Goal: Feedback & Contribution: Leave review/rating

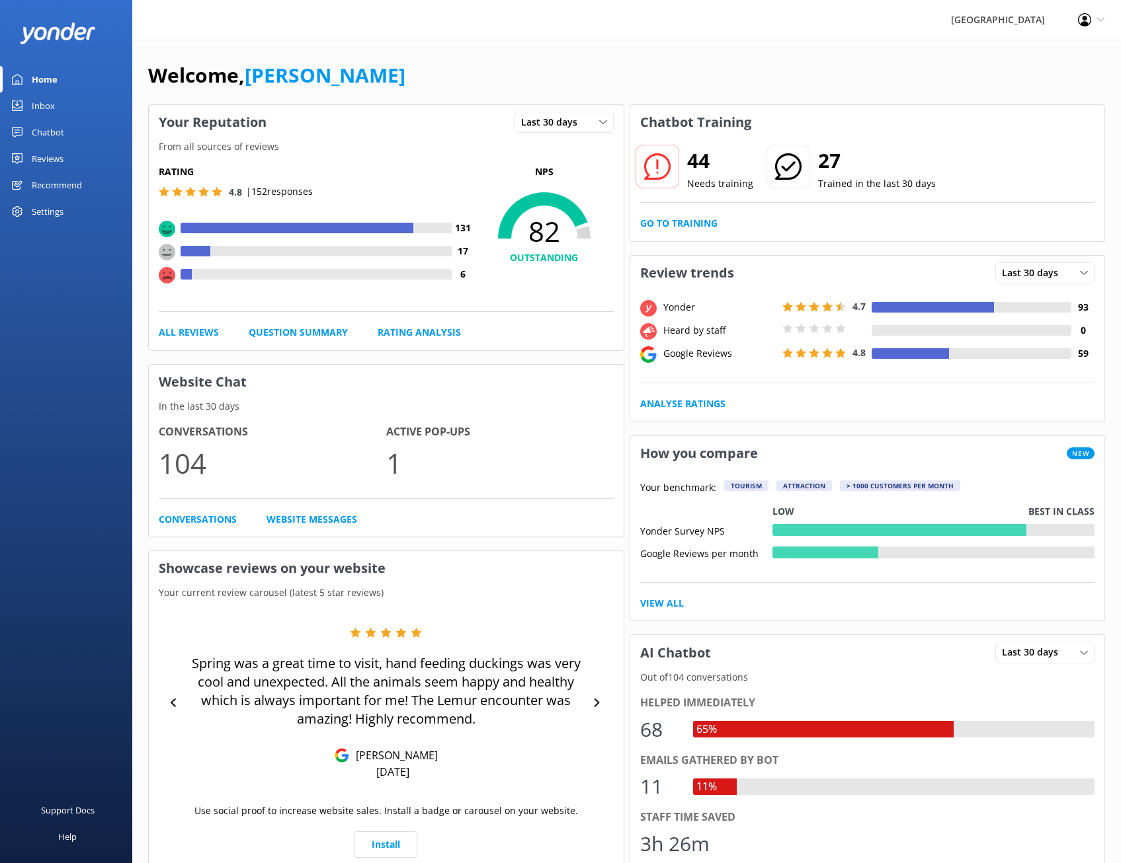
click at [88, 114] on link "Inbox" at bounding box center [66, 106] width 132 height 26
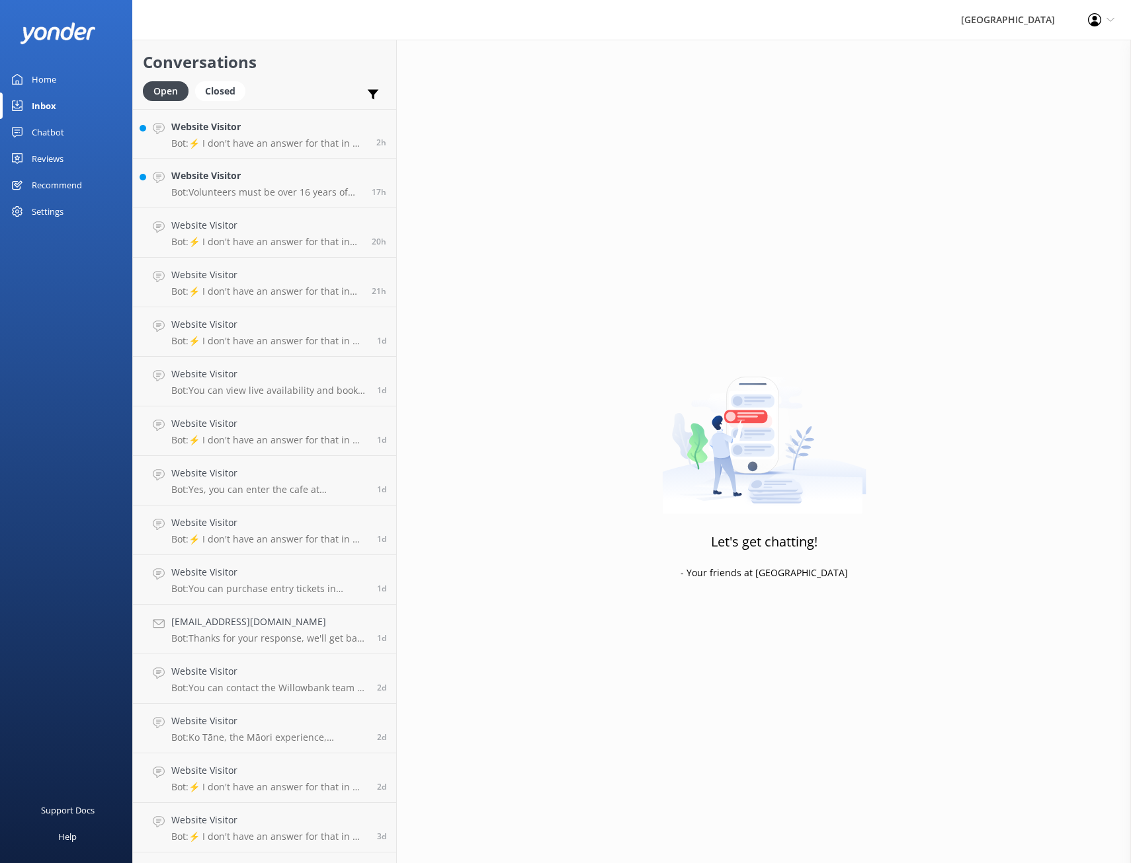
click at [96, 132] on link "Chatbot" at bounding box center [66, 132] width 132 height 26
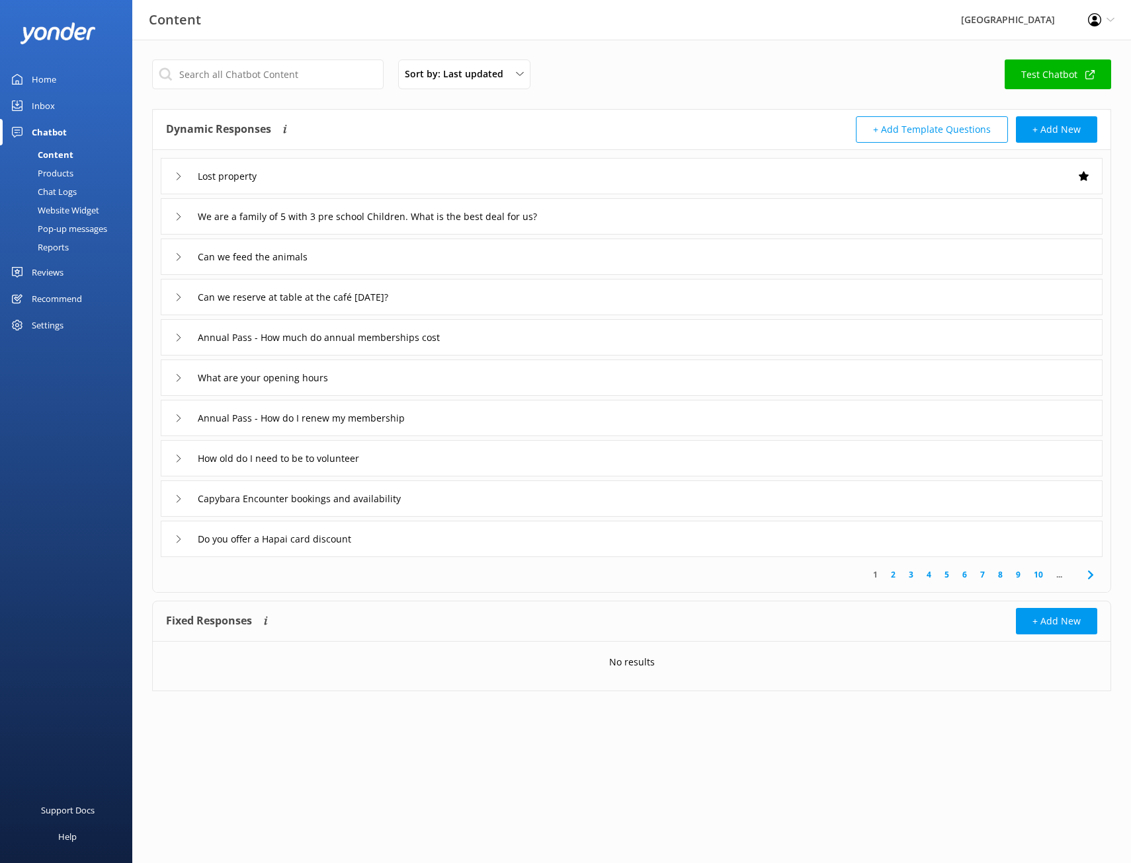
click at [60, 187] on div "Chat Logs" at bounding box center [42, 191] width 69 height 19
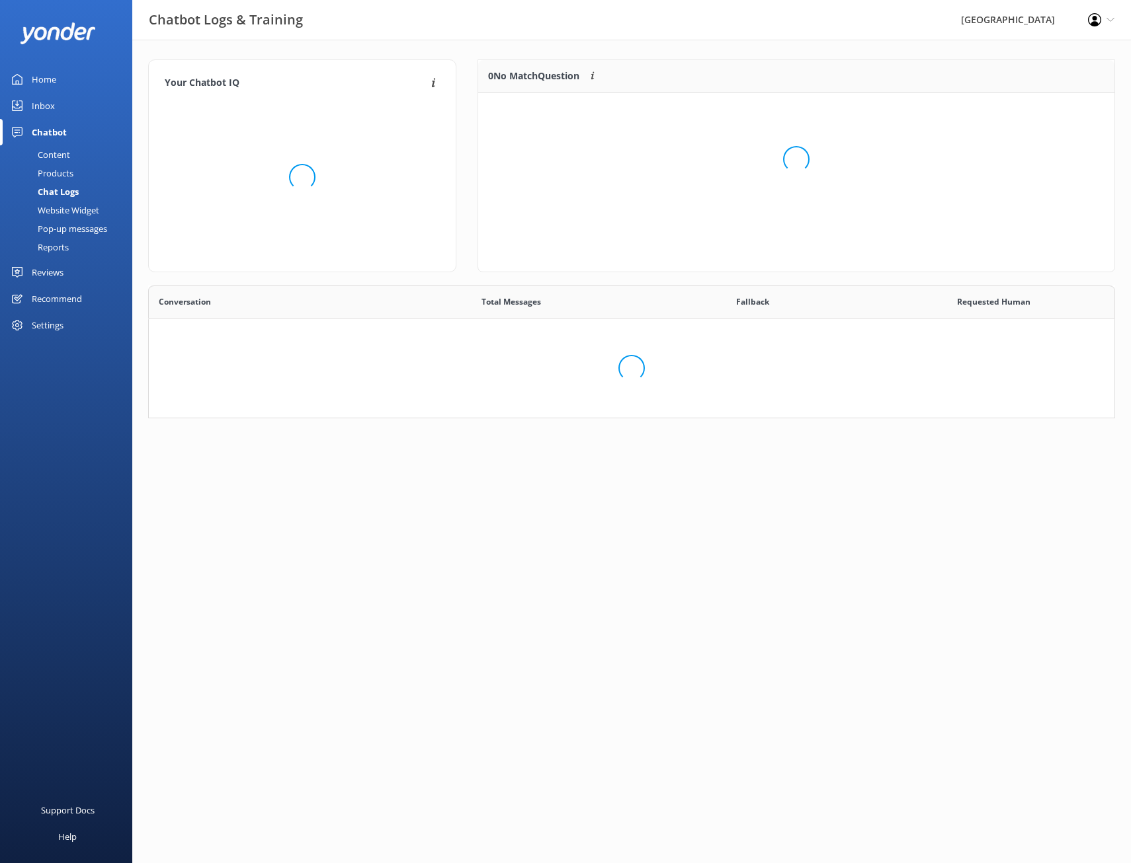
scroll to position [454, 955]
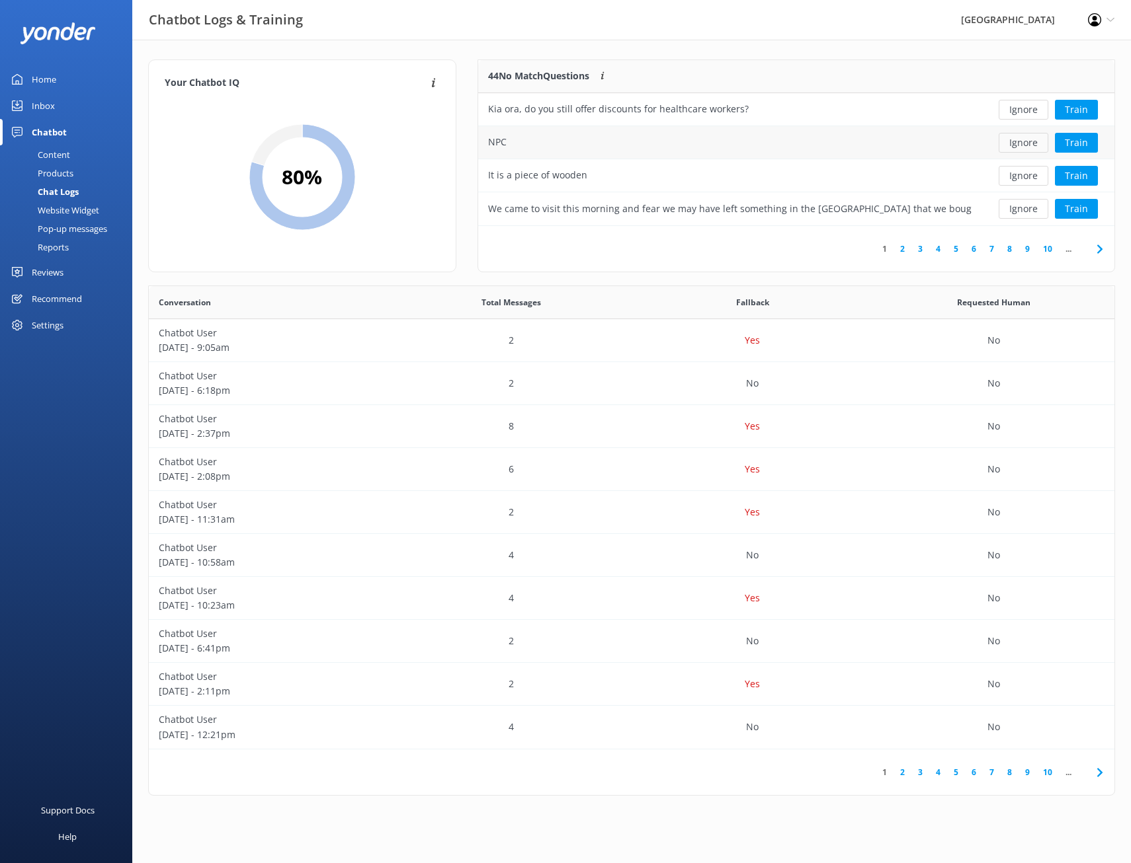
click at [1005, 145] on button "Ignore" at bounding box center [1023, 143] width 50 height 20
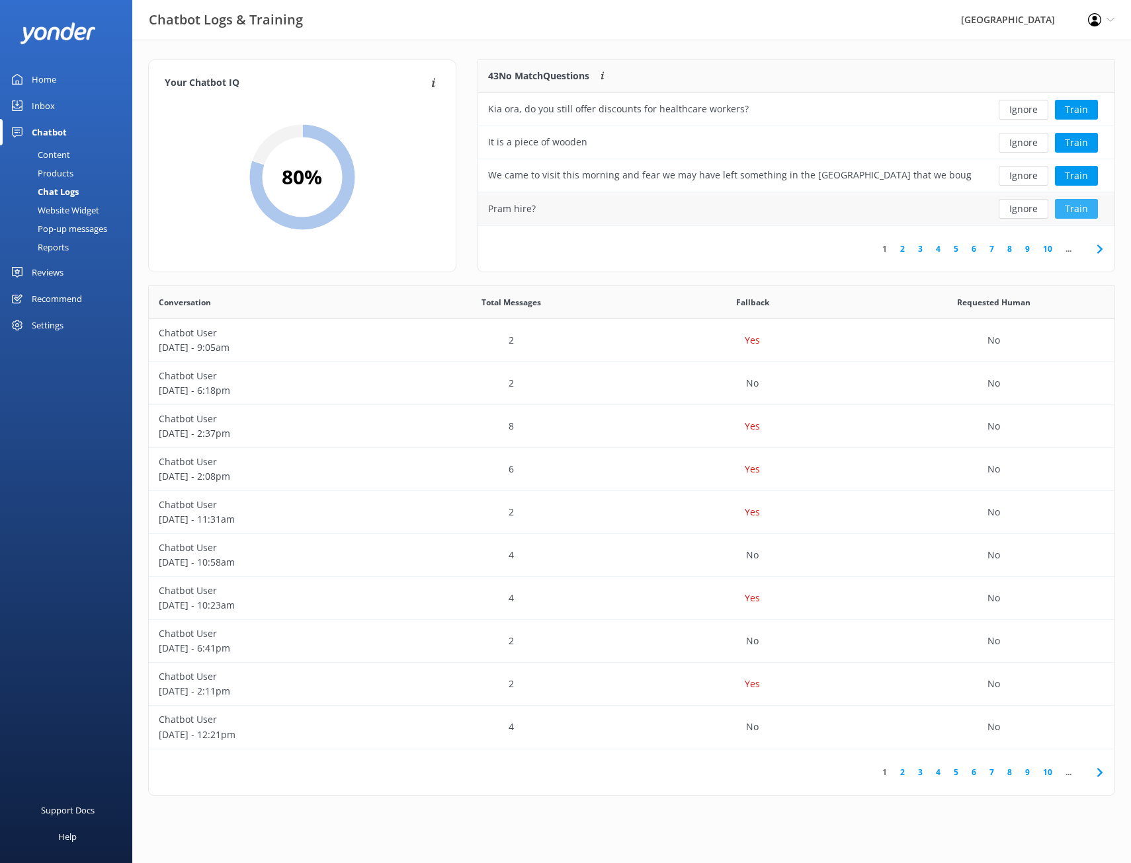
click at [1082, 211] on button "Train" at bounding box center [1076, 209] width 43 height 20
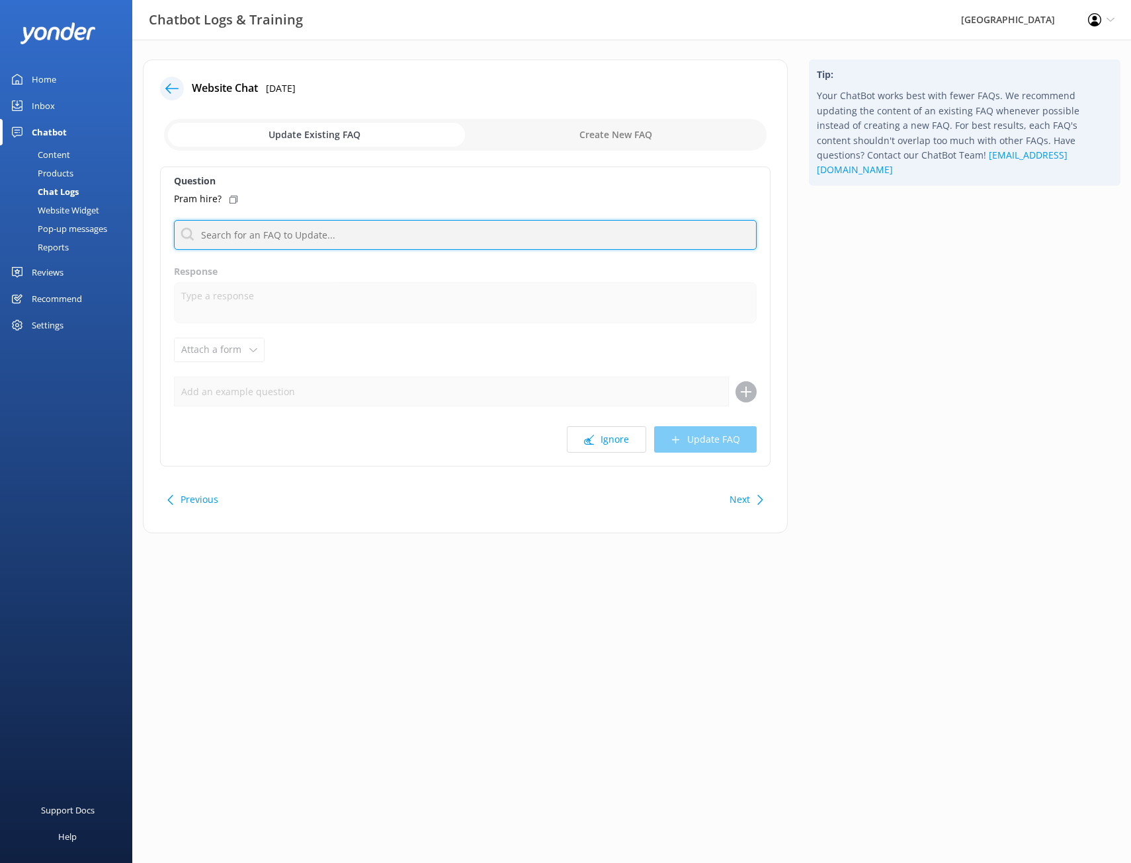
click at [288, 235] on input "text" at bounding box center [465, 235] width 582 height 30
type input "p"
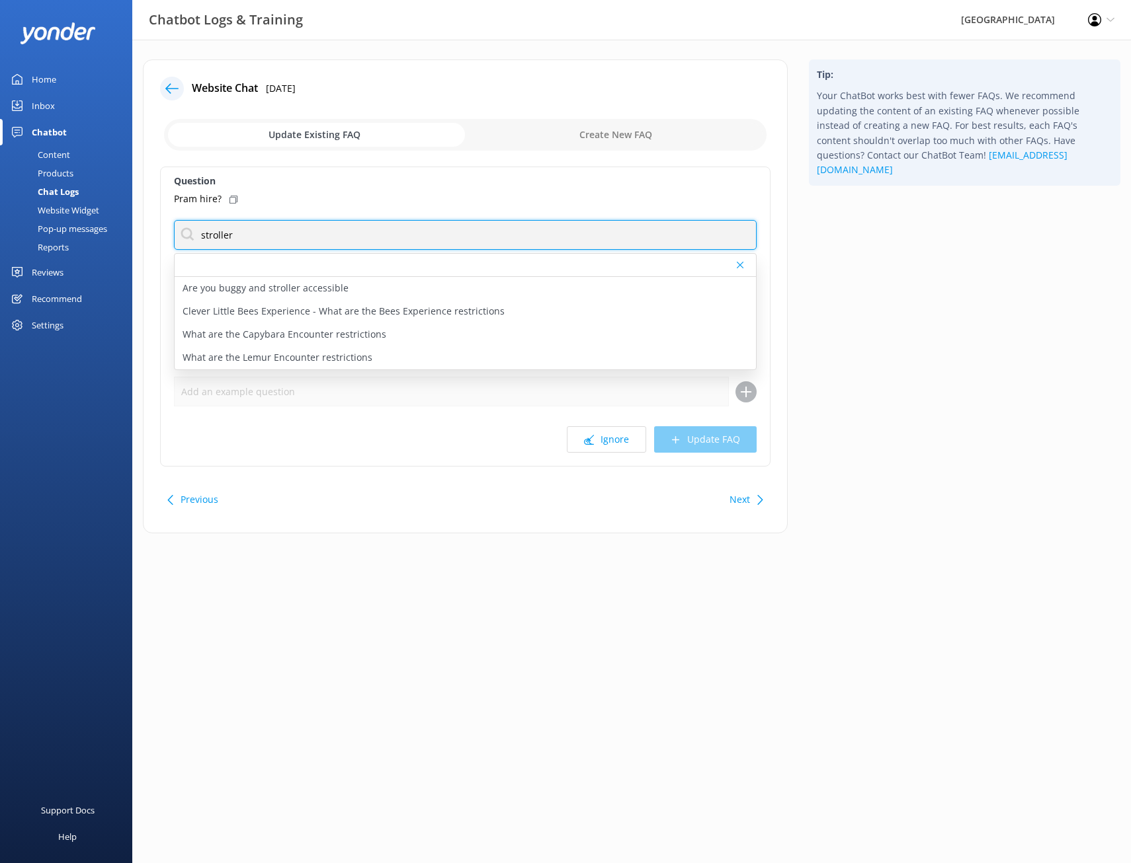
drag, startPoint x: 255, startPoint y: 227, endPoint x: 176, endPoint y: 241, distance: 79.9
click at [176, 241] on input "stroller" at bounding box center [465, 235] width 582 height 30
drag, startPoint x: 221, startPoint y: 235, endPoint x: 198, endPoint y: 235, distance: 23.8
click at [198, 235] on input "pram" at bounding box center [465, 235] width 582 height 30
type input "pram"
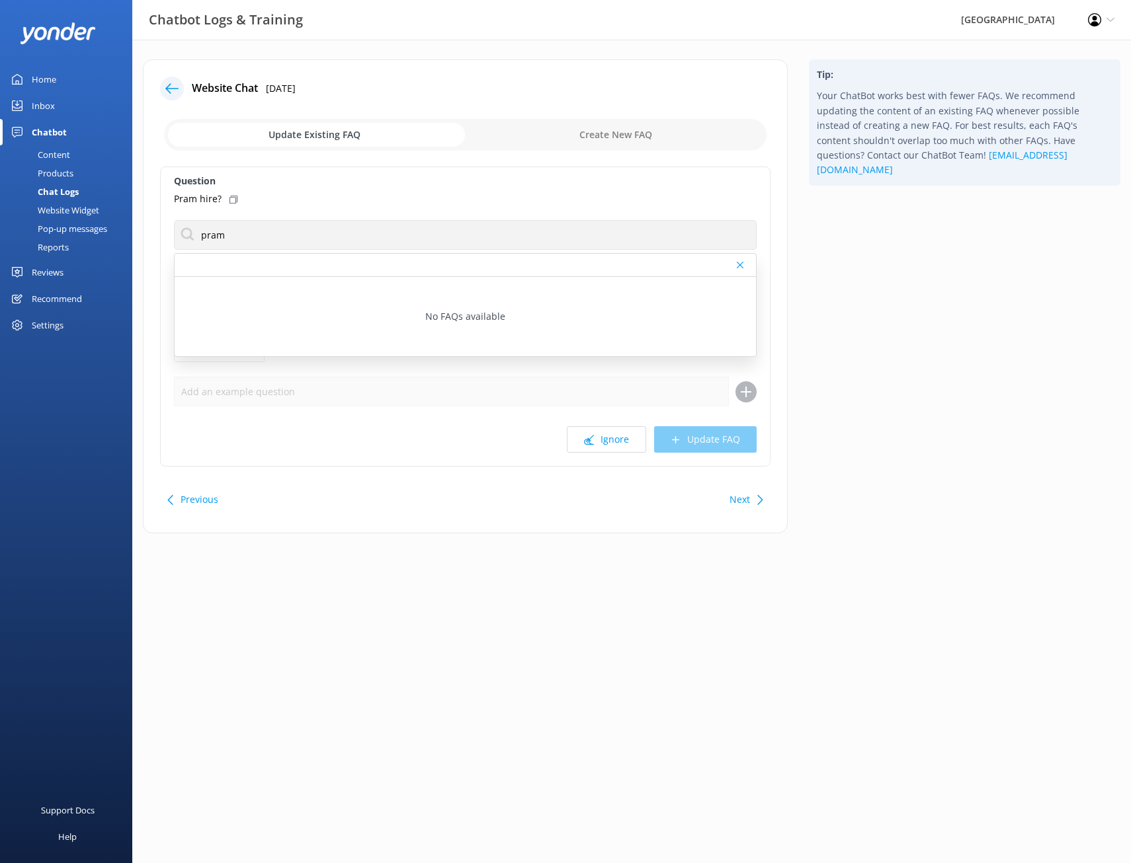
click at [276, 182] on label "Question" at bounding box center [465, 181] width 582 height 15
click at [739, 264] on use at bounding box center [739, 265] width 7 height 7
click at [636, 130] on input "checkbox" at bounding box center [465, 135] width 602 height 32
checkbox input "true"
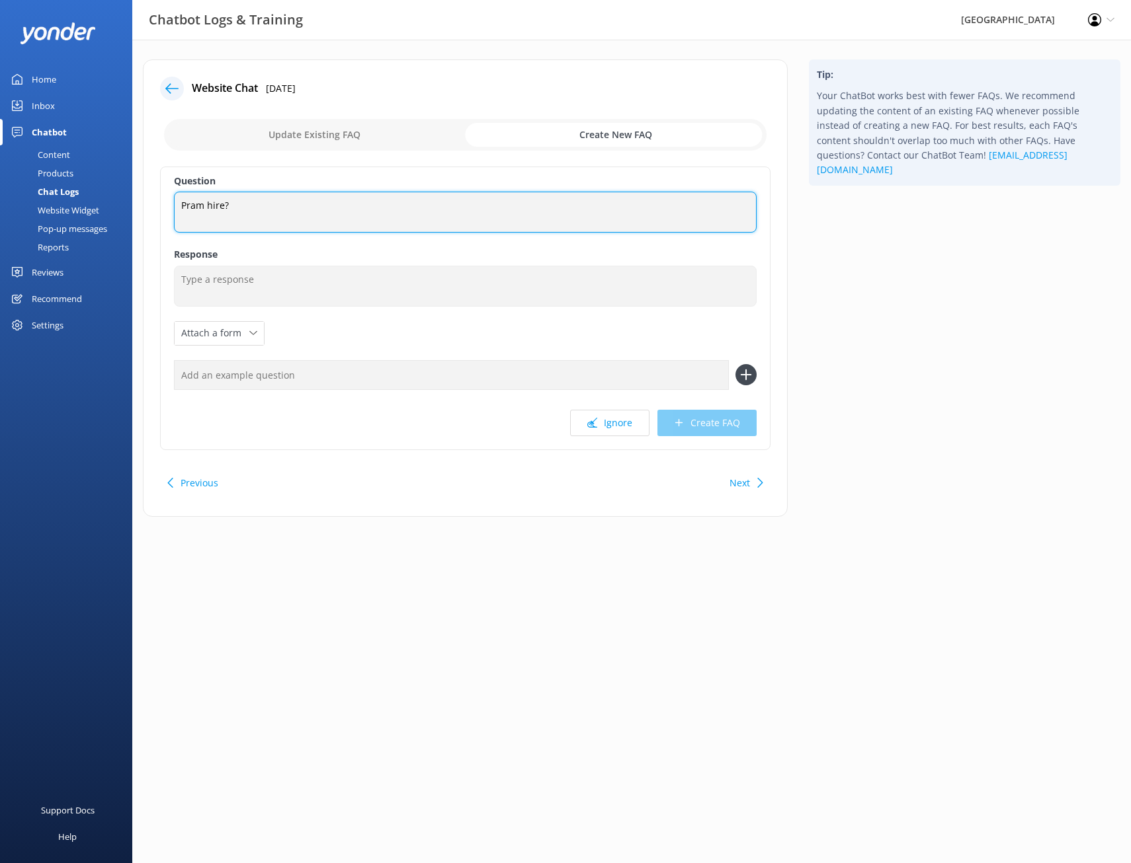
click at [245, 213] on textarea "Pram hire?" at bounding box center [465, 212] width 582 height 41
drag, startPoint x: 241, startPoint y: 206, endPoint x: 178, endPoint y: 206, distance: 62.8
click at [178, 206] on textarea "Pram hire?" at bounding box center [465, 212] width 582 height 41
click at [256, 206] on textarea "Do you do any parm hire?" at bounding box center [465, 212] width 582 height 41
type textarea "Do you do any pram hire?"
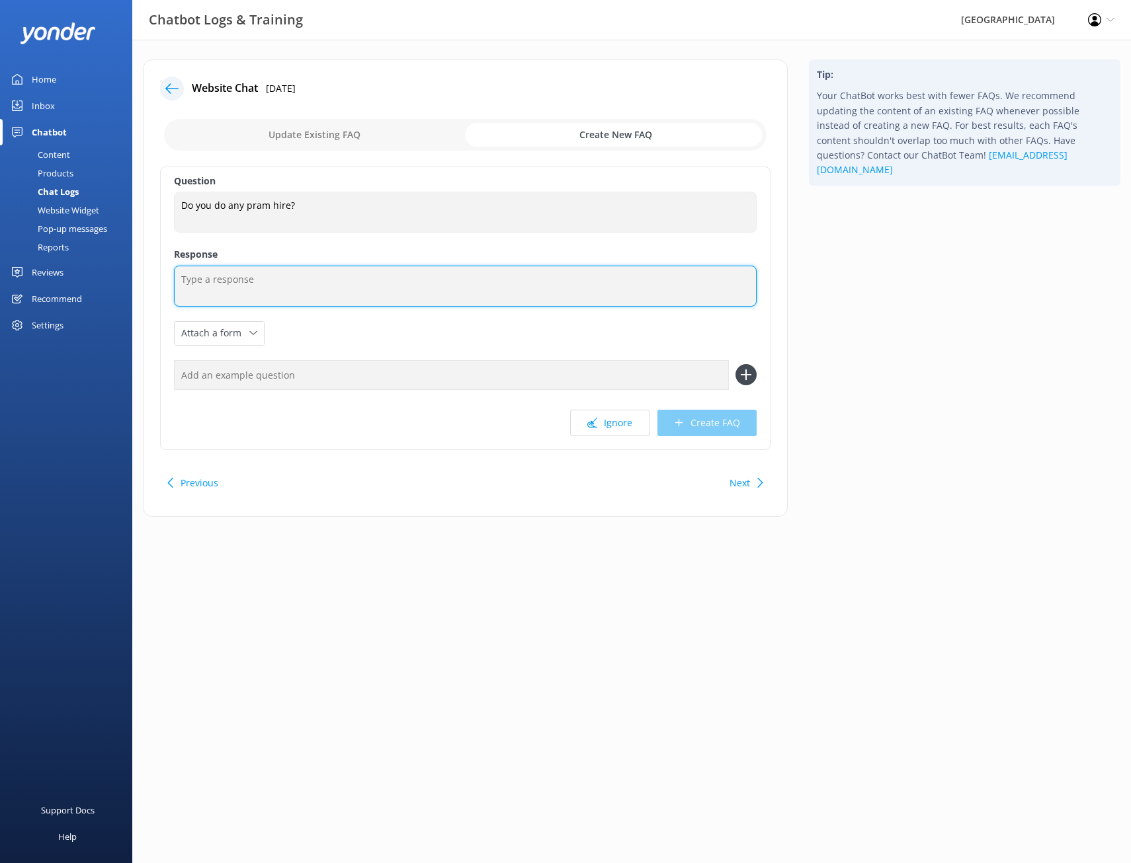
click at [259, 288] on textarea at bounding box center [465, 286] width 582 height 41
click at [446, 280] on textarea "We do have a pram that we hire out. If you would like to" at bounding box center [465, 286] width 582 height 41
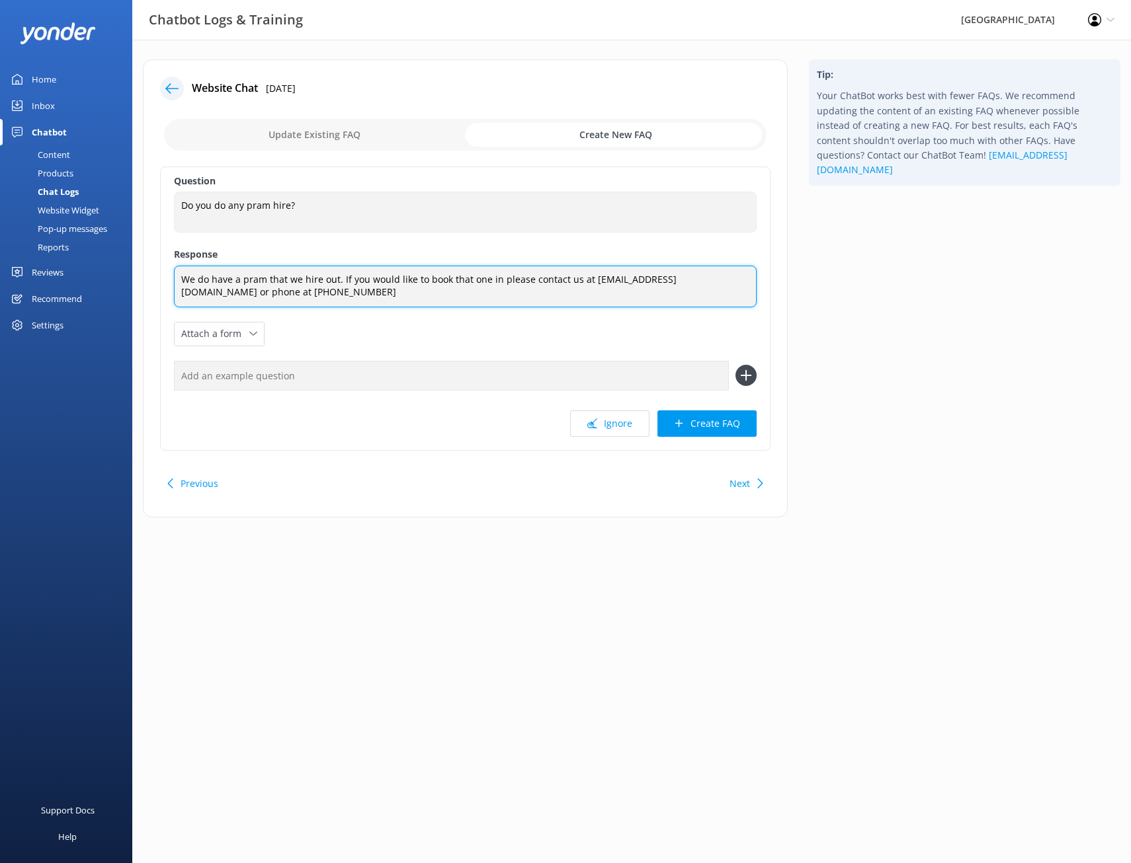
type textarea "We do have a pram that we hire out. If you would like to book that one in pleas…"
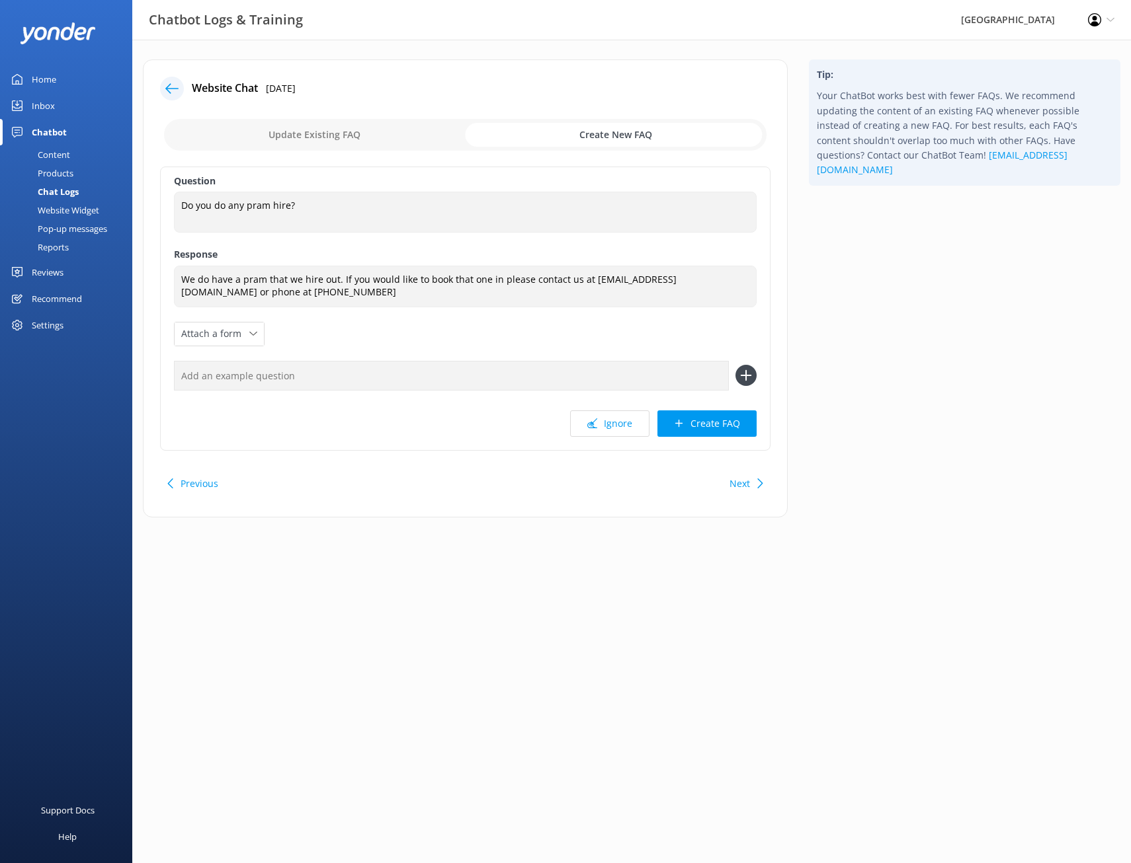
click at [262, 380] on input "text" at bounding box center [451, 376] width 555 height 30
type input "stroller"
click at [744, 378] on icon at bounding box center [745, 375] width 21 height 21
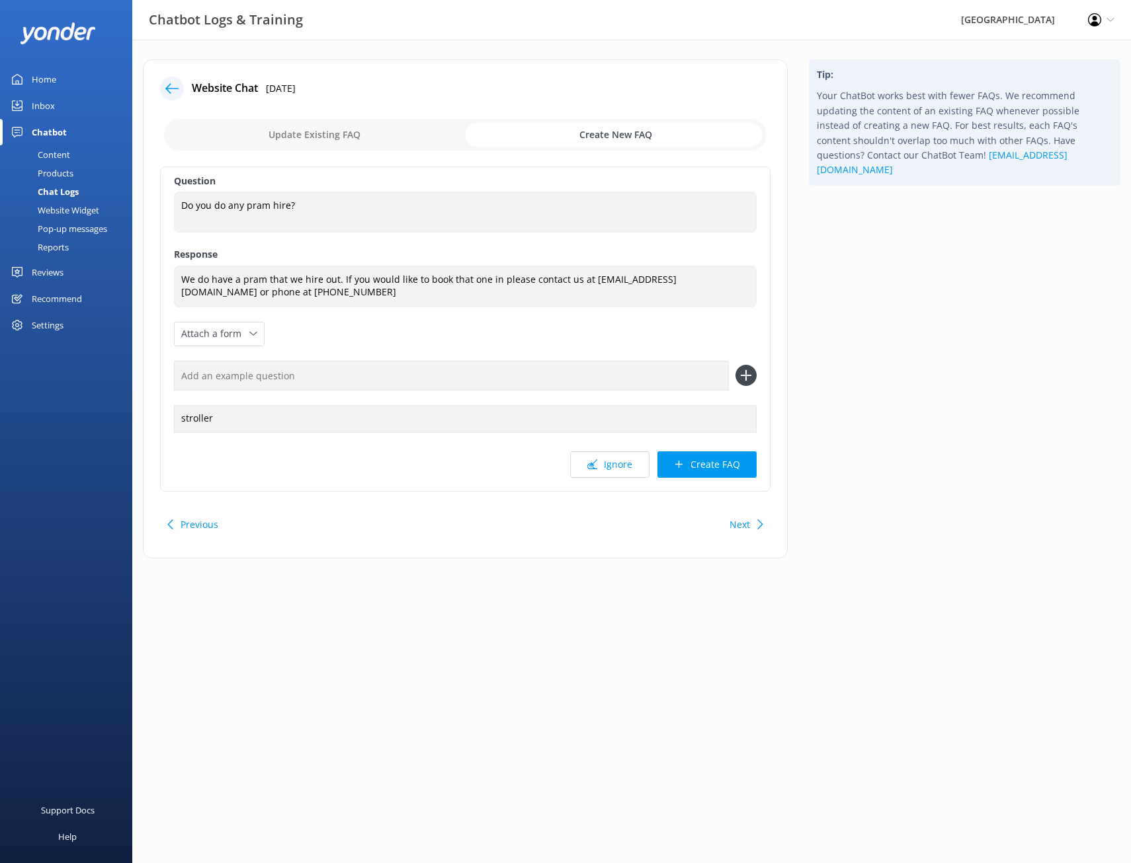
click at [306, 383] on input "text" at bounding box center [451, 376] width 555 height 30
type input "pram"
click at [743, 367] on icon at bounding box center [745, 375] width 21 height 21
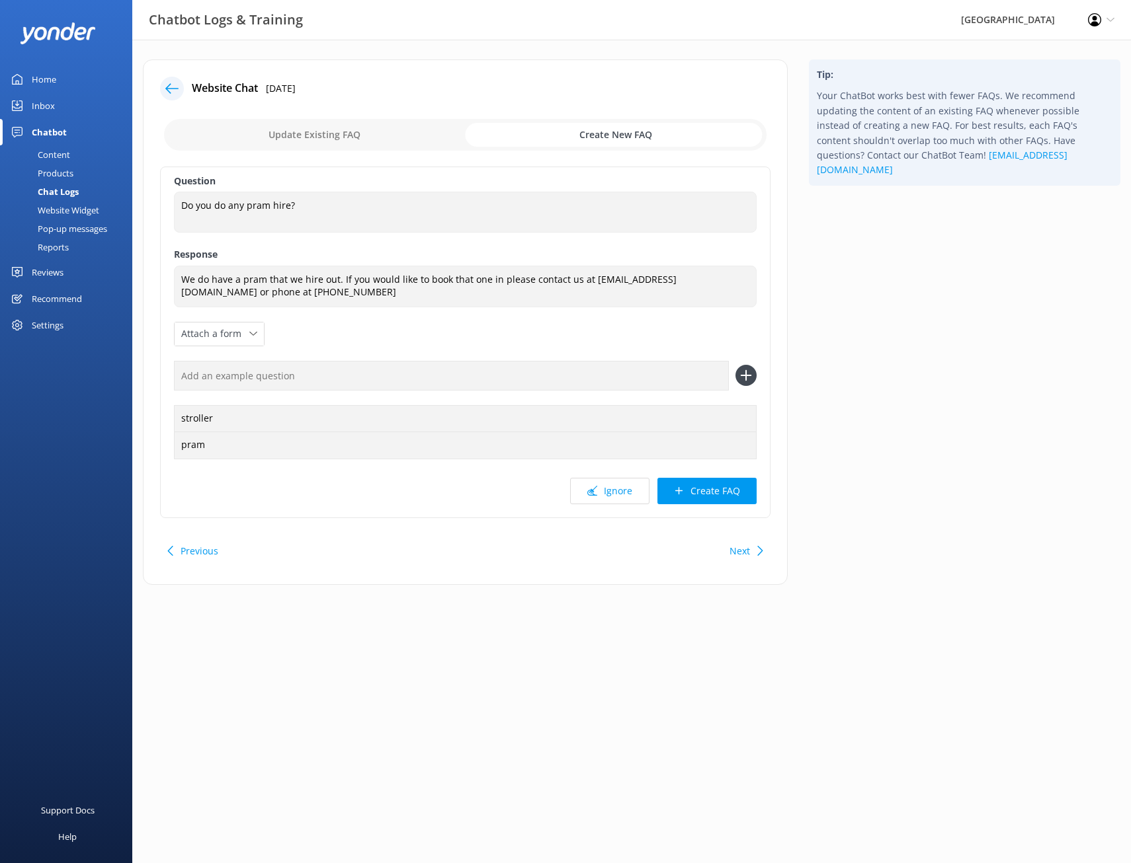
click at [367, 372] on input "text" at bounding box center [451, 376] width 555 height 30
type input "buggy"
click at [739, 381] on icon at bounding box center [745, 375] width 21 height 21
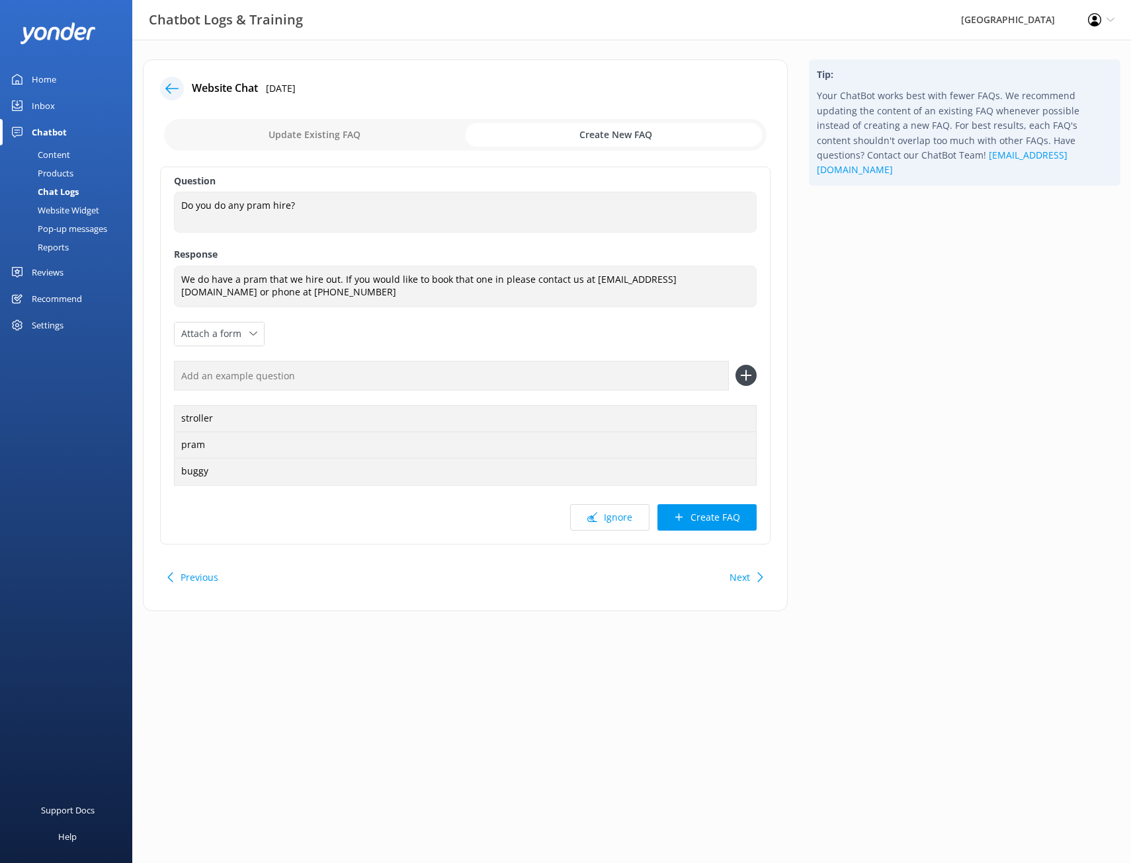
click at [344, 374] on input "text" at bounding box center [451, 376] width 555 height 30
type input "baby pram"
click at [750, 383] on icon at bounding box center [745, 375] width 21 height 21
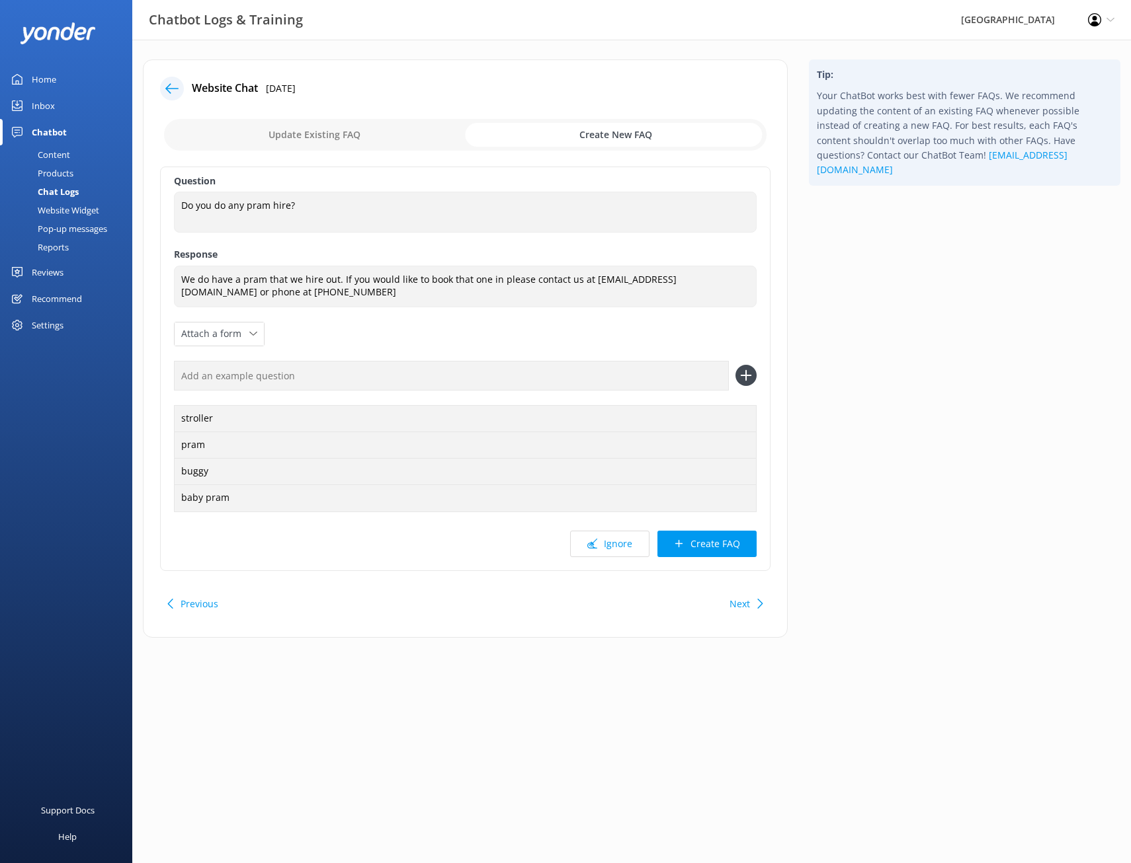
click at [361, 376] on input "text" at bounding box center [451, 376] width 555 height 30
type input "b"
click at [678, 545] on icon at bounding box center [679, 544] width 10 height 10
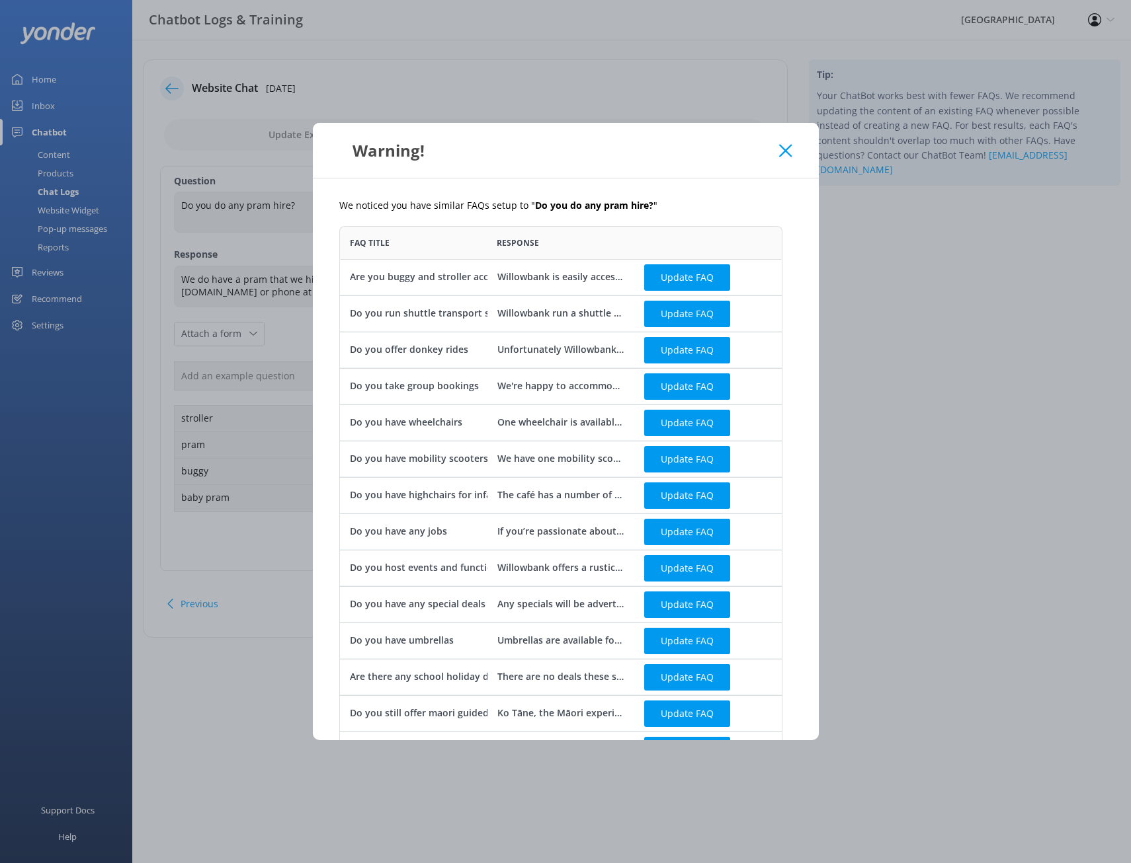
scroll to position [520, 433]
click at [786, 157] on icon at bounding box center [785, 150] width 13 height 13
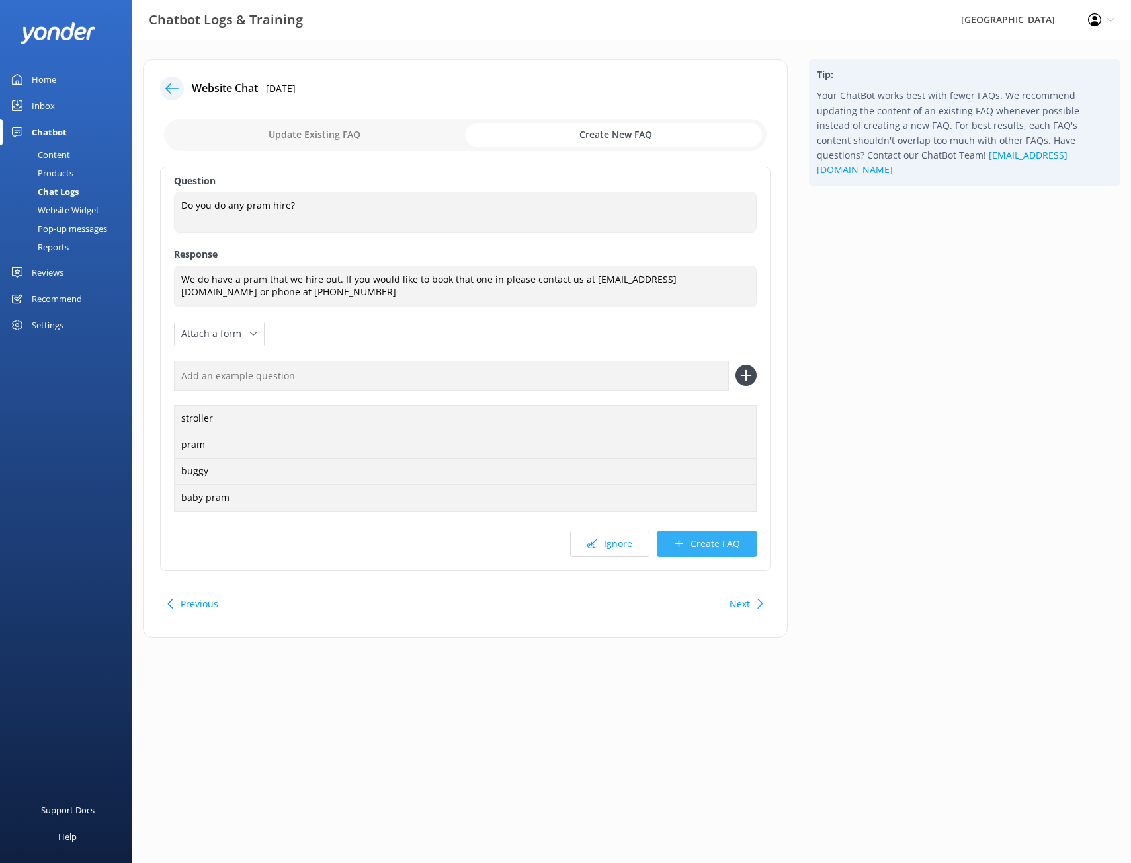
click at [754, 551] on button "Create FAQ" at bounding box center [706, 544] width 99 height 26
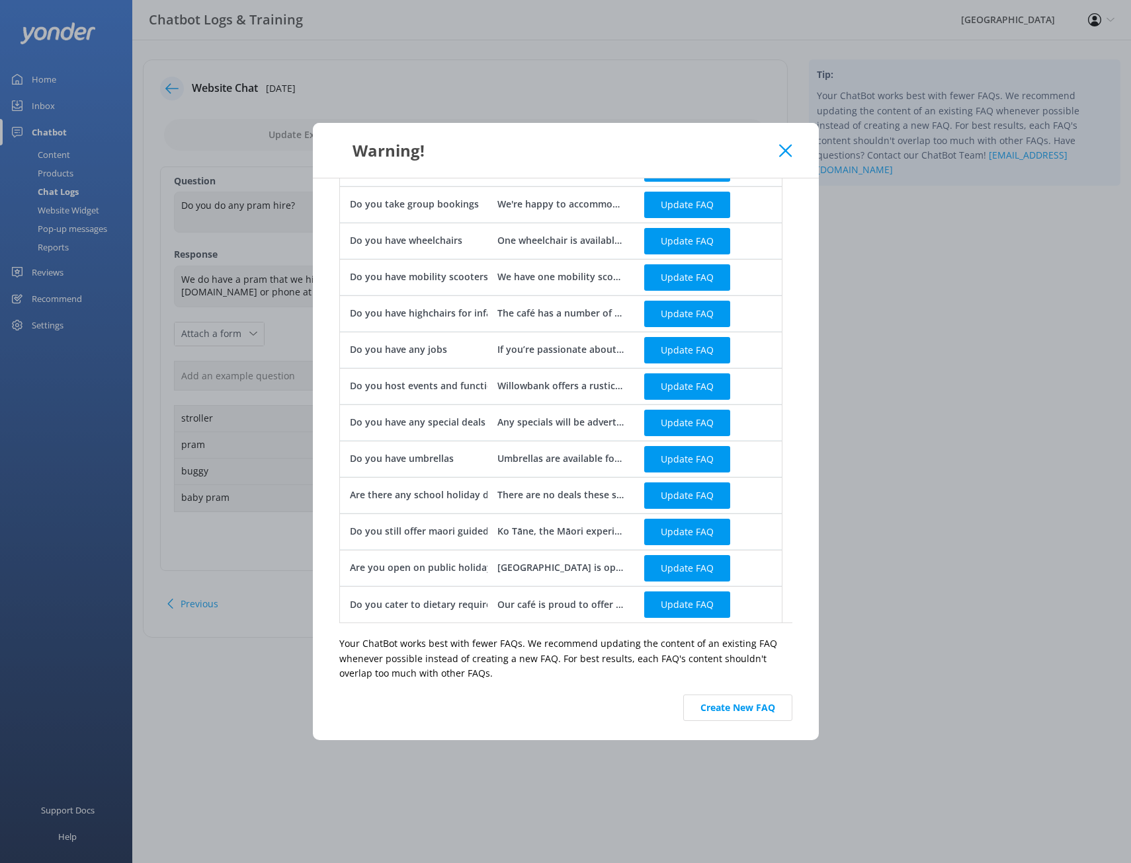
scroll to position [133, 0]
click at [756, 711] on button "Create New FAQ" at bounding box center [737, 707] width 109 height 26
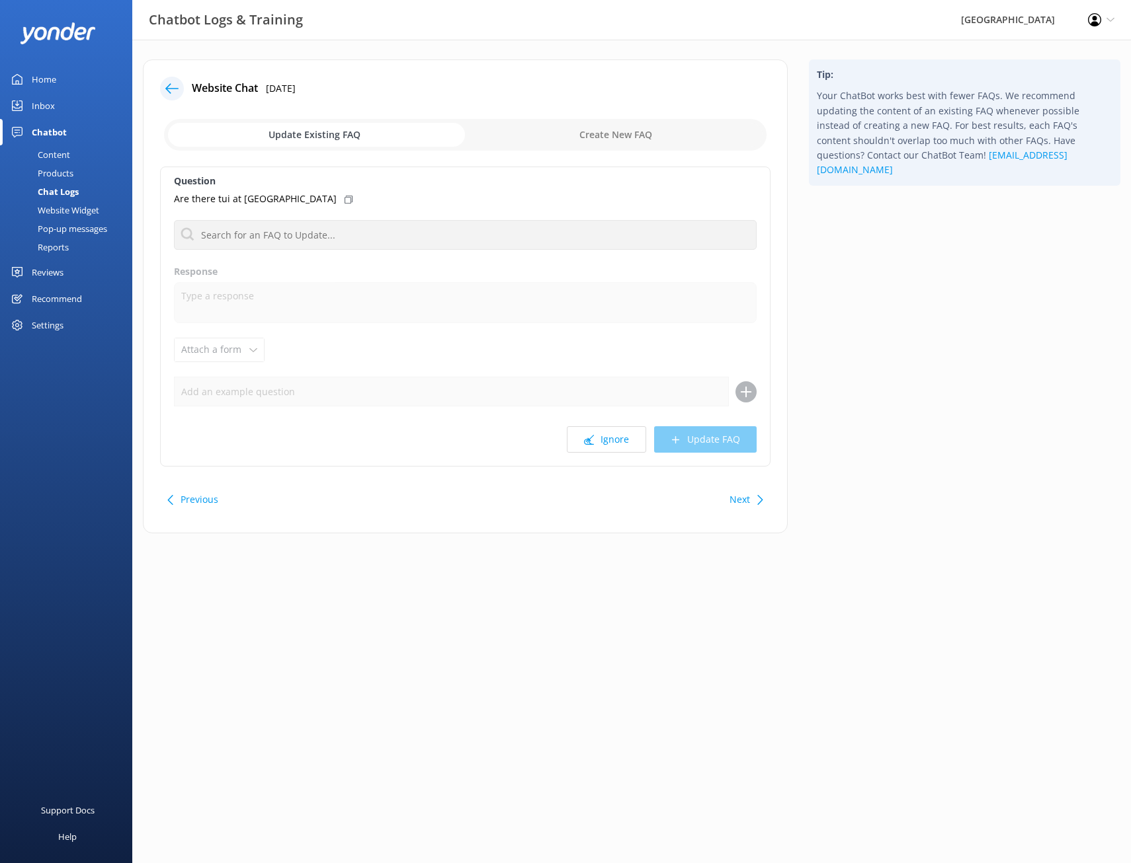
click at [172, 78] on div at bounding box center [172, 89] width 24 height 24
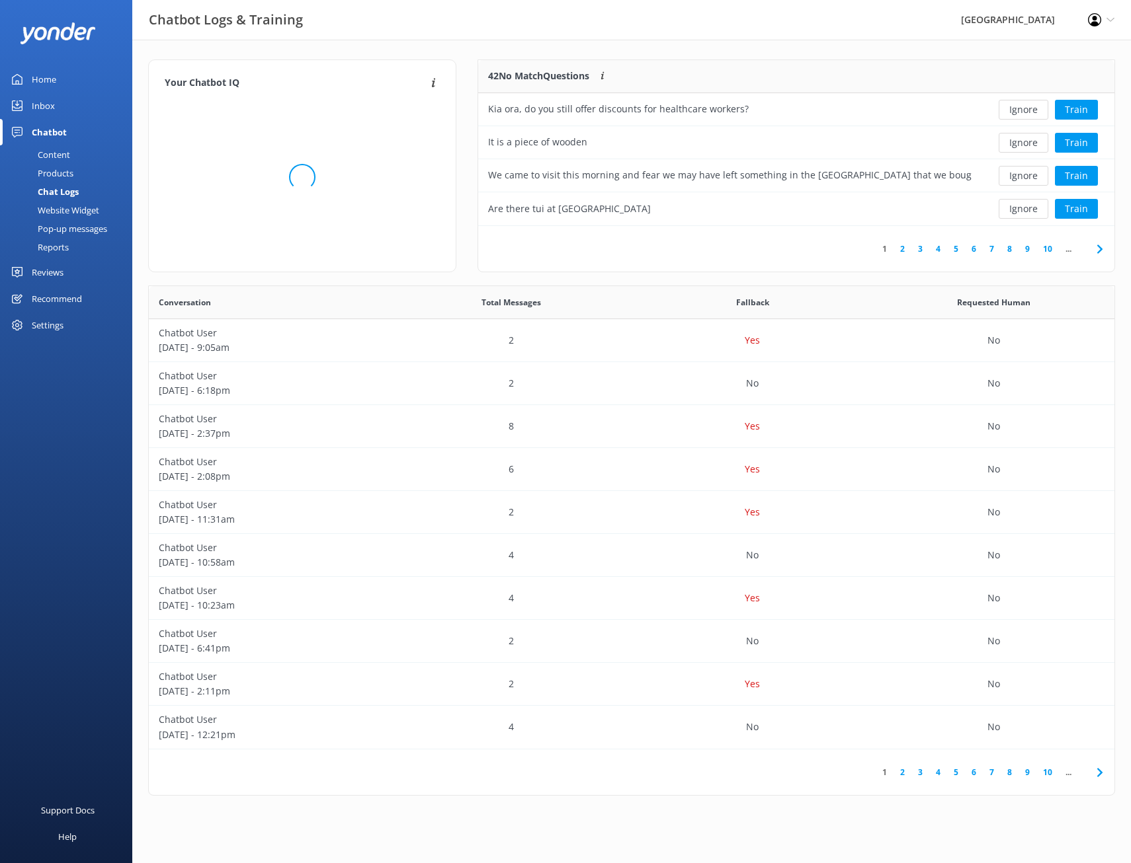
scroll to position [454, 955]
click at [906, 249] on link "2" at bounding box center [902, 249] width 18 height 13
click at [1073, 141] on button "Train" at bounding box center [1076, 143] width 43 height 20
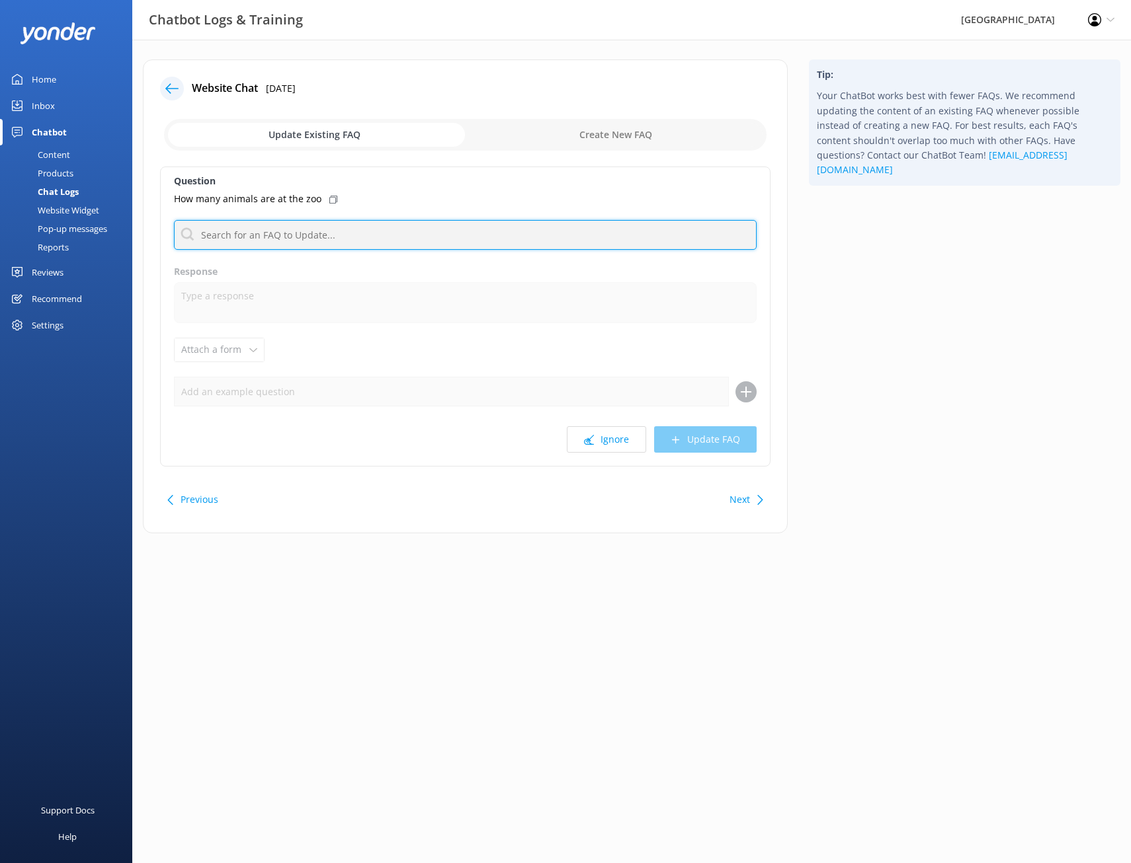
click at [335, 222] on input "text" at bounding box center [465, 235] width 582 height 30
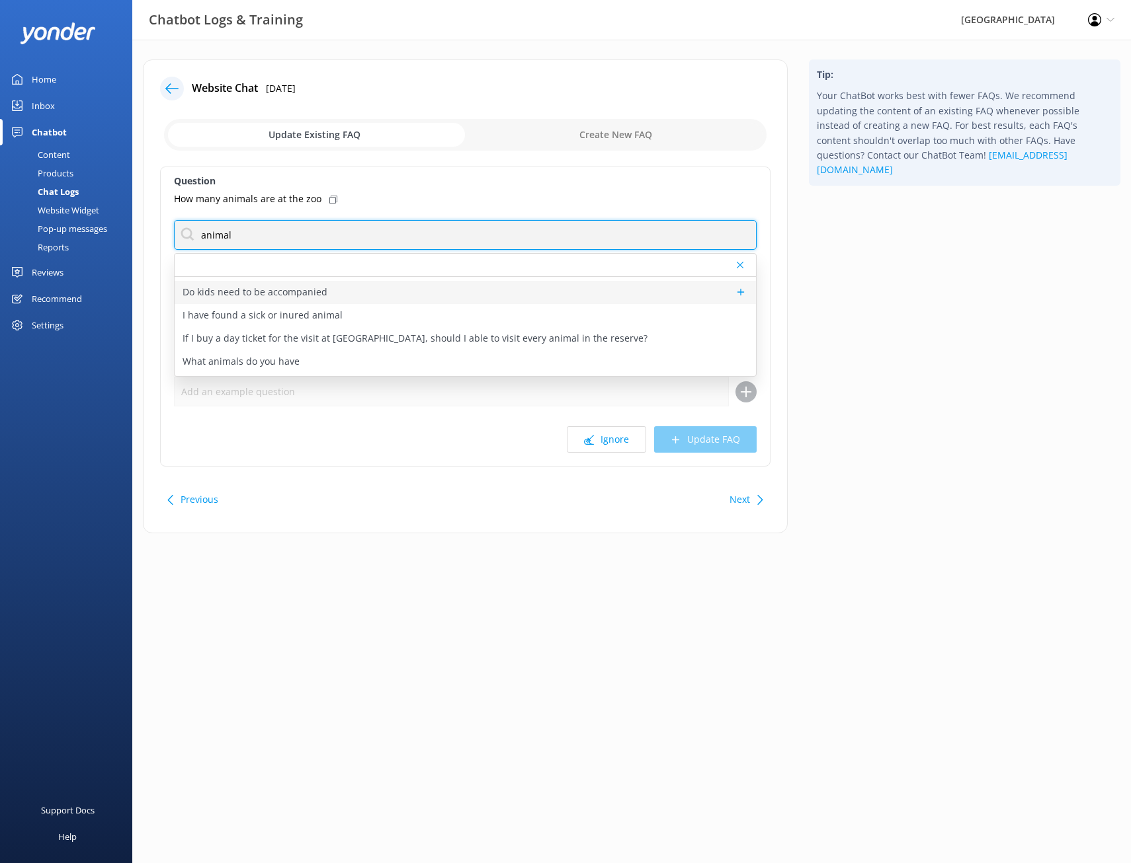
scroll to position [66, 0]
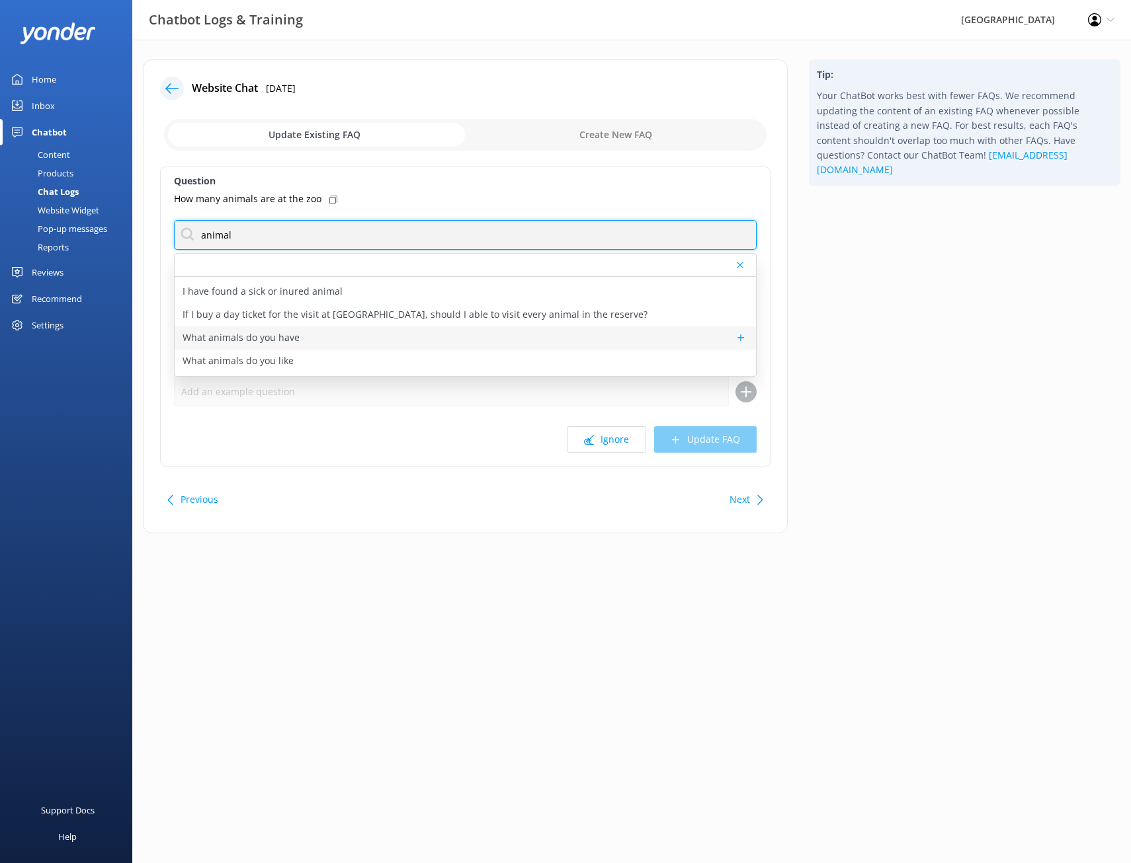
type input "animal"
click at [331, 336] on div "What animals do you have" at bounding box center [465, 338] width 581 height 23
type textarea "The Willowbank wildlife residents include: [GEOGRAPHIC_DATA], [GEOGRAPHIC_DATA]…"
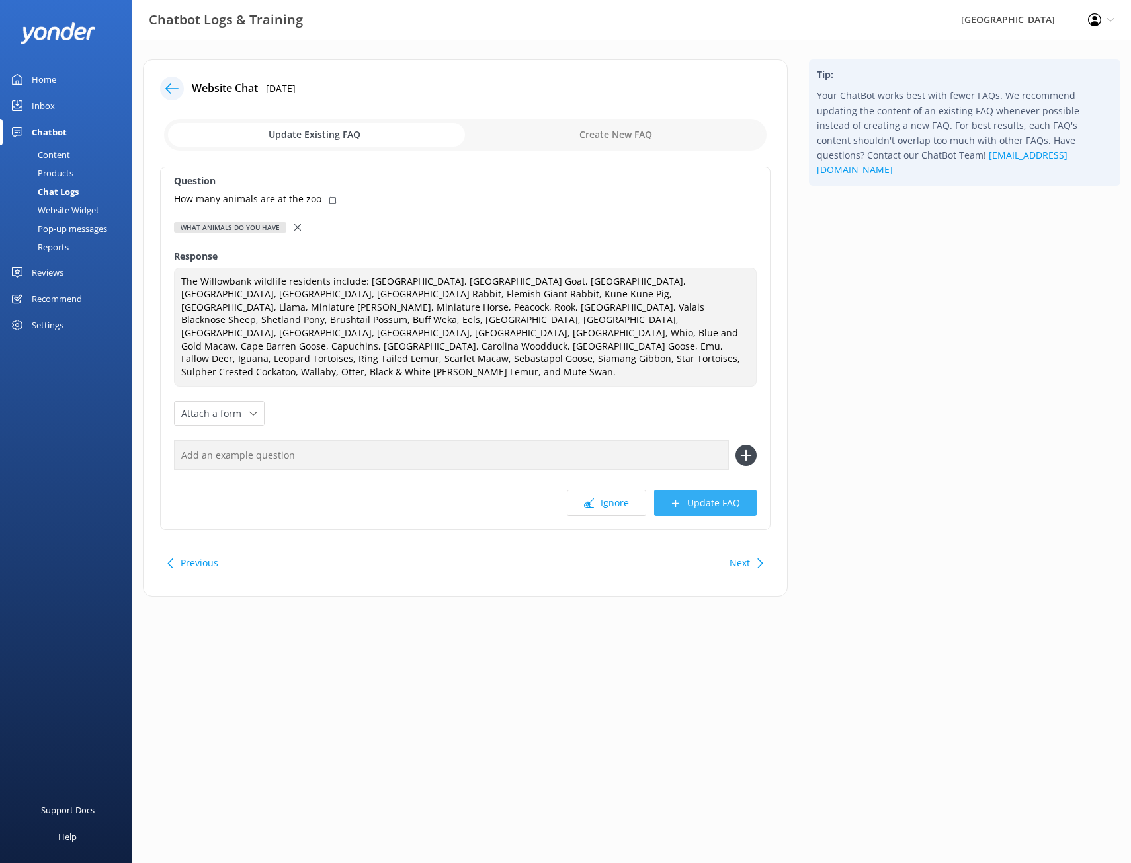
click at [699, 490] on button "Update FAQ" at bounding box center [705, 503] width 102 height 26
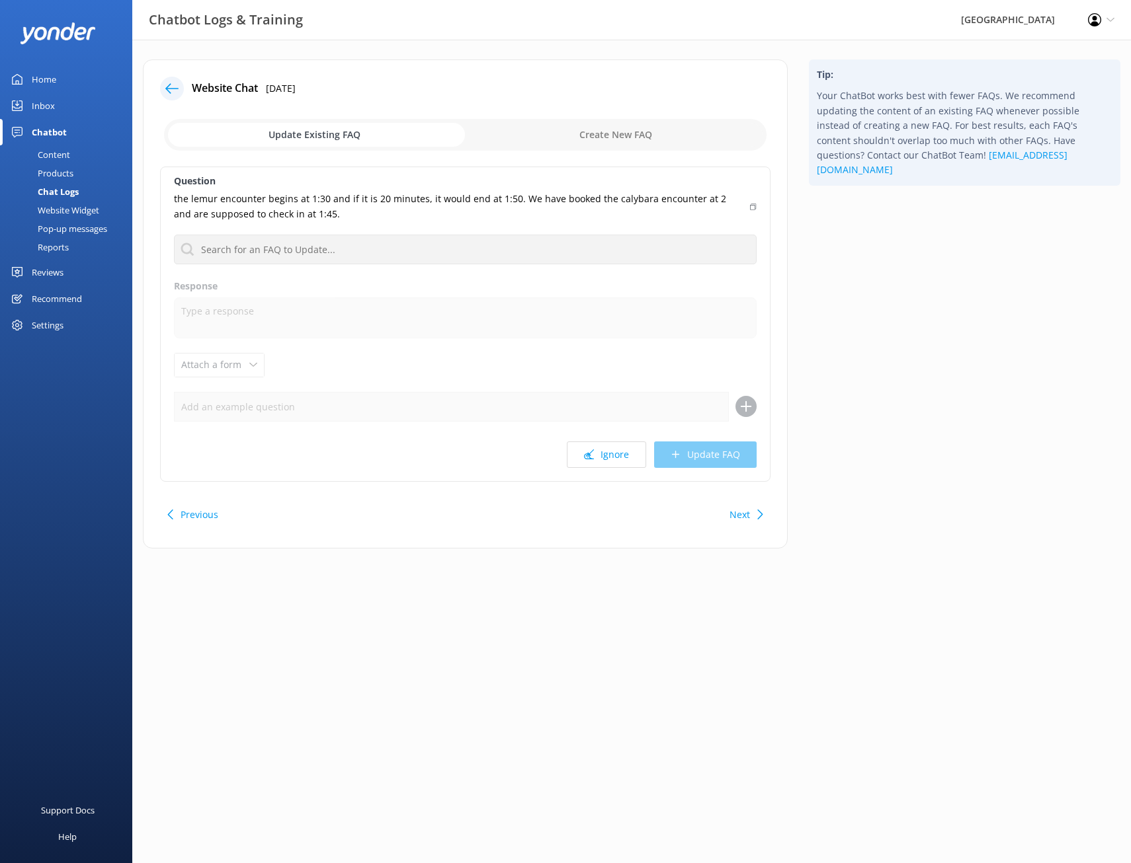
click at [153, 85] on div "Website Chat [DATE] Update Existing FAQ Create New FAQ Question the lemur encou…" at bounding box center [465, 304] width 645 height 489
click at [169, 87] on icon at bounding box center [171, 88] width 13 height 13
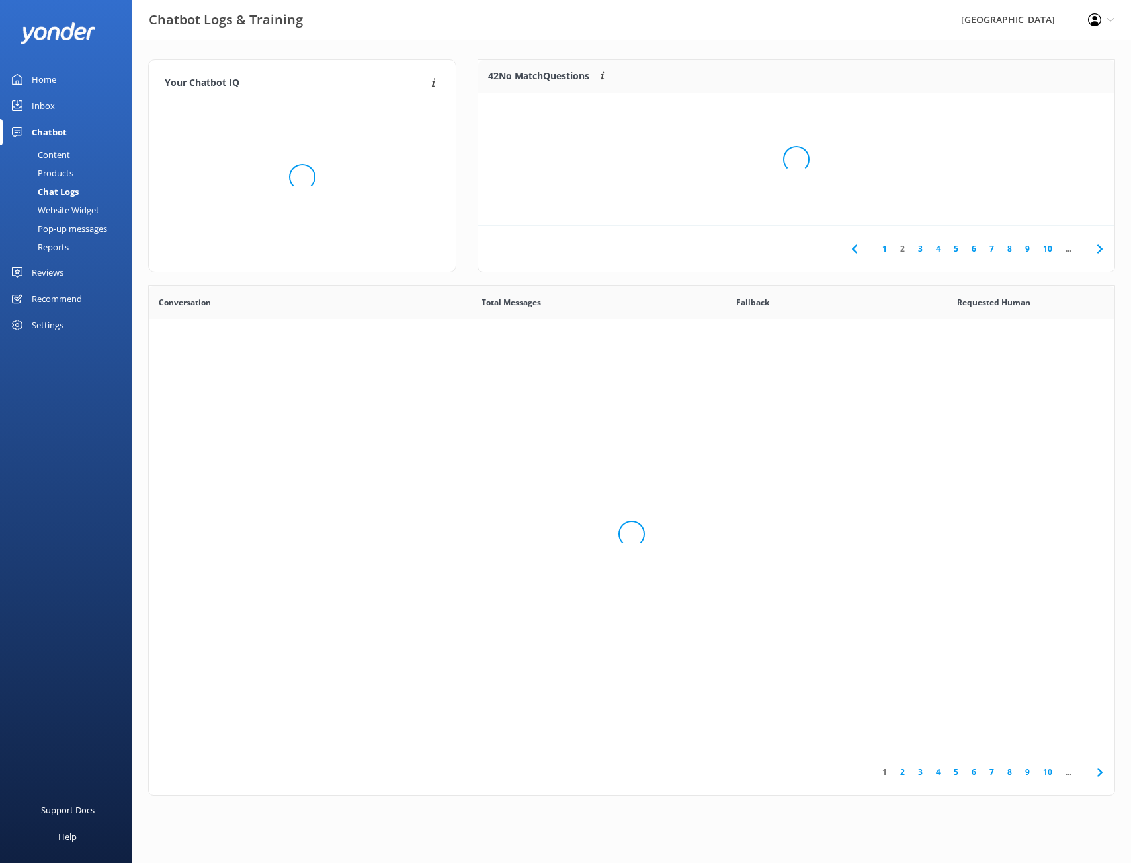
scroll to position [454, 955]
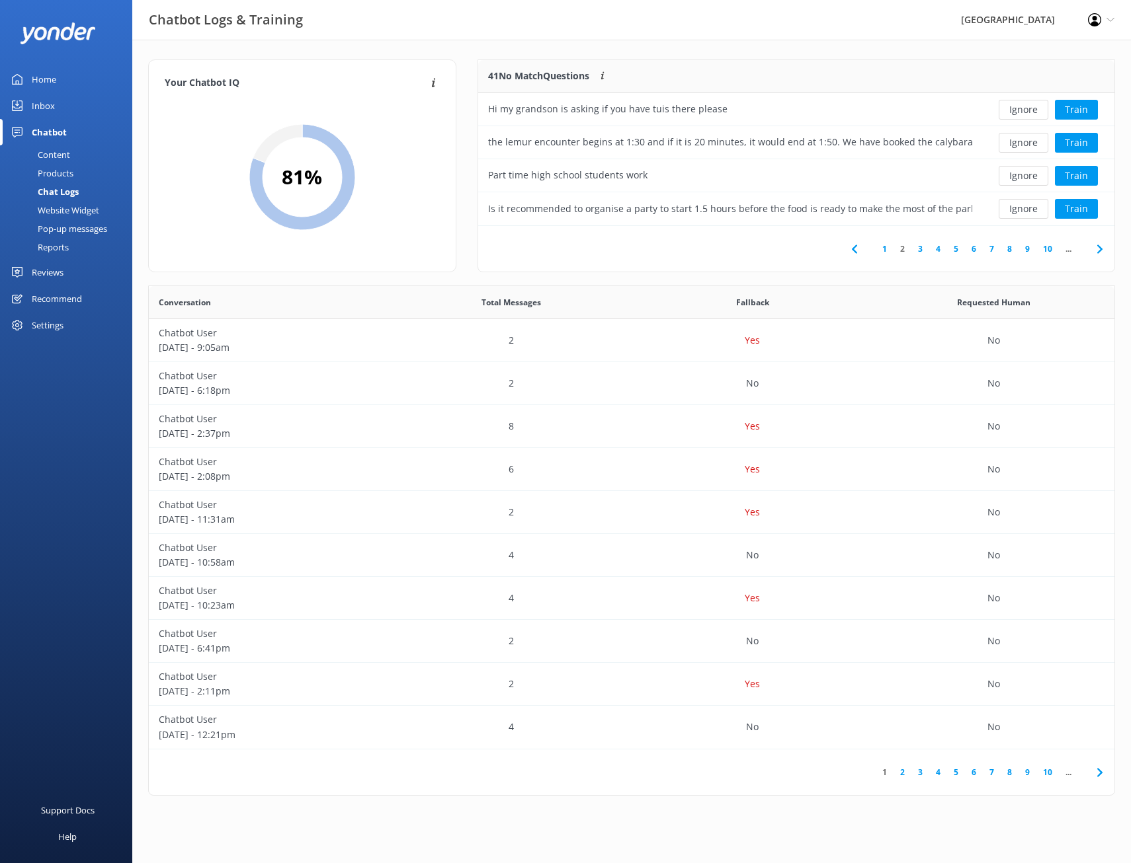
click at [68, 82] on link "Home" at bounding box center [66, 79] width 132 height 26
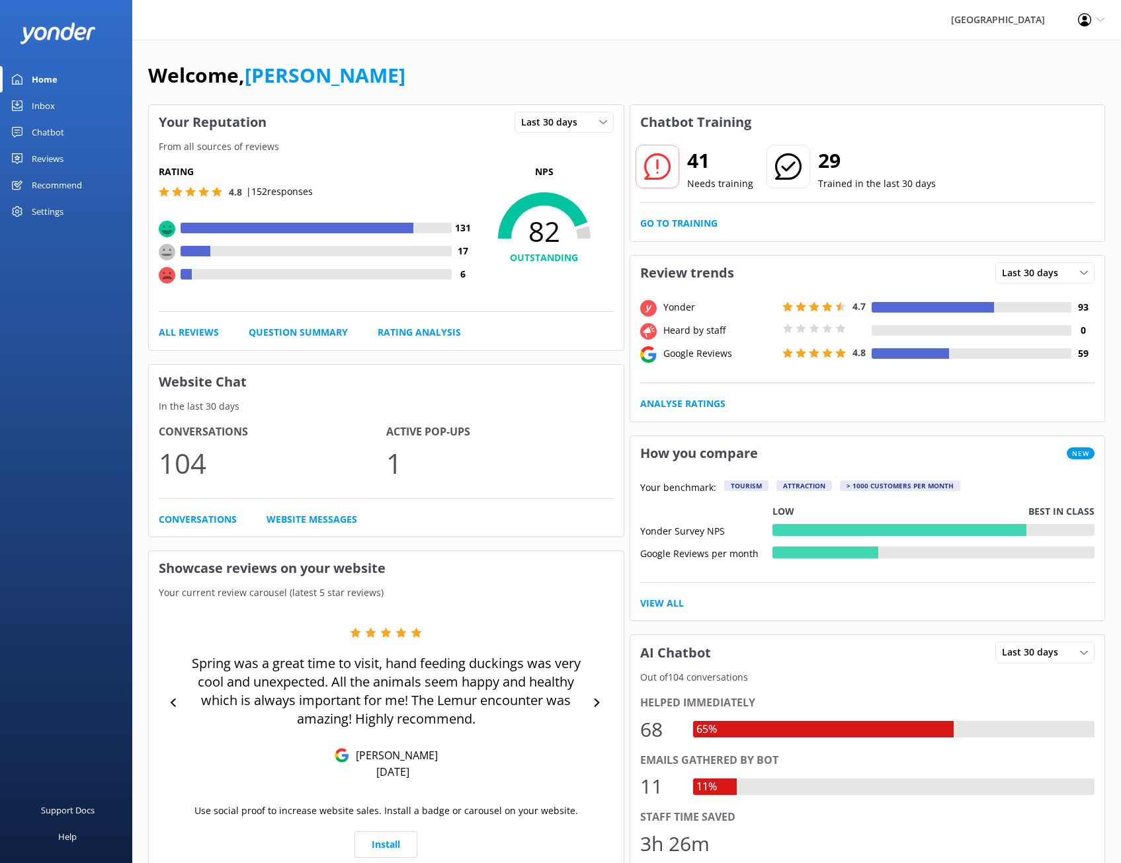
click at [63, 133] on div "Chatbot" at bounding box center [48, 132] width 32 height 26
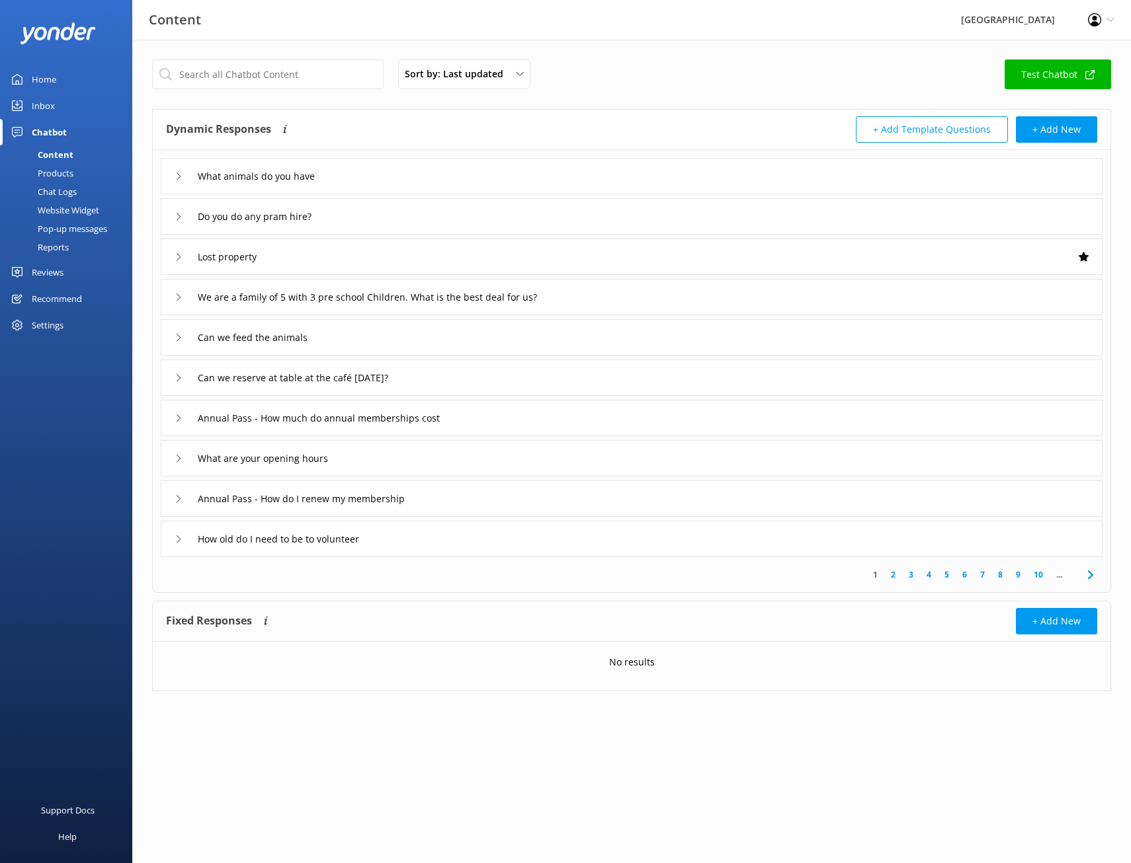
click at [87, 266] on link "Reviews" at bounding box center [66, 272] width 132 height 26
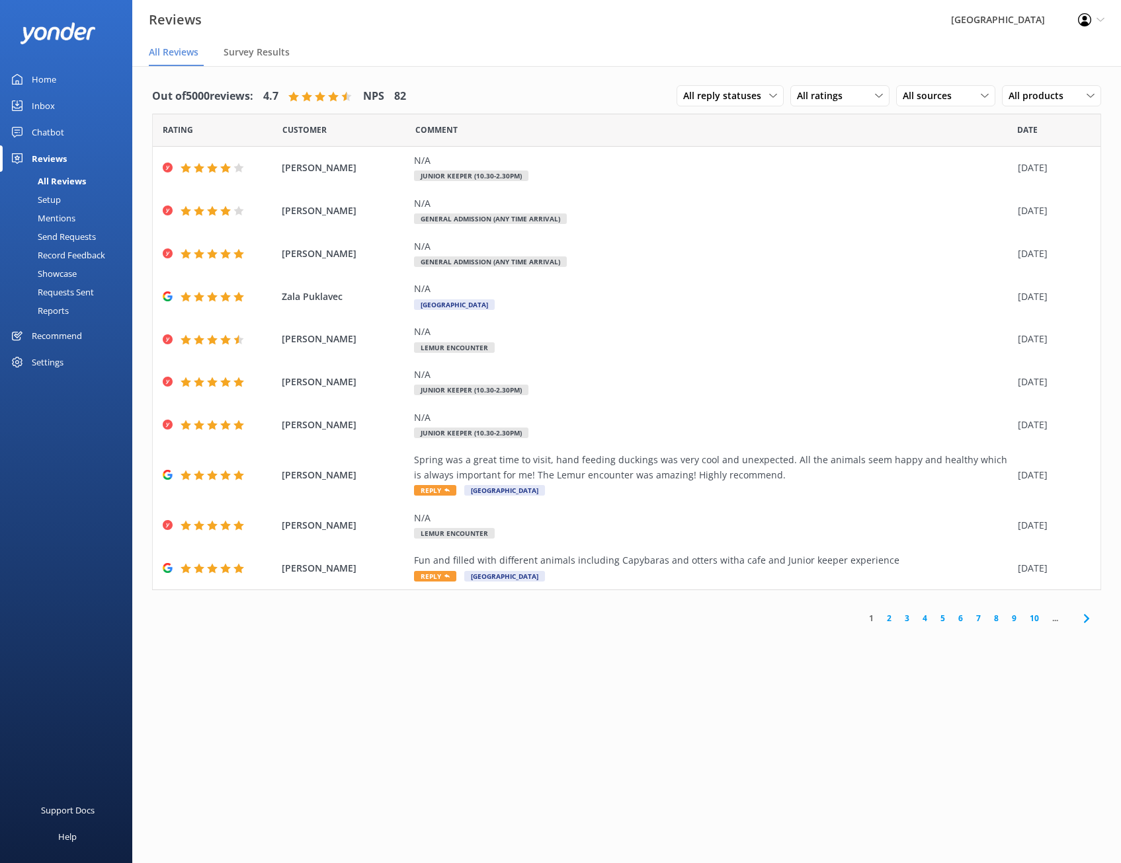
click at [64, 335] on div "Recommend" at bounding box center [57, 336] width 50 height 26
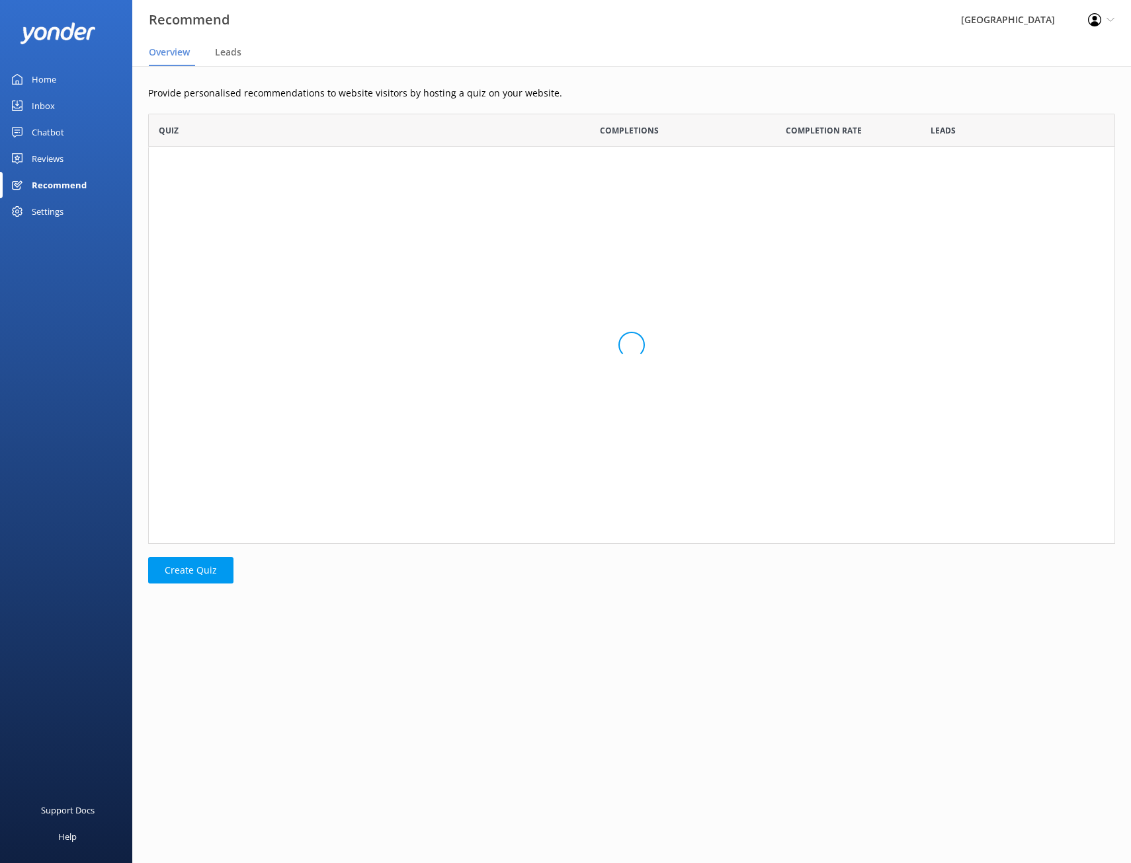
scroll to position [420, 957]
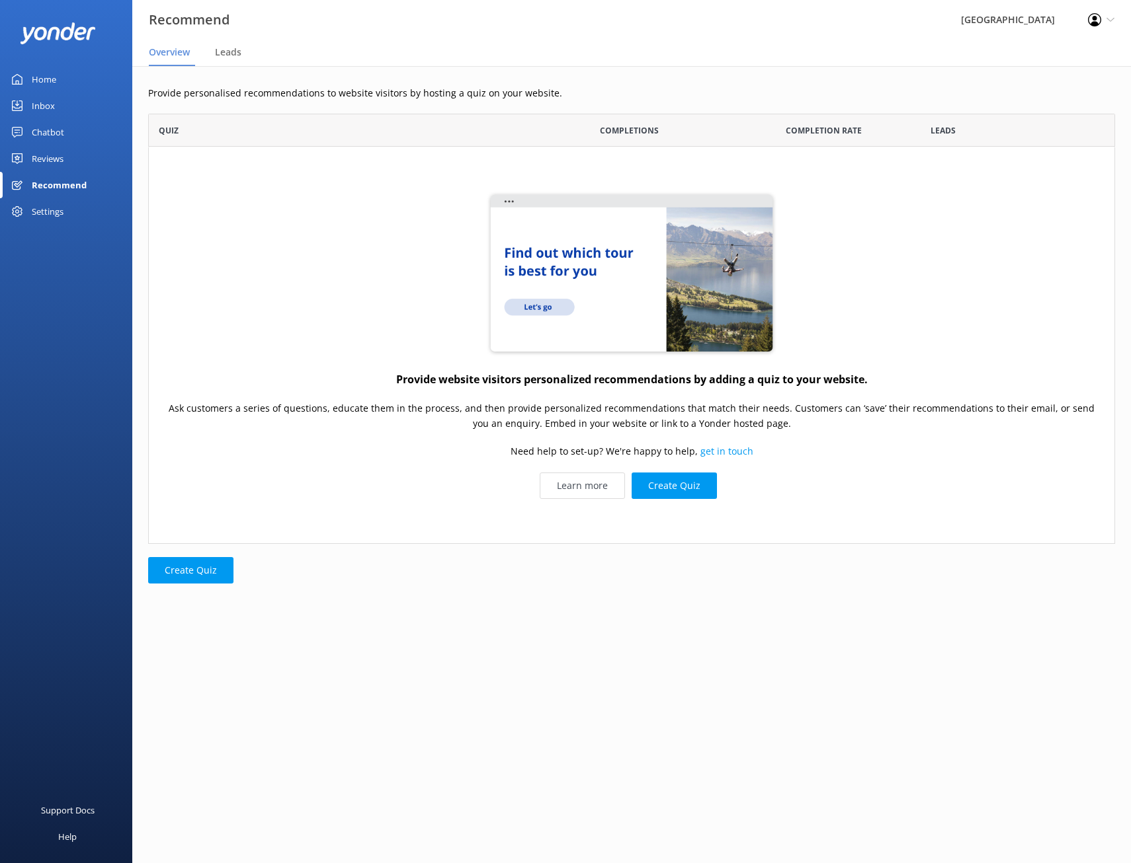
click at [67, 208] on div "Settings" at bounding box center [66, 211] width 132 height 26
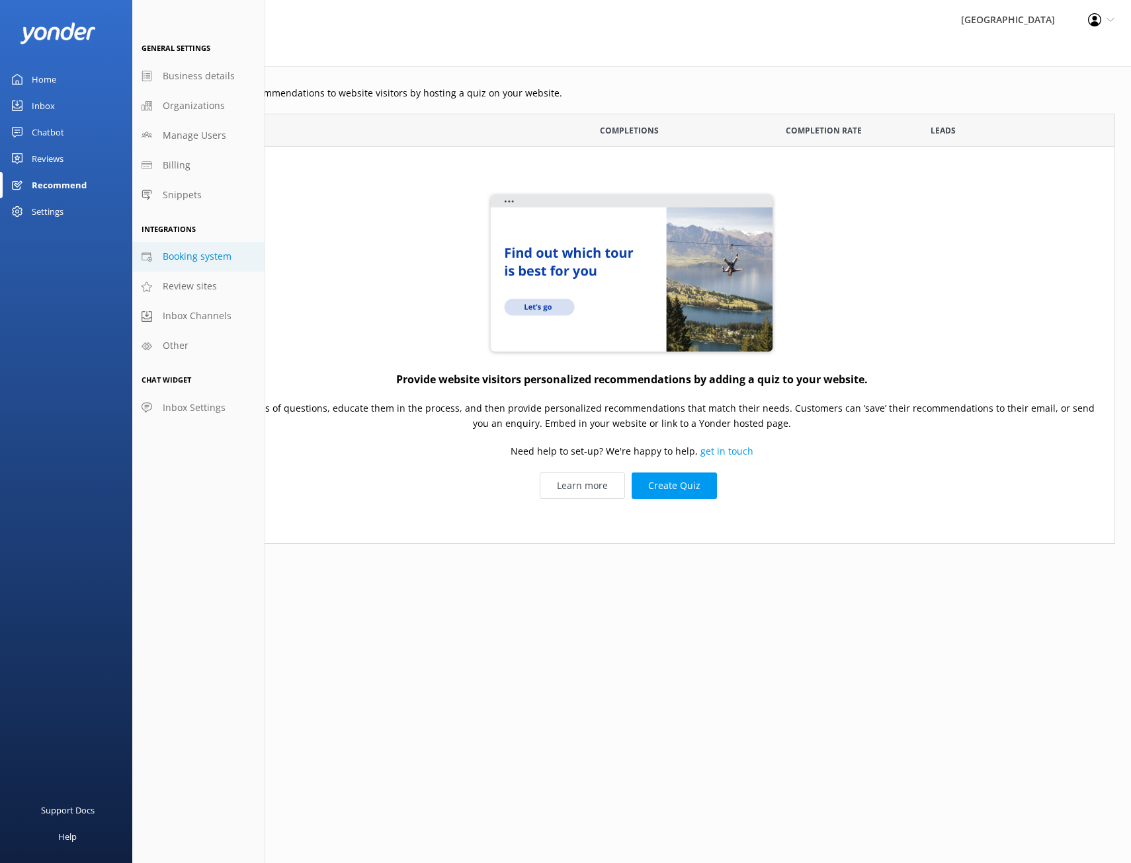
click at [223, 260] on span "Booking system" at bounding box center [197, 256] width 69 height 15
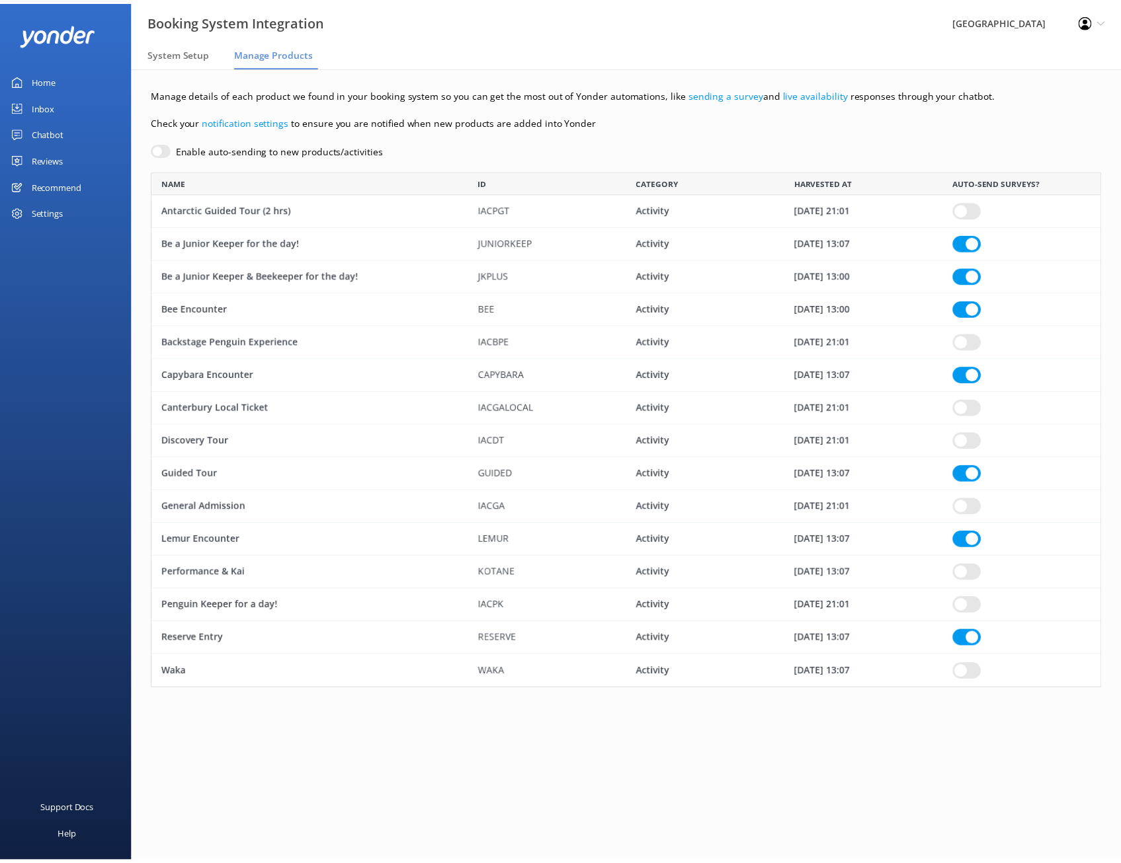
scroll to position [510, 949]
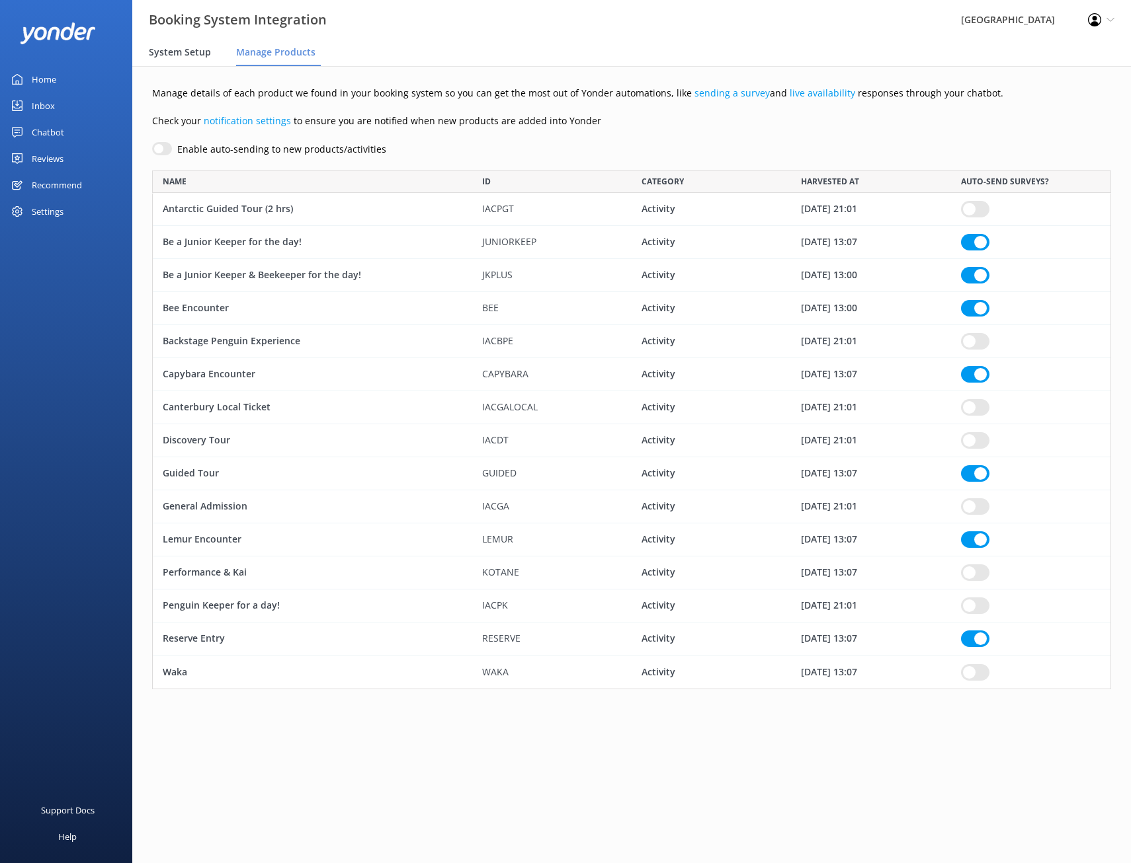
click at [196, 48] on span "System Setup" at bounding box center [180, 52] width 62 height 13
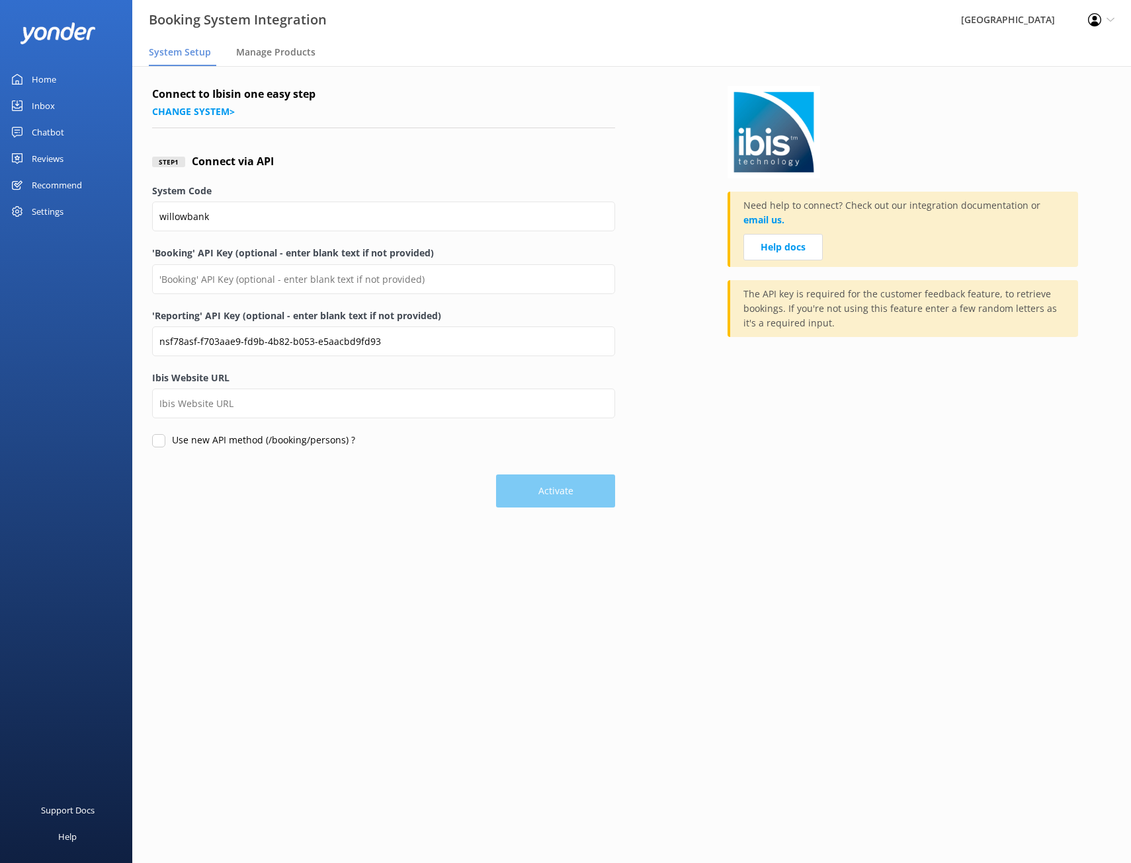
click at [68, 81] on link "Home" at bounding box center [66, 79] width 132 height 26
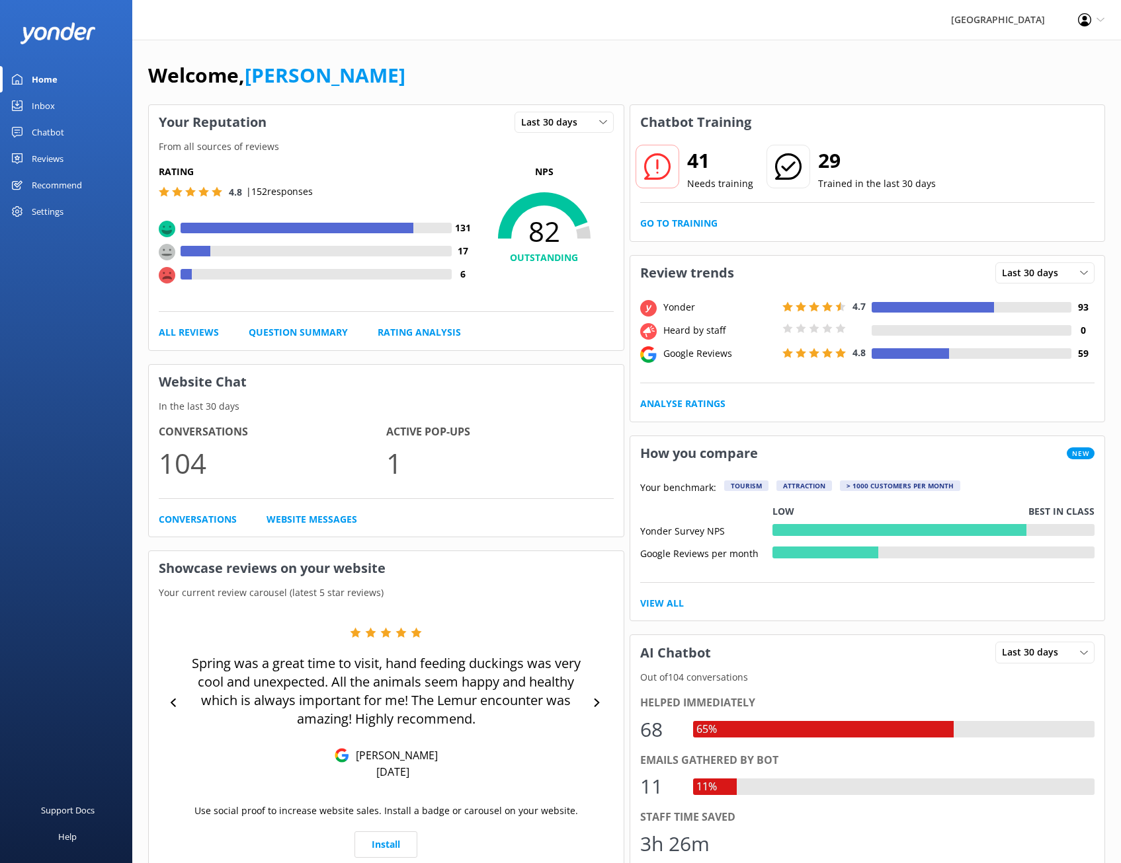
click at [64, 108] on link "Inbox" at bounding box center [66, 106] width 132 height 26
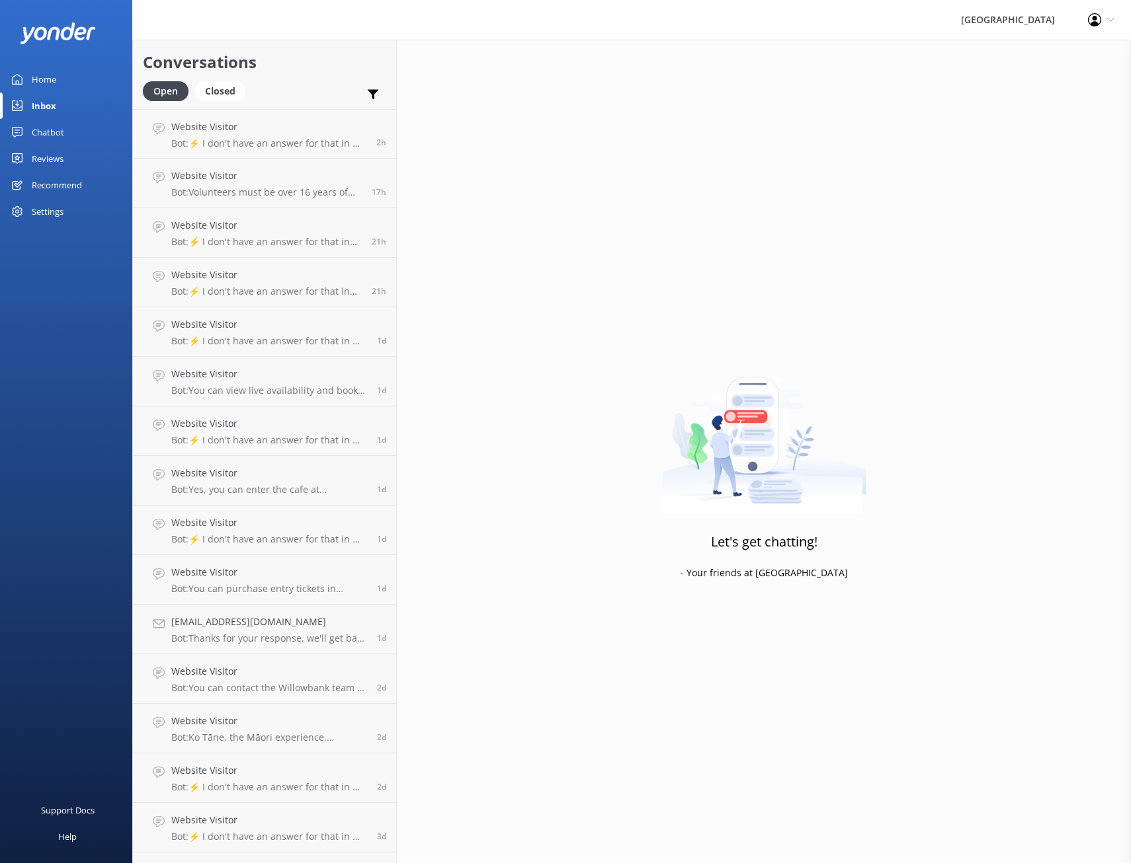
click at [71, 134] on link "Chatbot" at bounding box center [66, 132] width 132 height 26
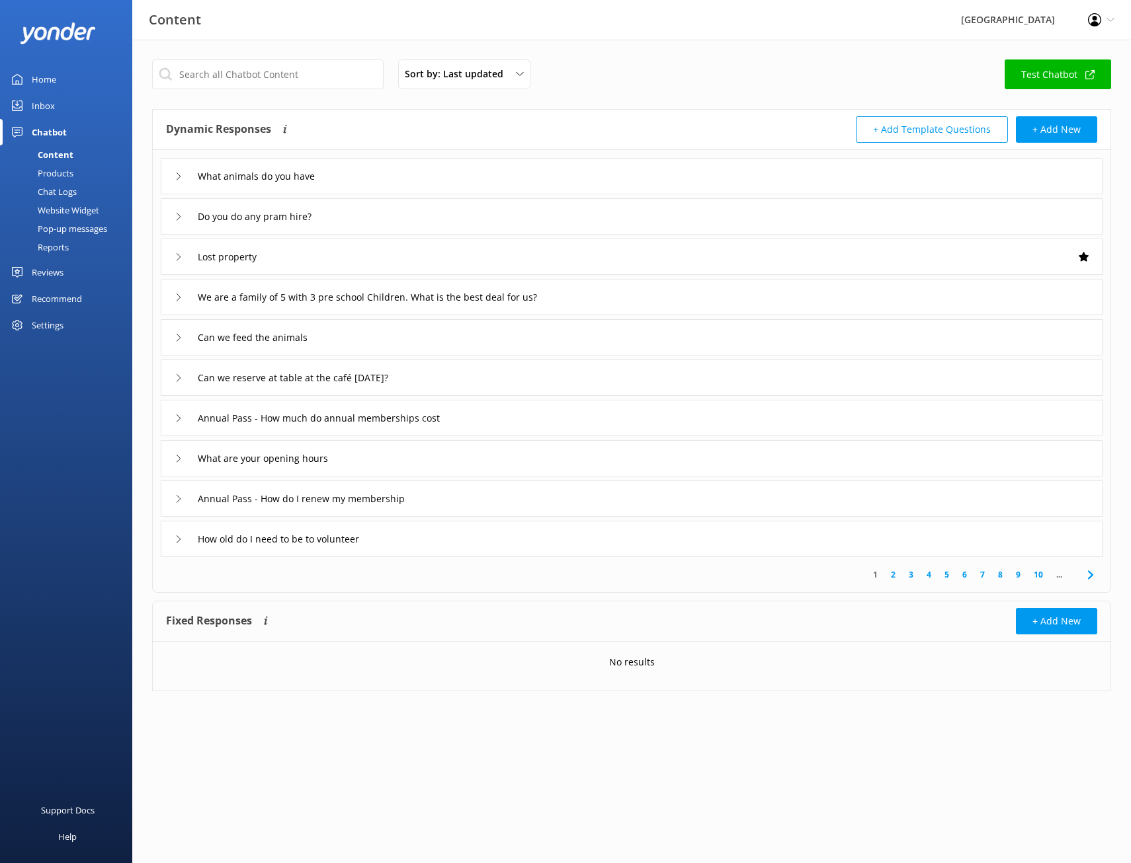
click at [65, 221] on div "Pop-up messages" at bounding box center [57, 228] width 99 height 19
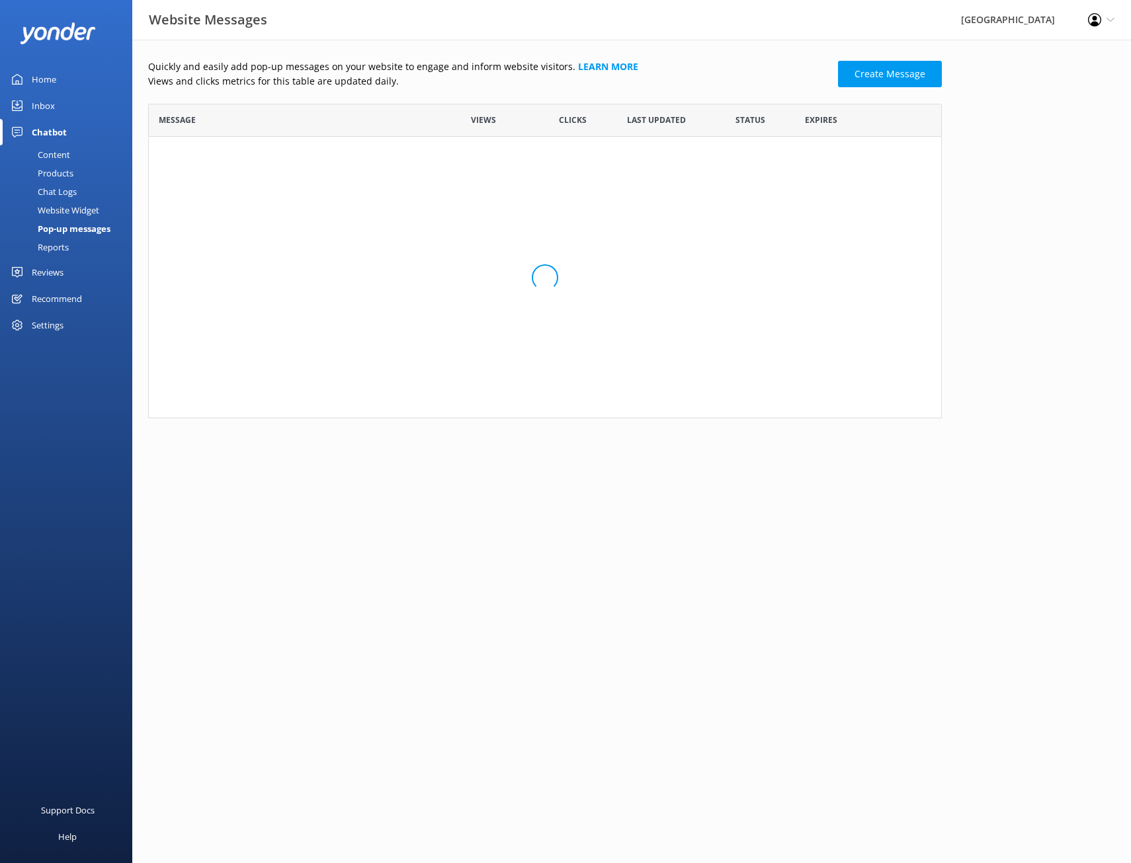
scroll to position [136, 783]
click at [65, 208] on div "Website Widget" at bounding box center [53, 210] width 91 height 19
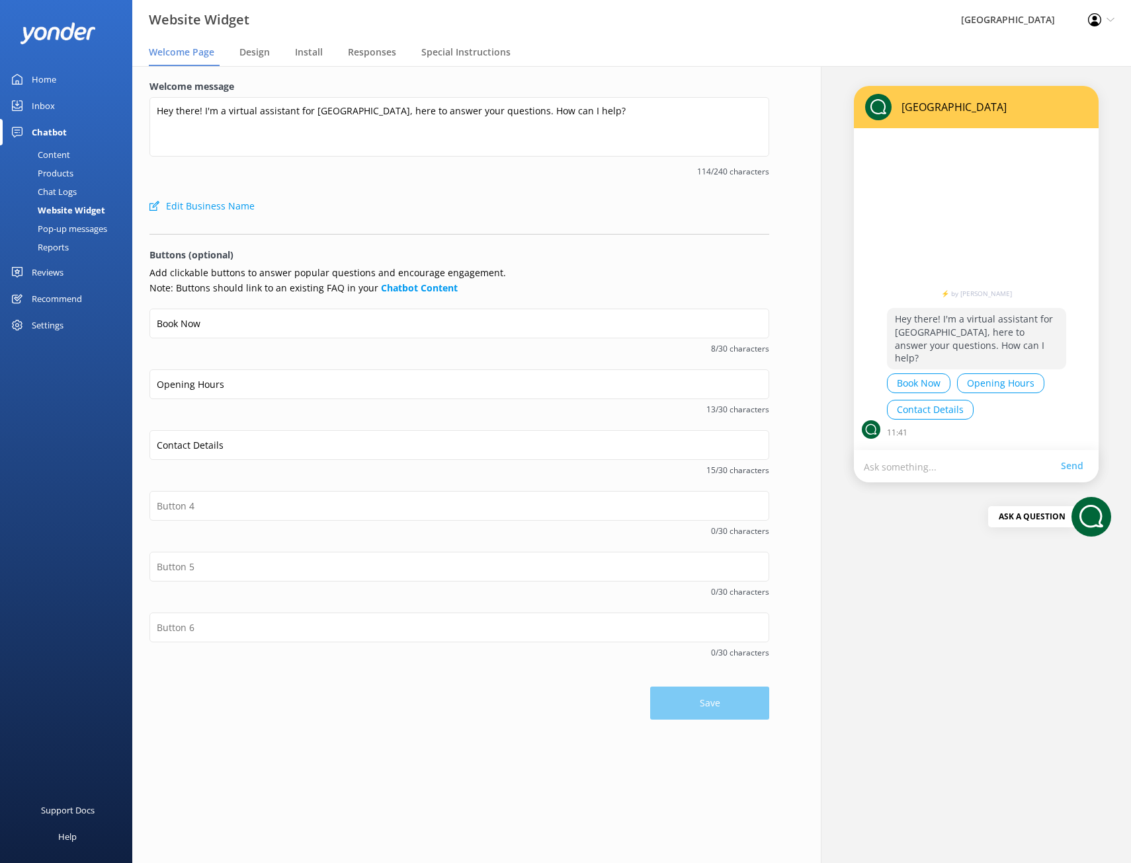
click at [62, 193] on div "Chat Logs" at bounding box center [42, 191] width 69 height 19
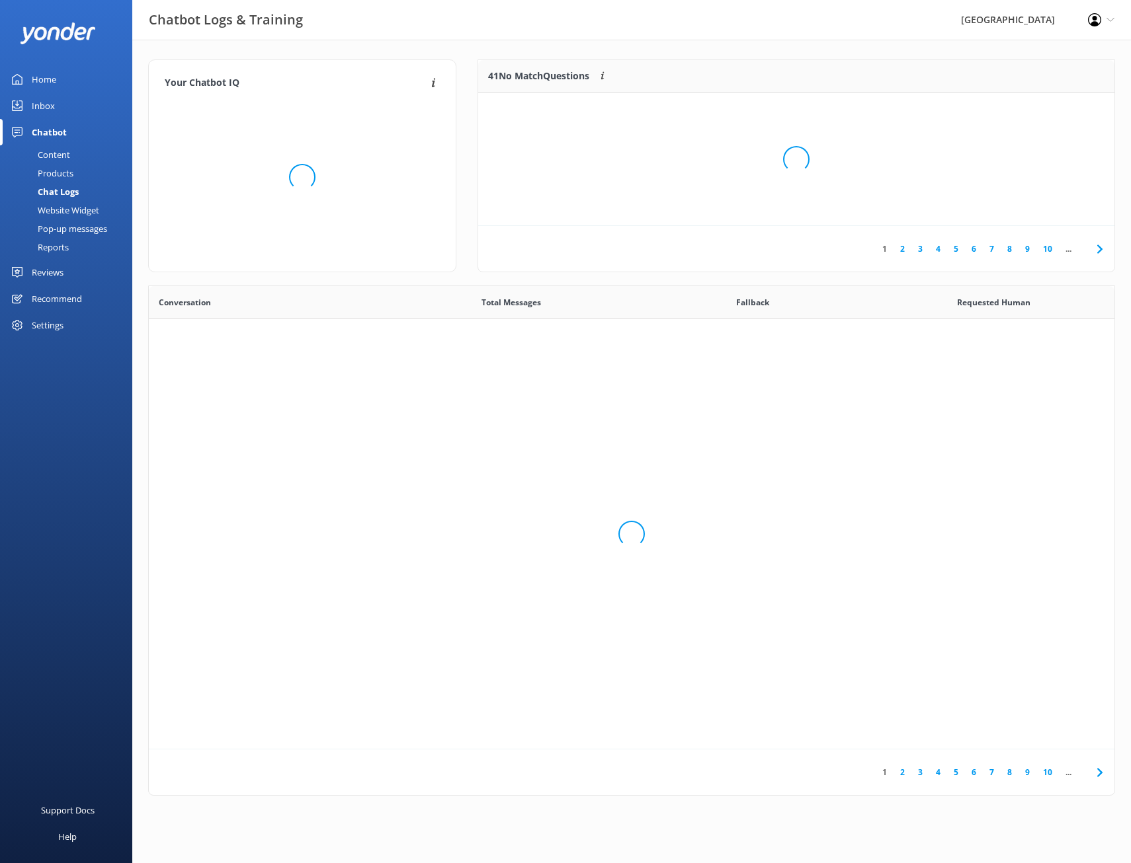
scroll to position [454, 955]
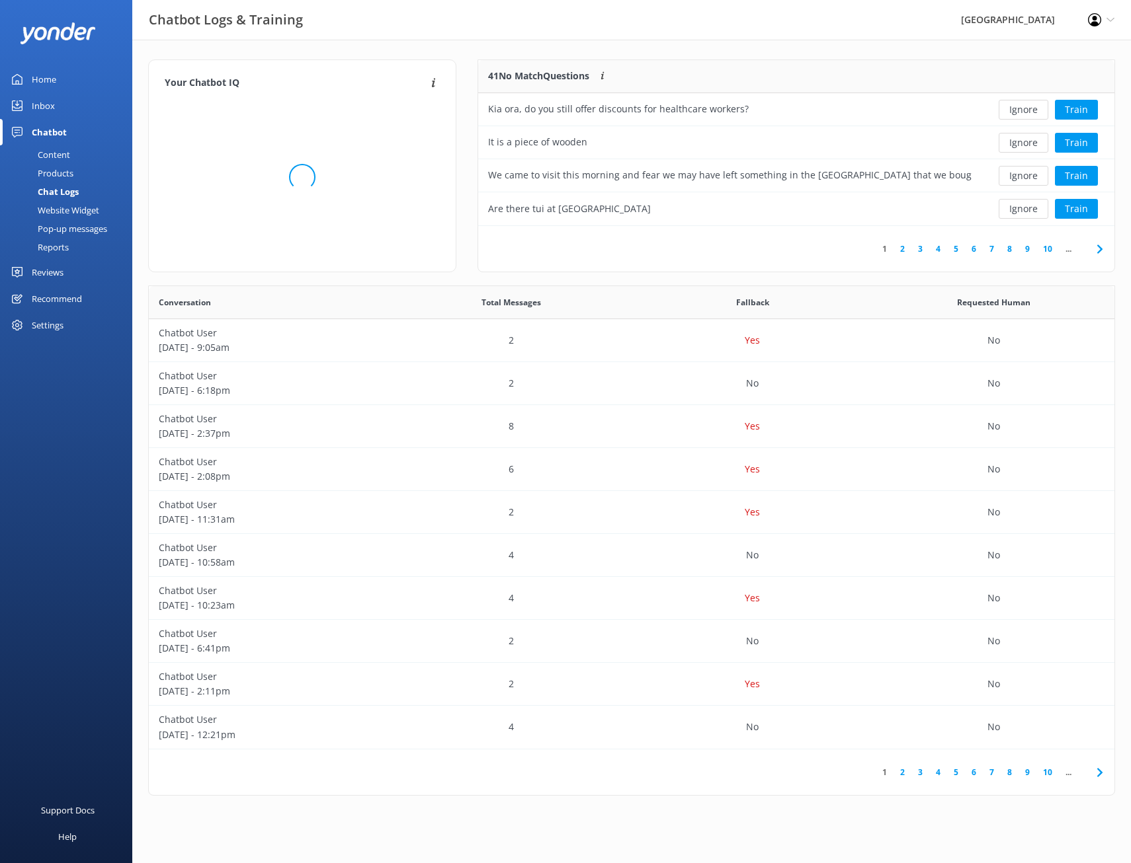
click at [65, 174] on div "Products" at bounding box center [40, 173] width 65 height 19
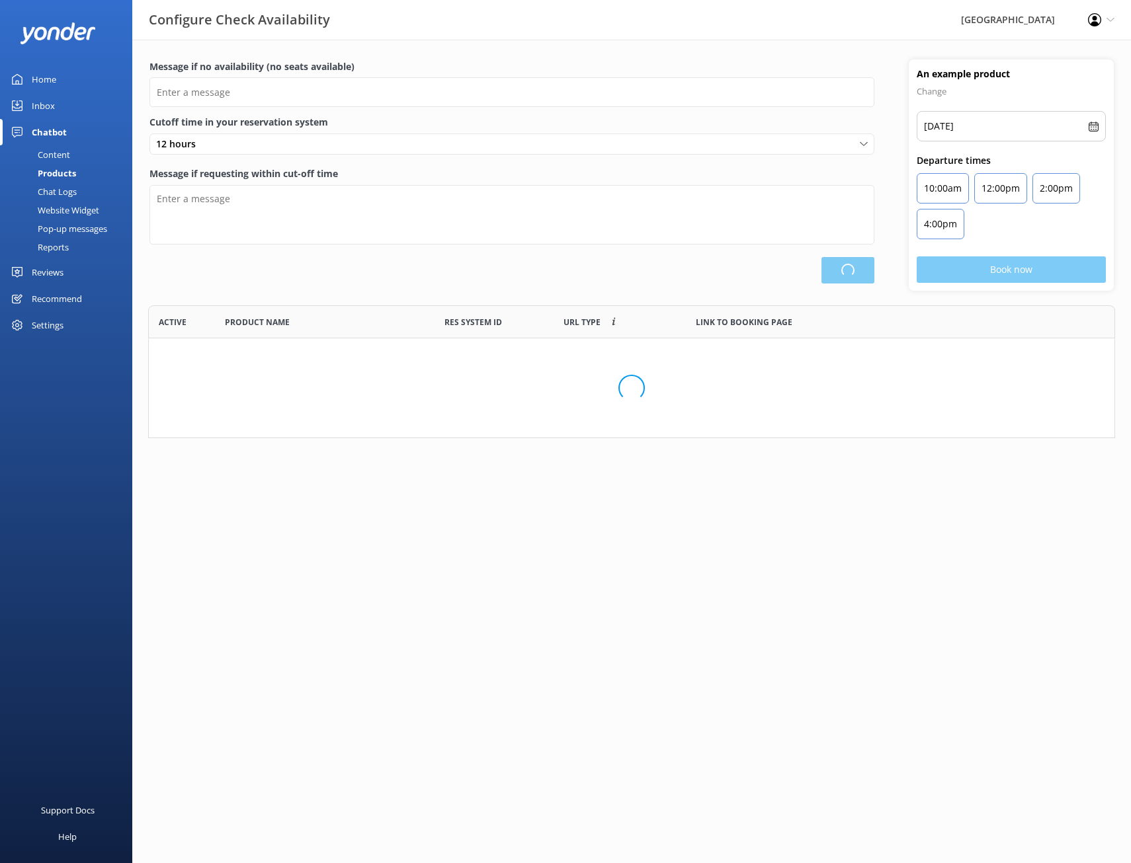
type input "There are no seats available, please check an alternative day"
type textarea "Our online booking system closes {hours} prior to departure. Please contact us …"
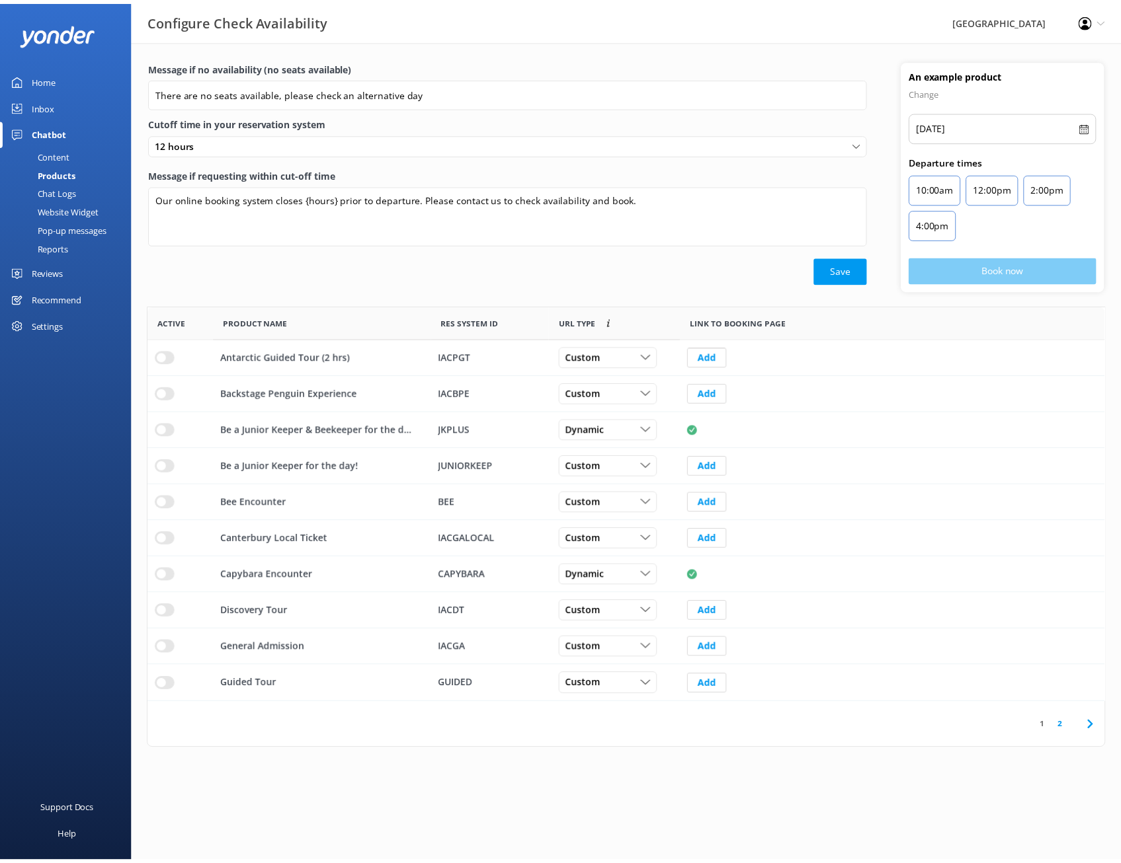
scroll to position [387, 955]
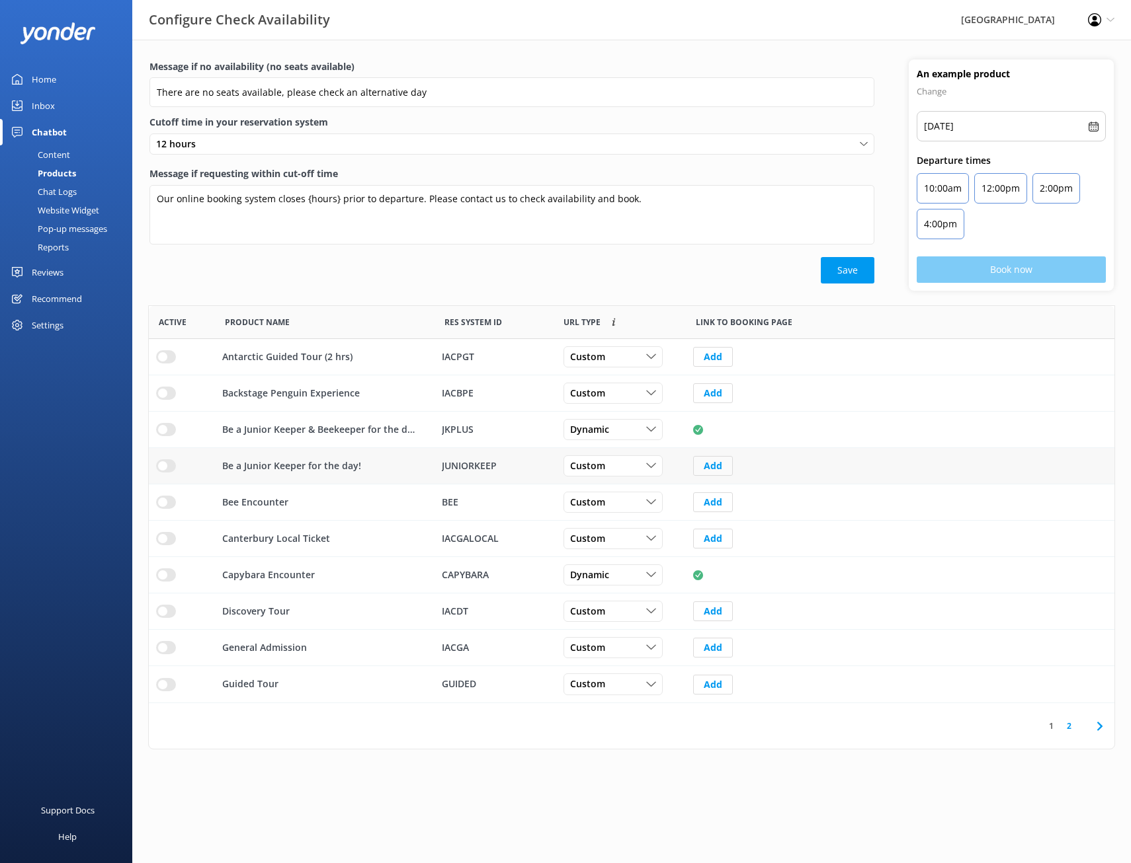
click at [710, 471] on button "Add" at bounding box center [713, 466] width 40 height 20
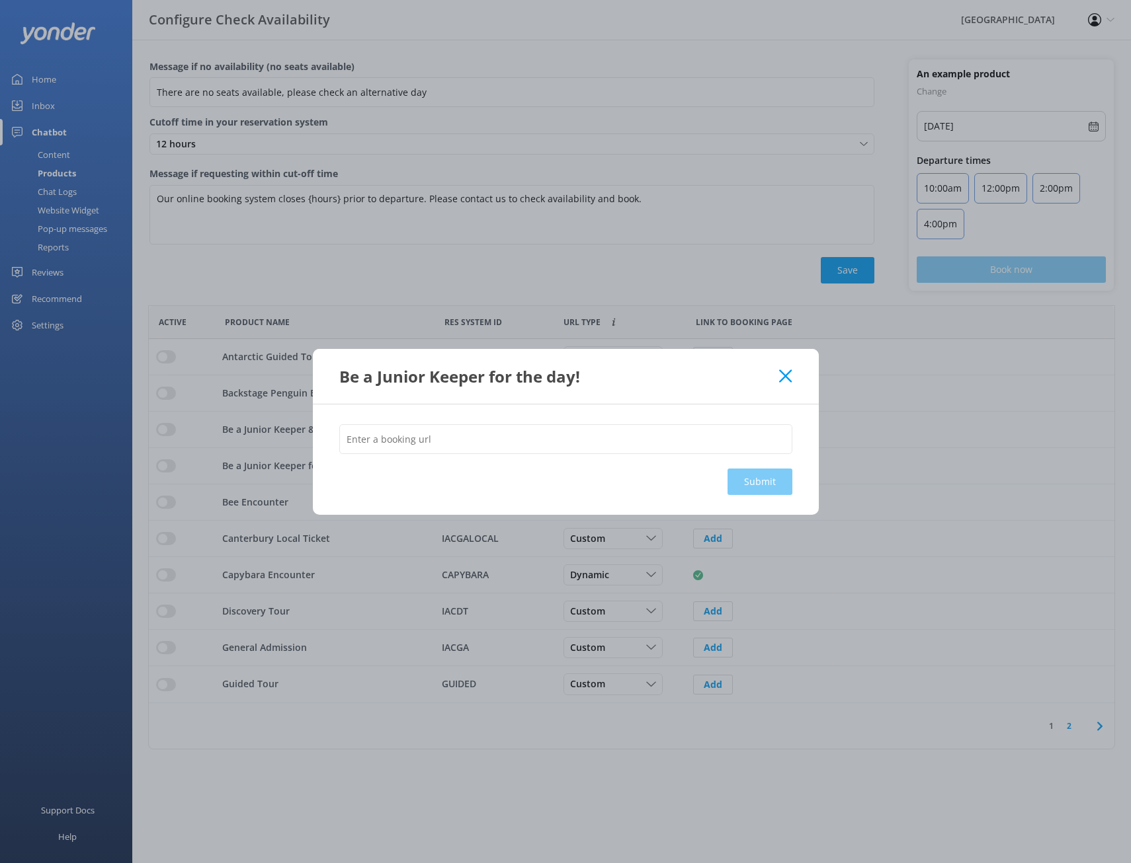
click at [812, 366] on div "Be a Junior Keeper for the day!" at bounding box center [566, 376] width 506 height 55
click at [786, 369] on div "Be a Junior Keeper for the day!" at bounding box center [566, 376] width 506 height 55
click at [783, 375] on use at bounding box center [785, 376] width 13 height 13
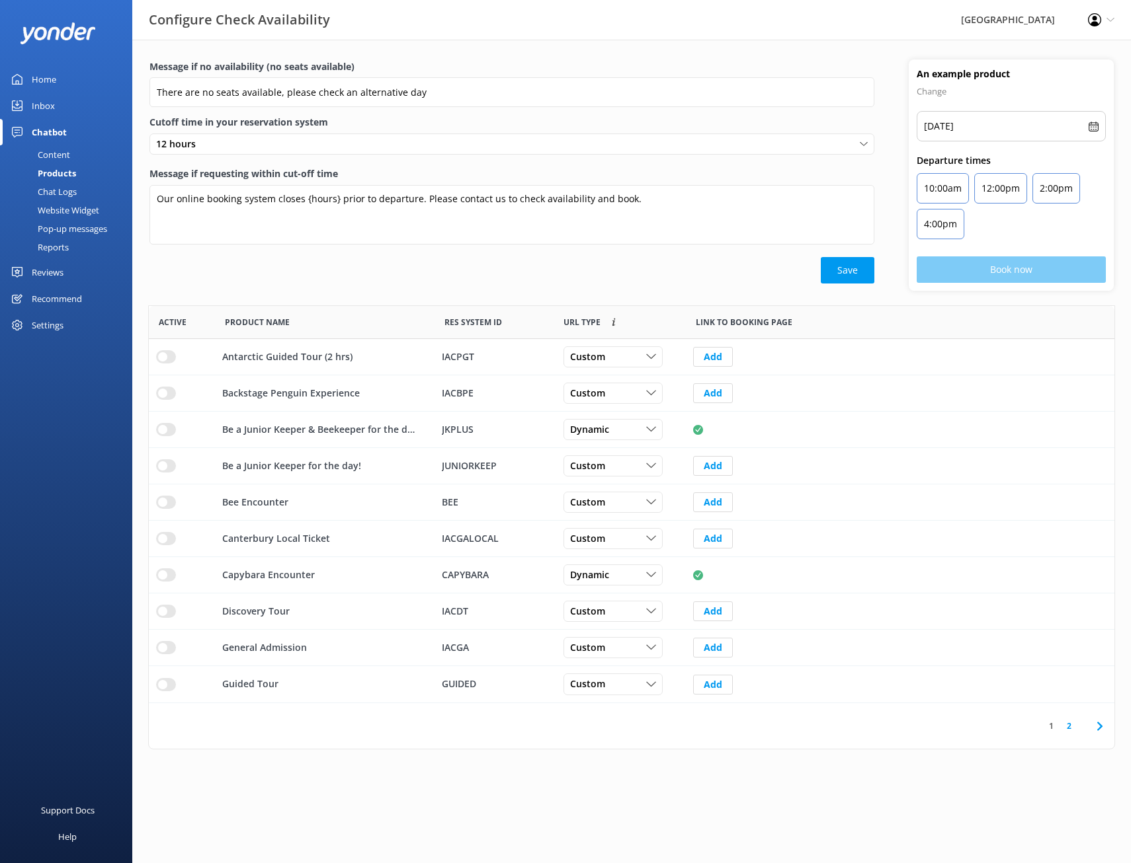
click at [1069, 727] on link "2" at bounding box center [1069, 726] width 18 height 13
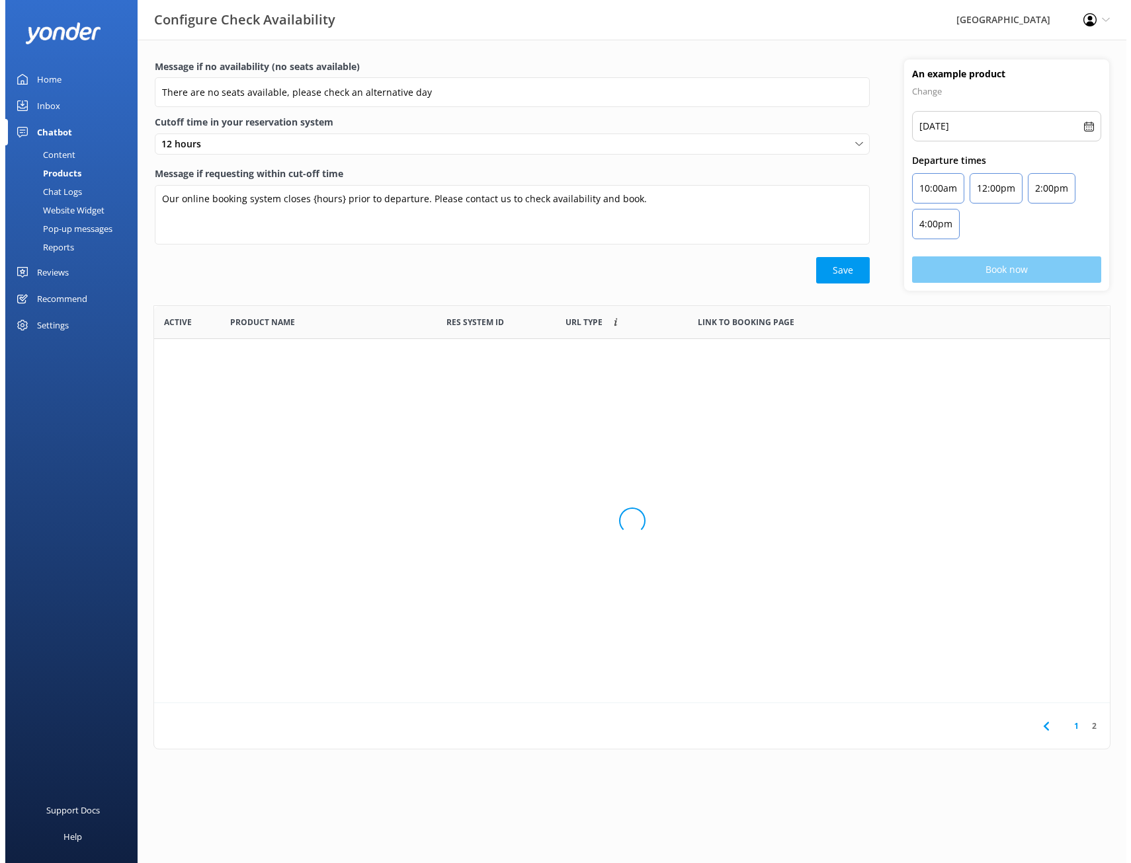
scroll to position [11, 11]
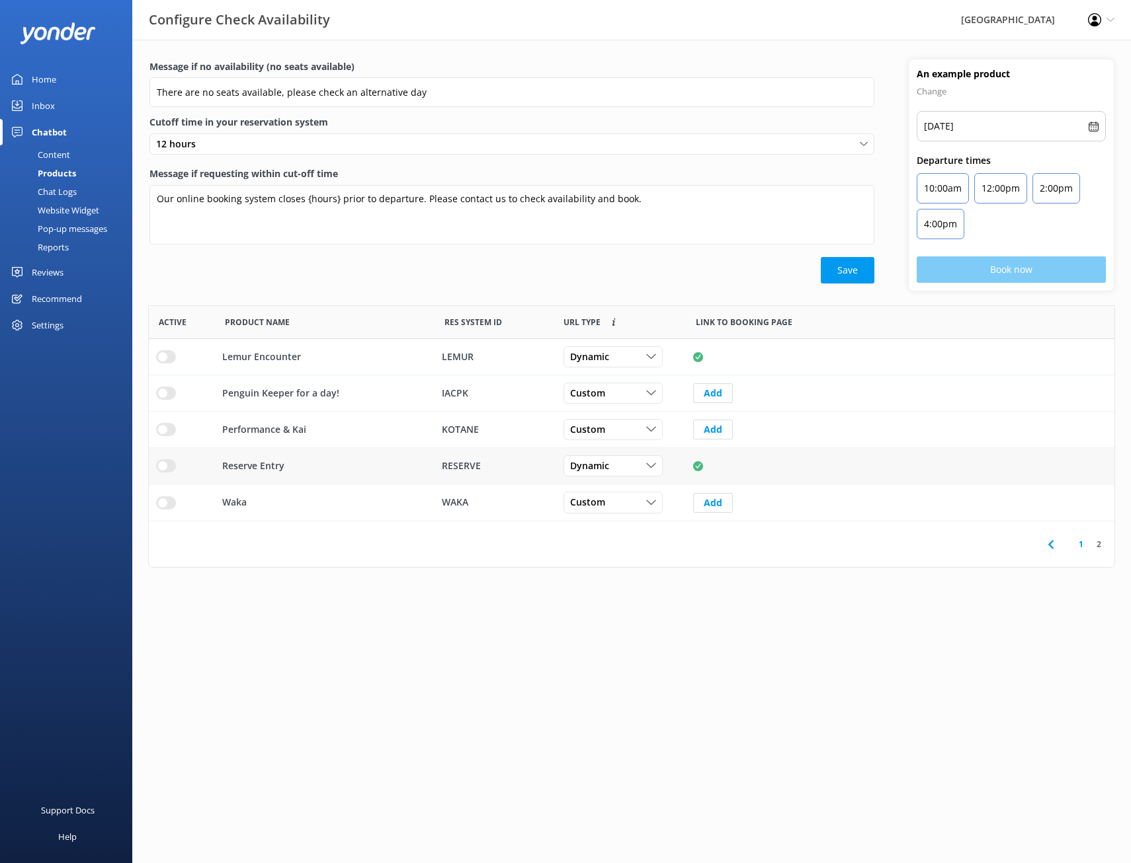
click at [167, 467] on input "row" at bounding box center [166, 465] width 20 height 13
click at [243, 143] on div "12 hours" at bounding box center [512, 144] width 718 height 15
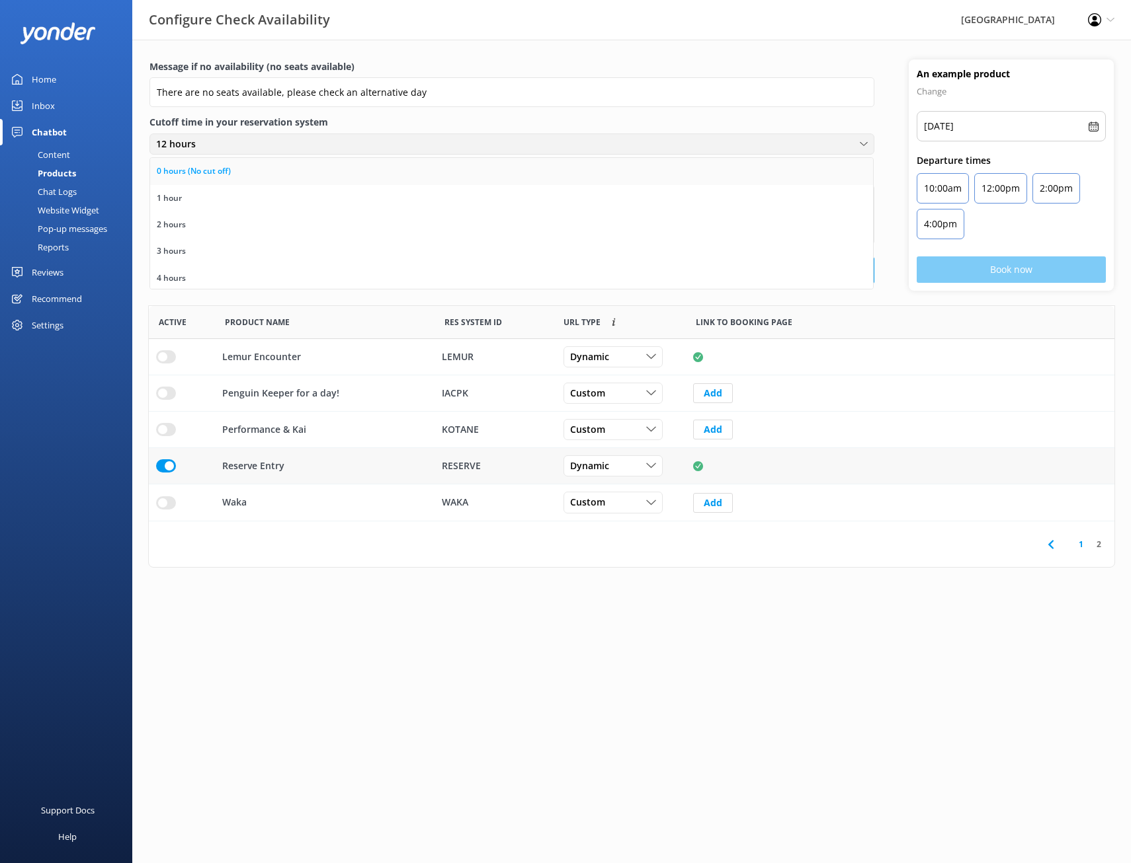
click at [234, 171] on link "0 hours (No cut off)" at bounding box center [511, 171] width 723 height 26
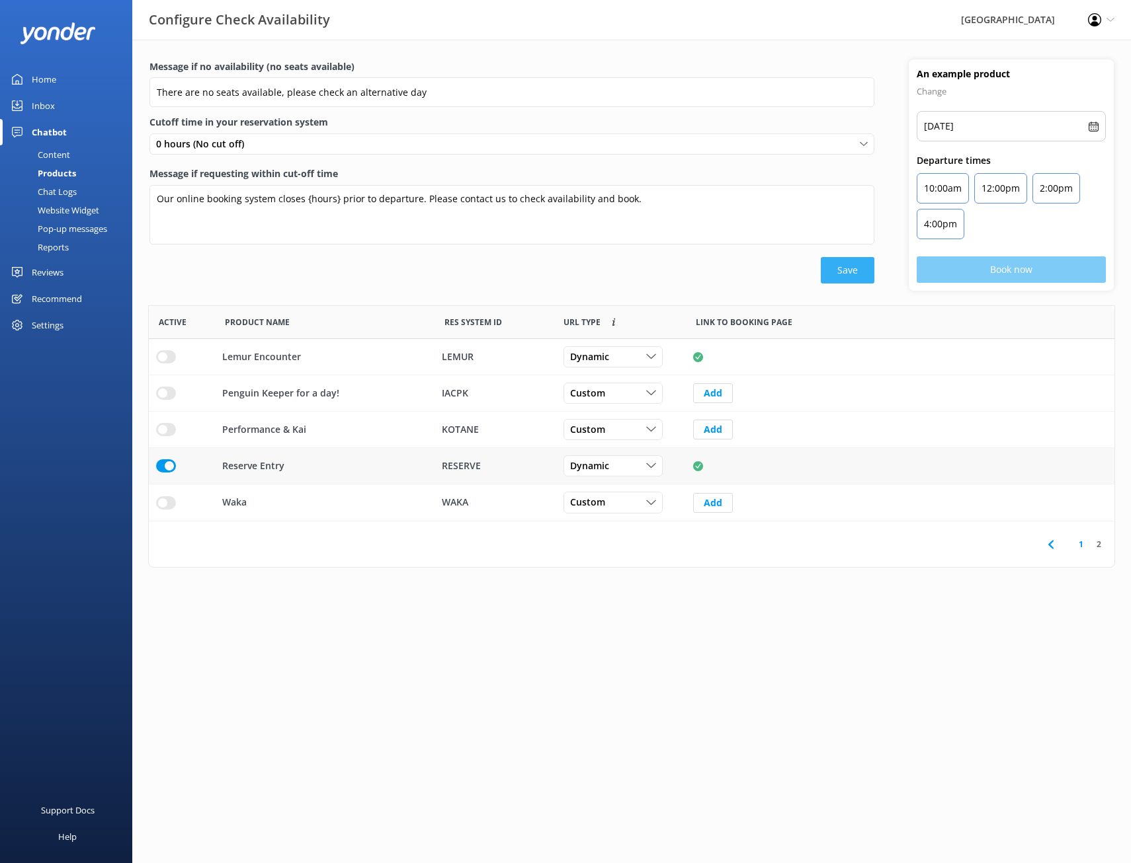
click at [861, 271] on button "Save" at bounding box center [847, 270] width 54 height 26
click at [836, 276] on button "Save" at bounding box center [847, 270] width 54 height 26
click at [288, 145] on div "0 hours (No cut off)" at bounding box center [512, 144] width 718 height 15
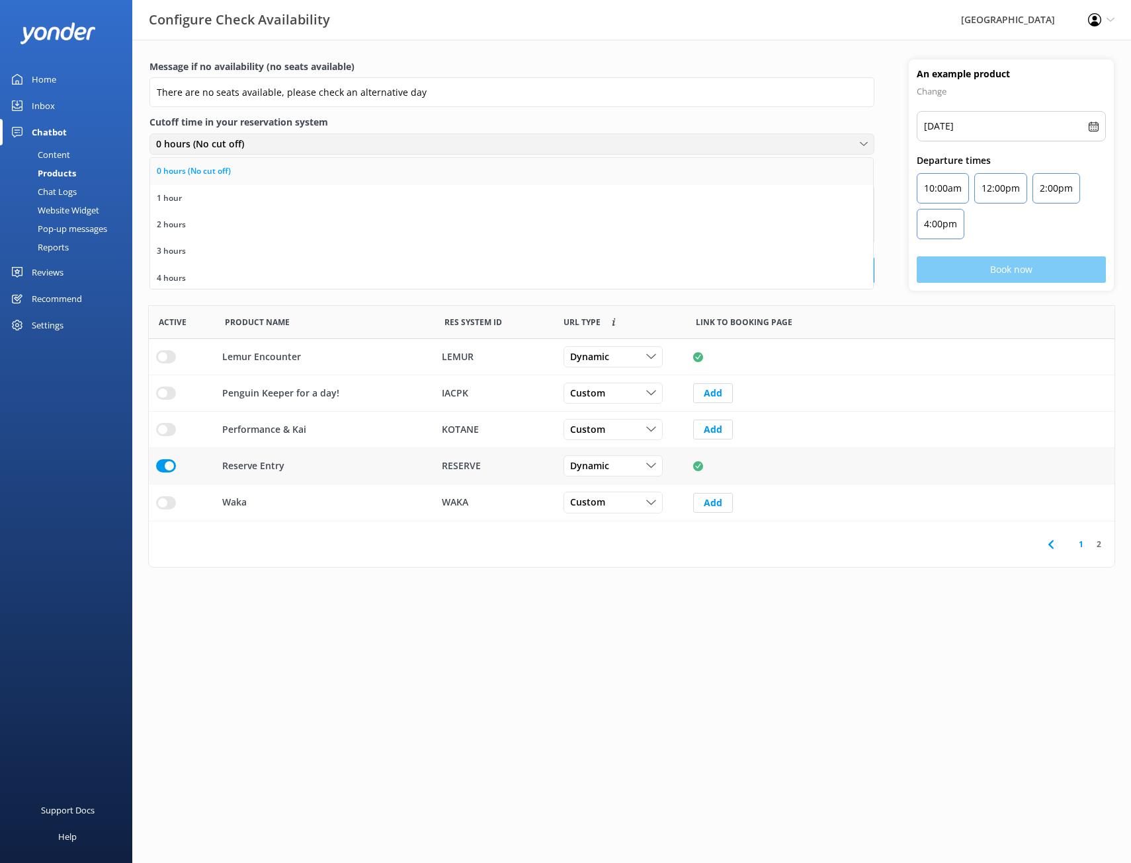
click at [279, 162] on link "0 hours (No cut off)" at bounding box center [511, 171] width 723 height 26
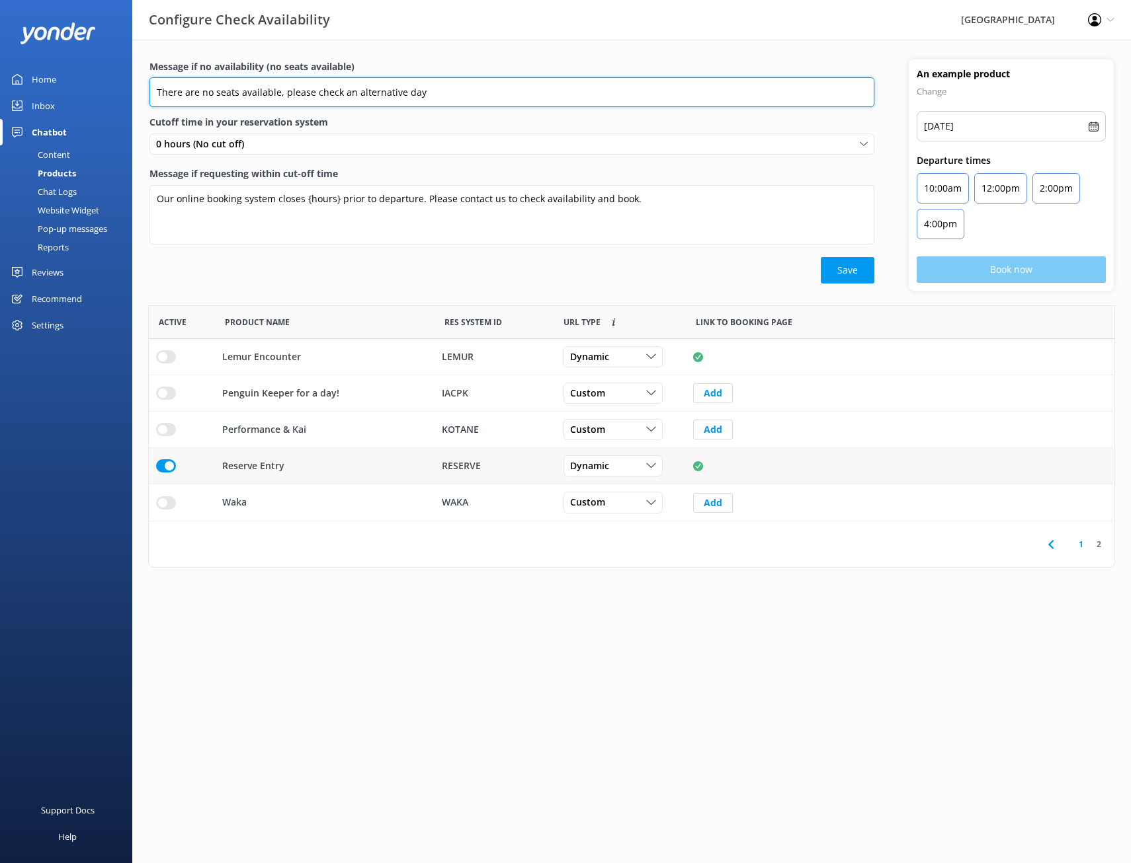
click at [446, 95] on input "There are no seats available, please check an alternative day" at bounding box center [511, 92] width 725 height 30
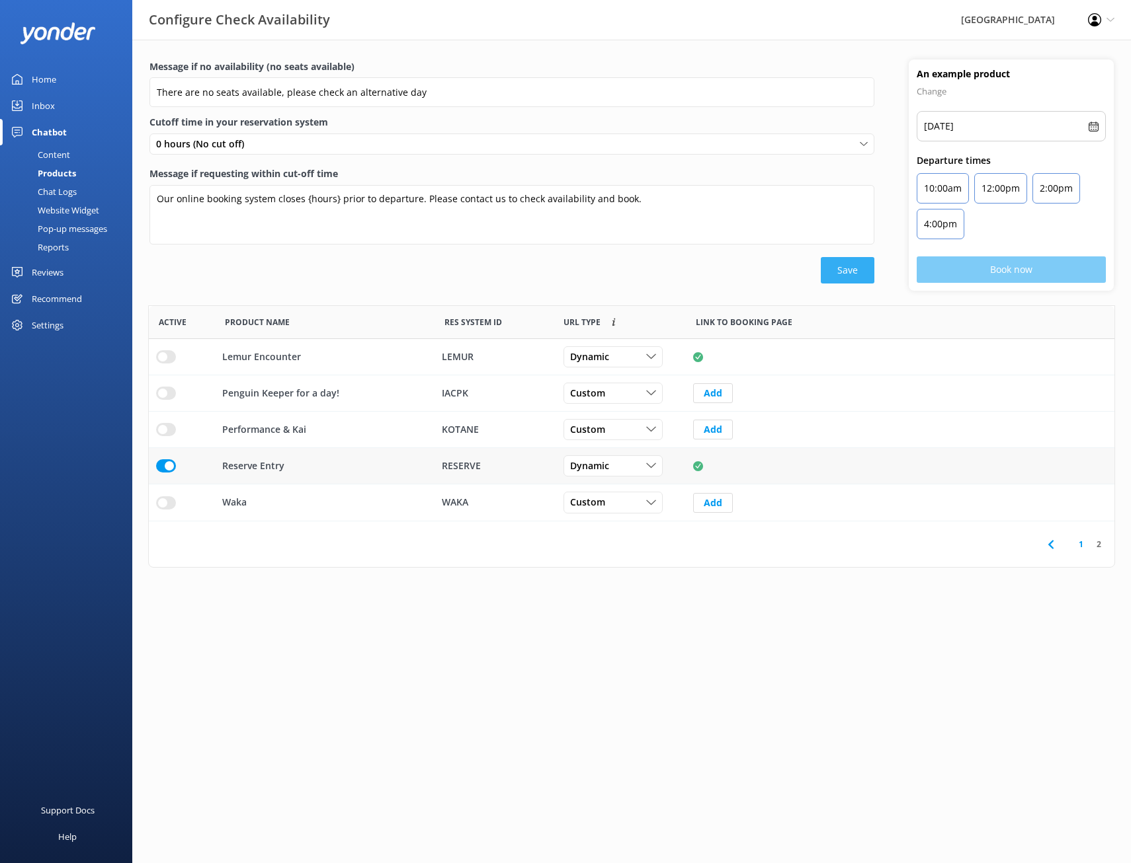
click at [838, 269] on button "Save" at bounding box center [847, 270] width 54 height 26
click at [1078, 132] on div "[DATE]" at bounding box center [1010, 126] width 189 height 30
click at [1093, 125] on use at bounding box center [1093, 127] width 10 height 10
click at [38, 146] on div "Content" at bounding box center [39, 154] width 62 height 19
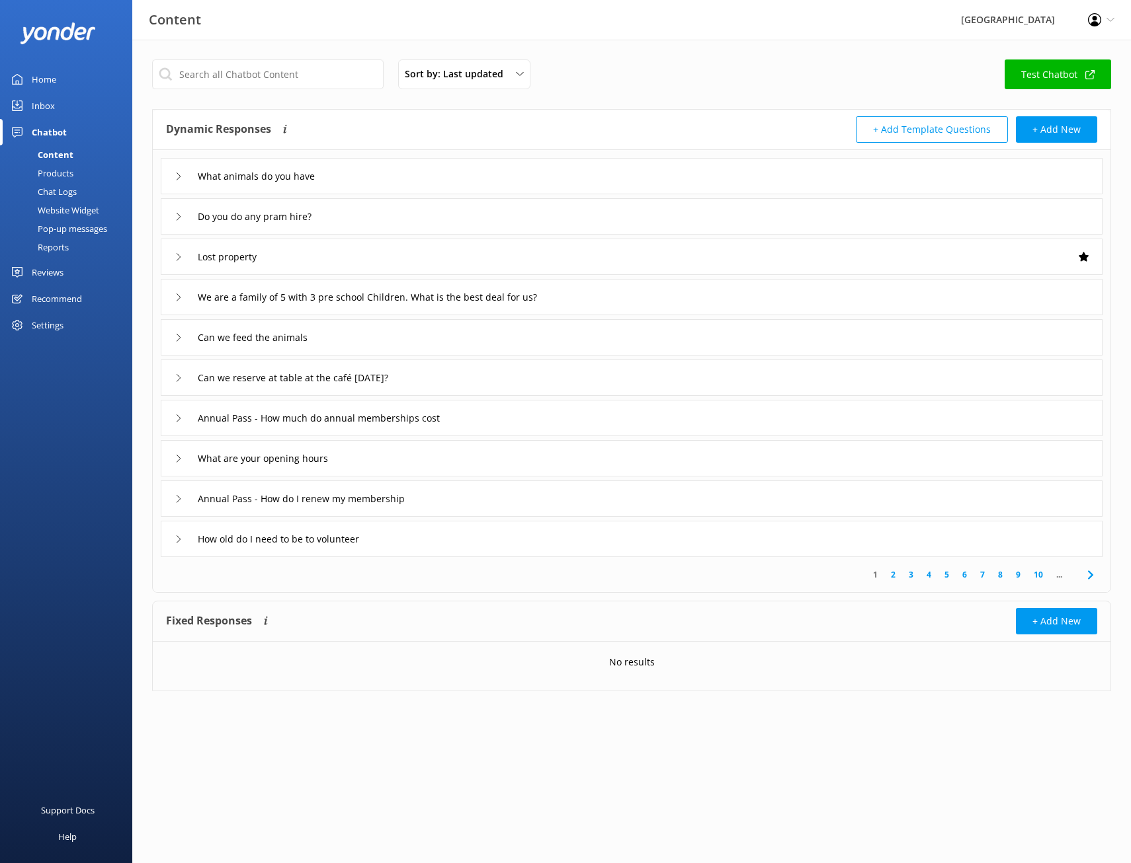
click at [51, 180] on div "Products" at bounding box center [40, 173] width 65 height 19
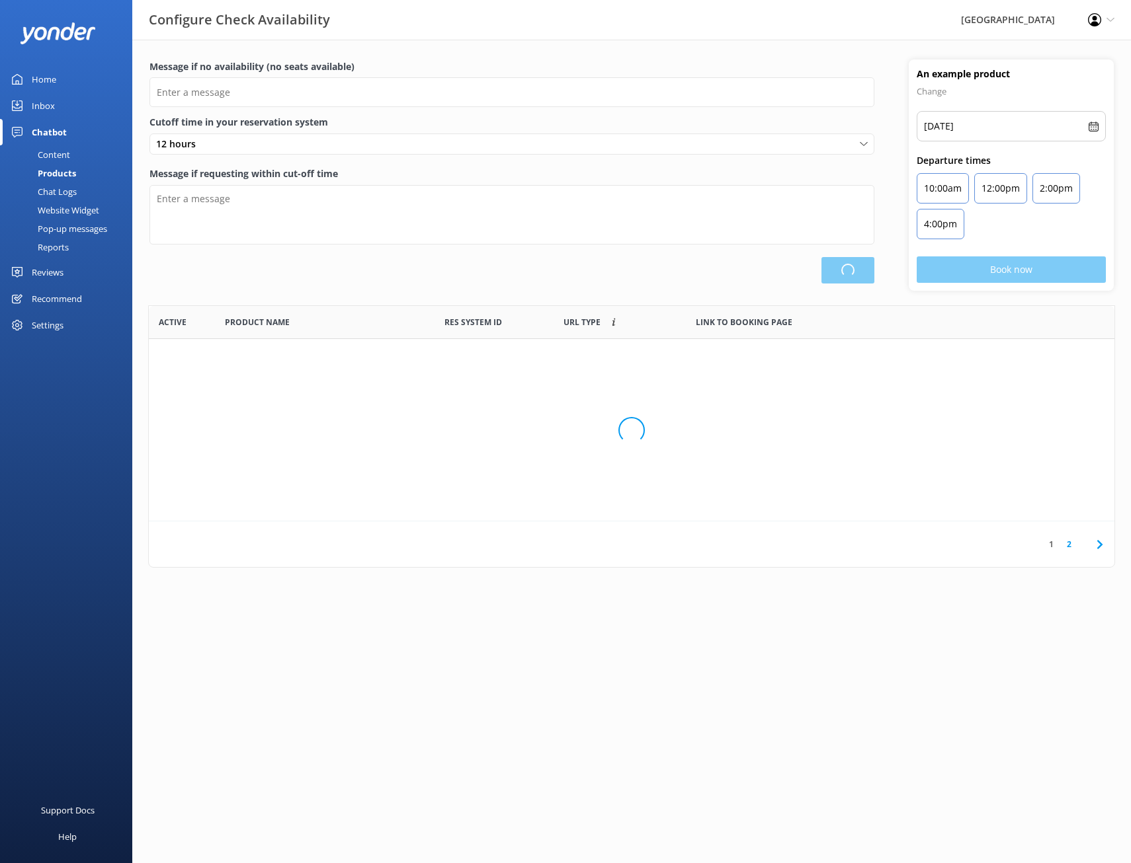
scroll to position [206, 955]
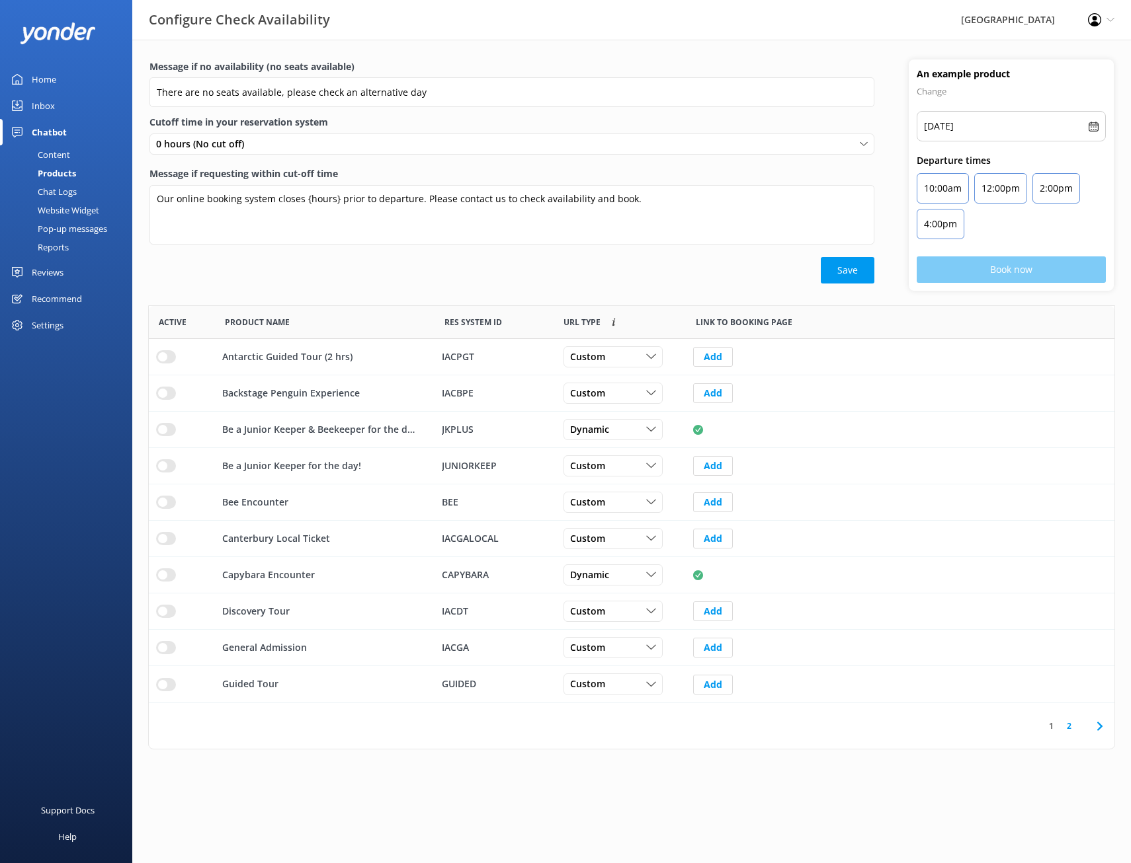
type input "There are no seats available, please check an alternative day"
type textarea "Our online booking system closes {hours} prior to departure. Please contact us …"
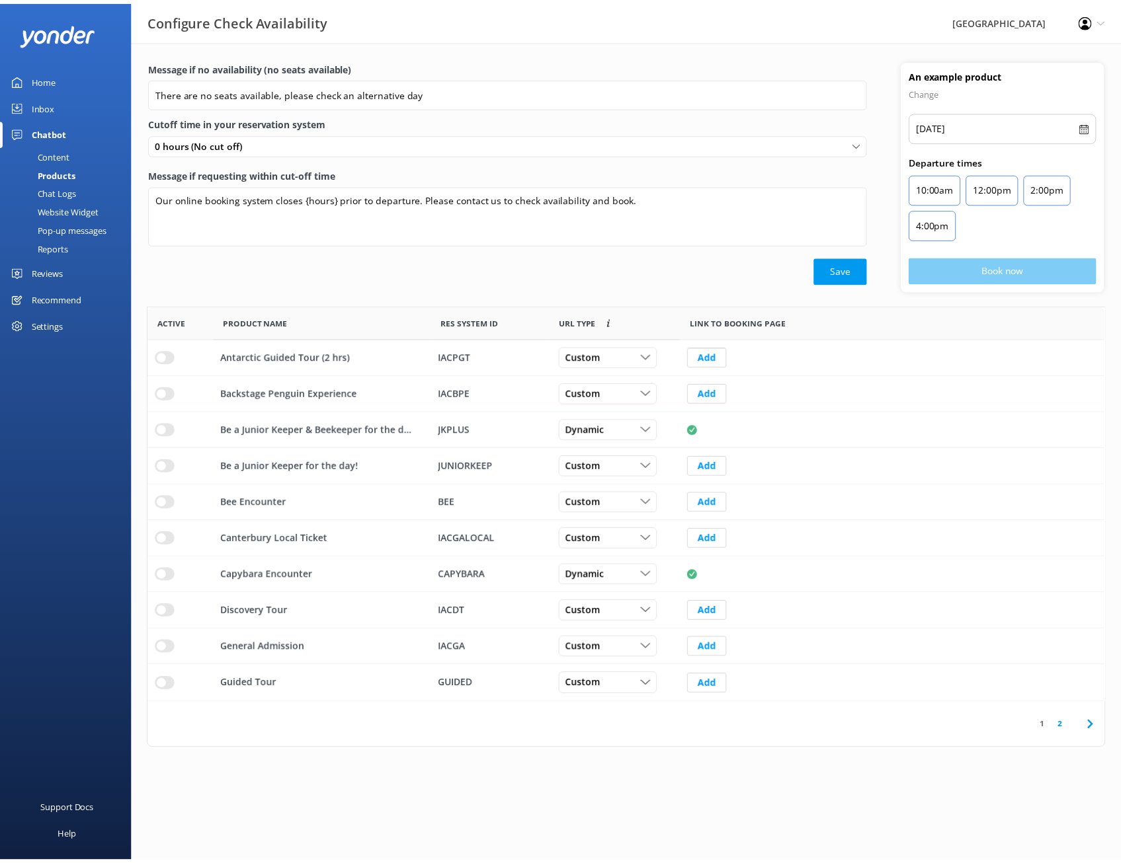
scroll to position [387, 955]
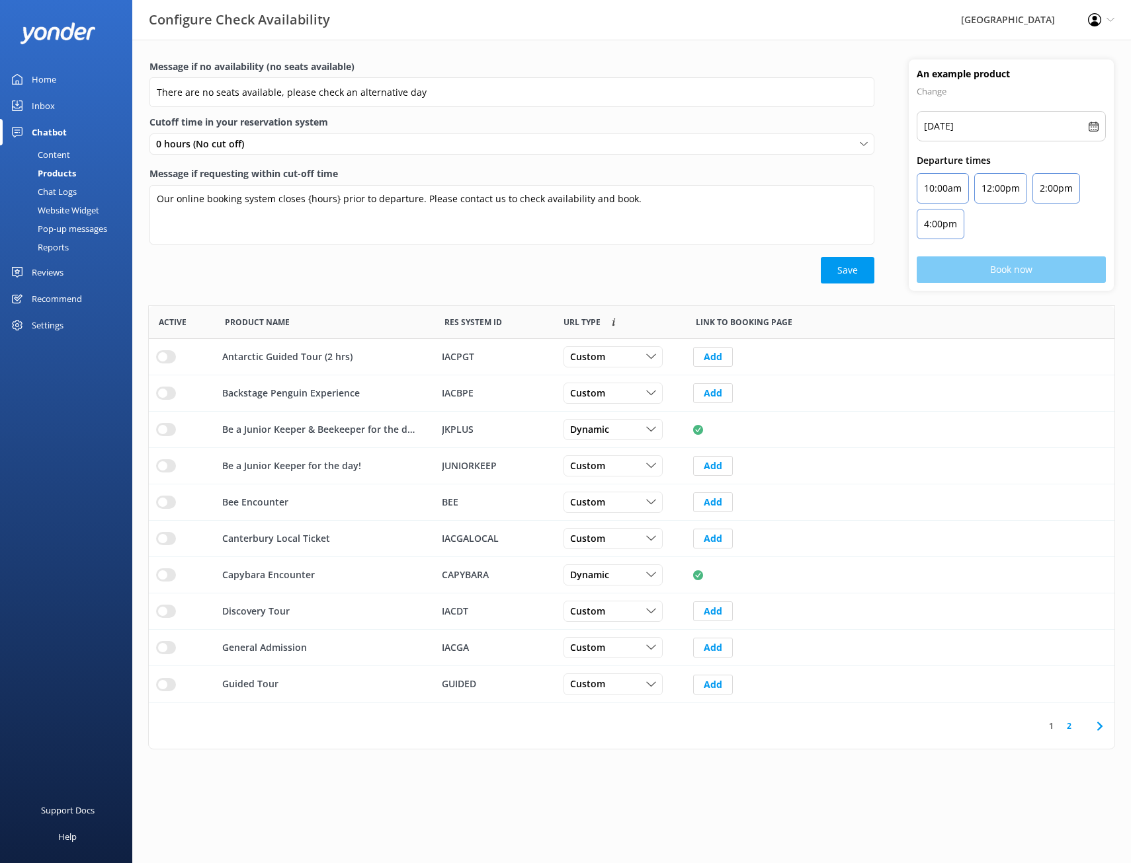
click at [1068, 728] on link "2" at bounding box center [1069, 726] width 18 height 13
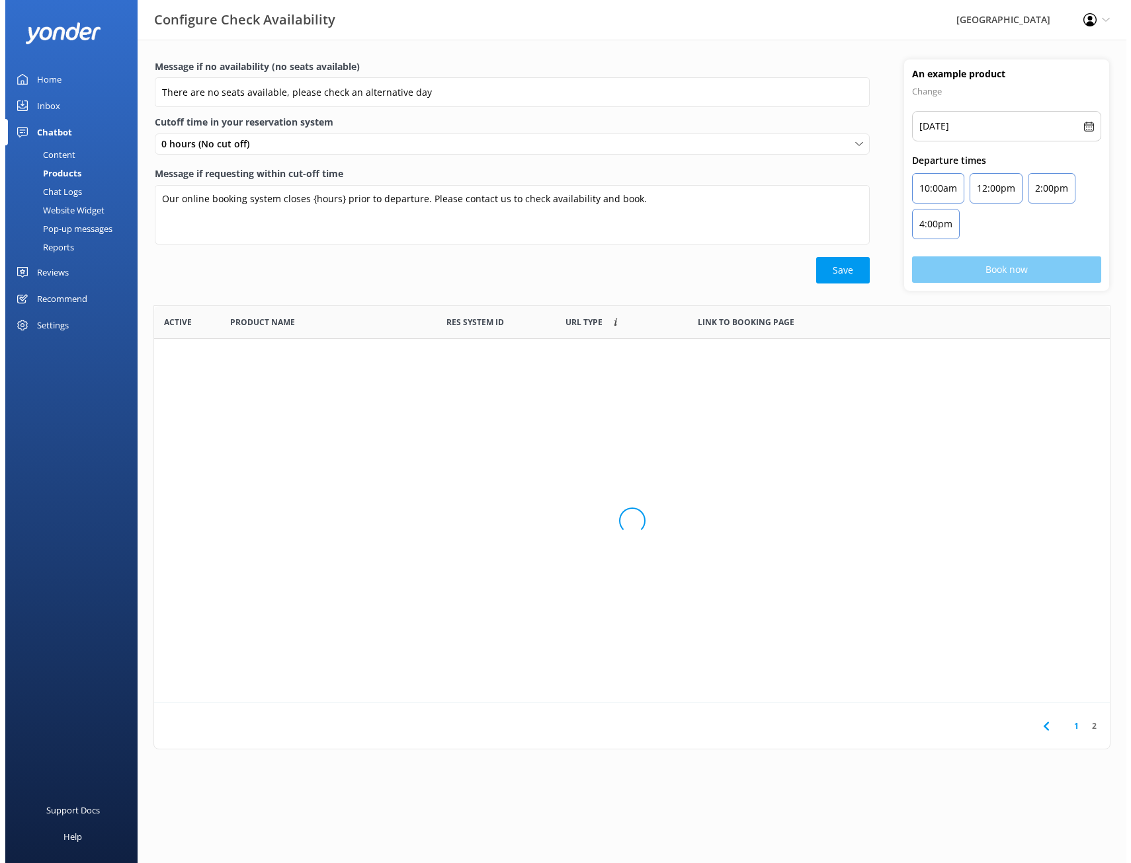
scroll to position [11, 11]
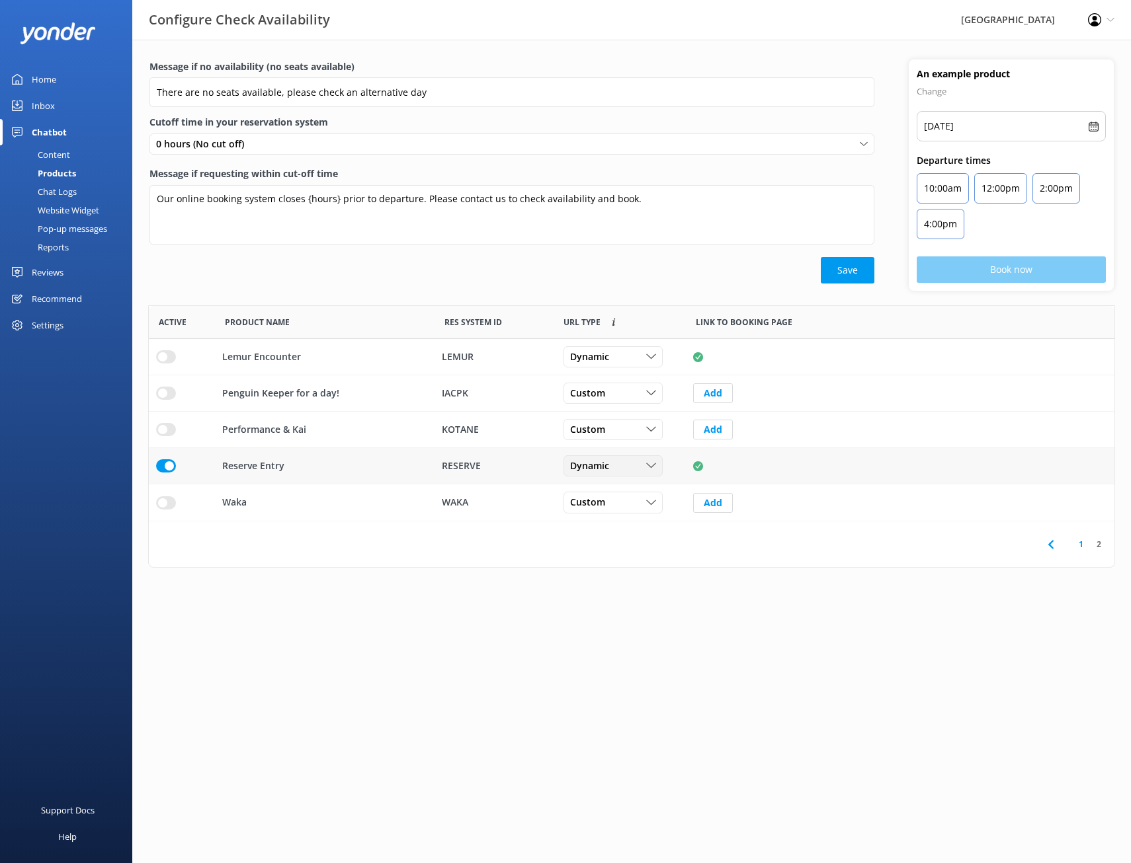
click at [639, 465] on div "Dynamic" at bounding box center [613, 466] width 93 height 15
click at [643, 465] on div "Dynamic" at bounding box center [613, 466] width 93 height 15
click at [699, 463] on use "row" at bounding box center [698, 466] width 10 height 10
click at [701, 467] on use "row" at bounding box center [698, 466] width 10 height 10
click at [697, 466] on use "row" at bounding box center [698, 466] width 10 height 10
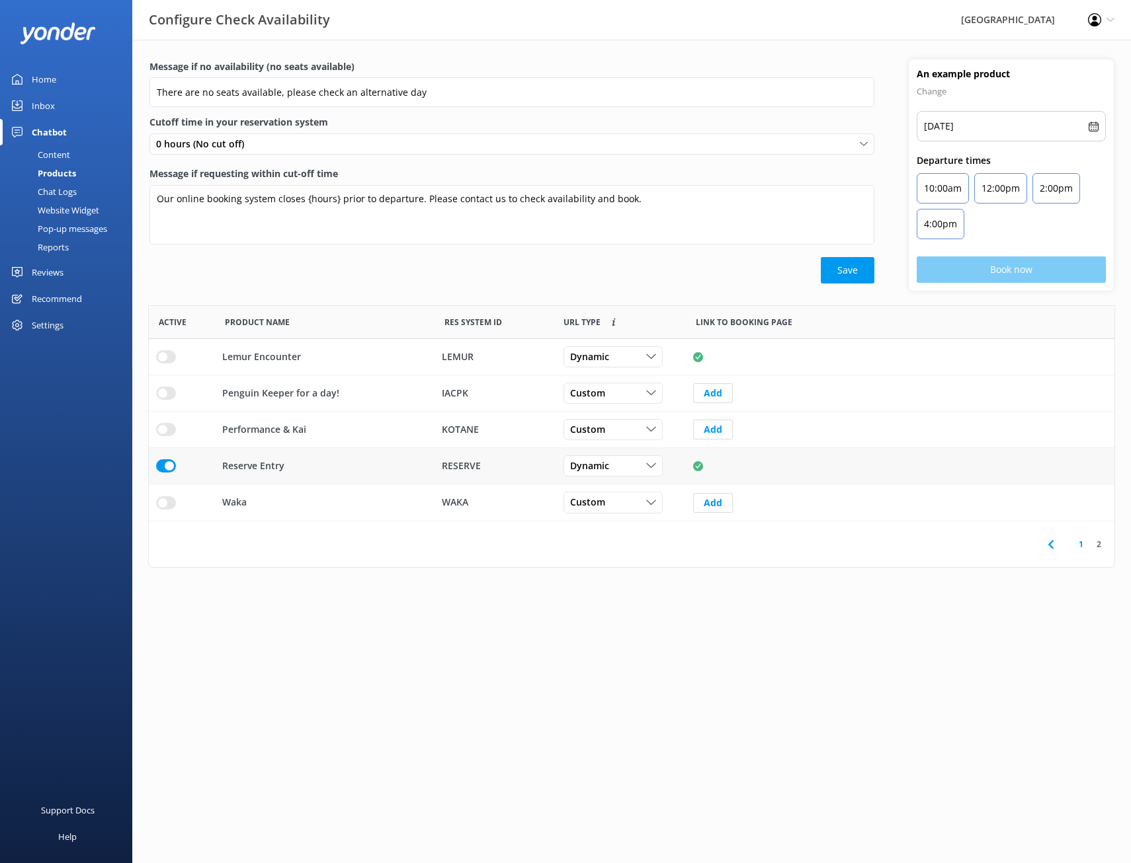
click at [697, 466] on use "row" at bounding box center [698, 466] width 10 height 10
click at [692, 466] on div "row" at bounding box center [900, 466] width 428 height 36
click at [171, 465] on input "row" at bounding box center [166, 465] width 20 height 13
click at [627, 463] on div "Dynamic" at bounding box center [613, 466] width 93 height 15
click at [627, 492] on link "Custom" at bounding box center [623, 494] width 118 height 26
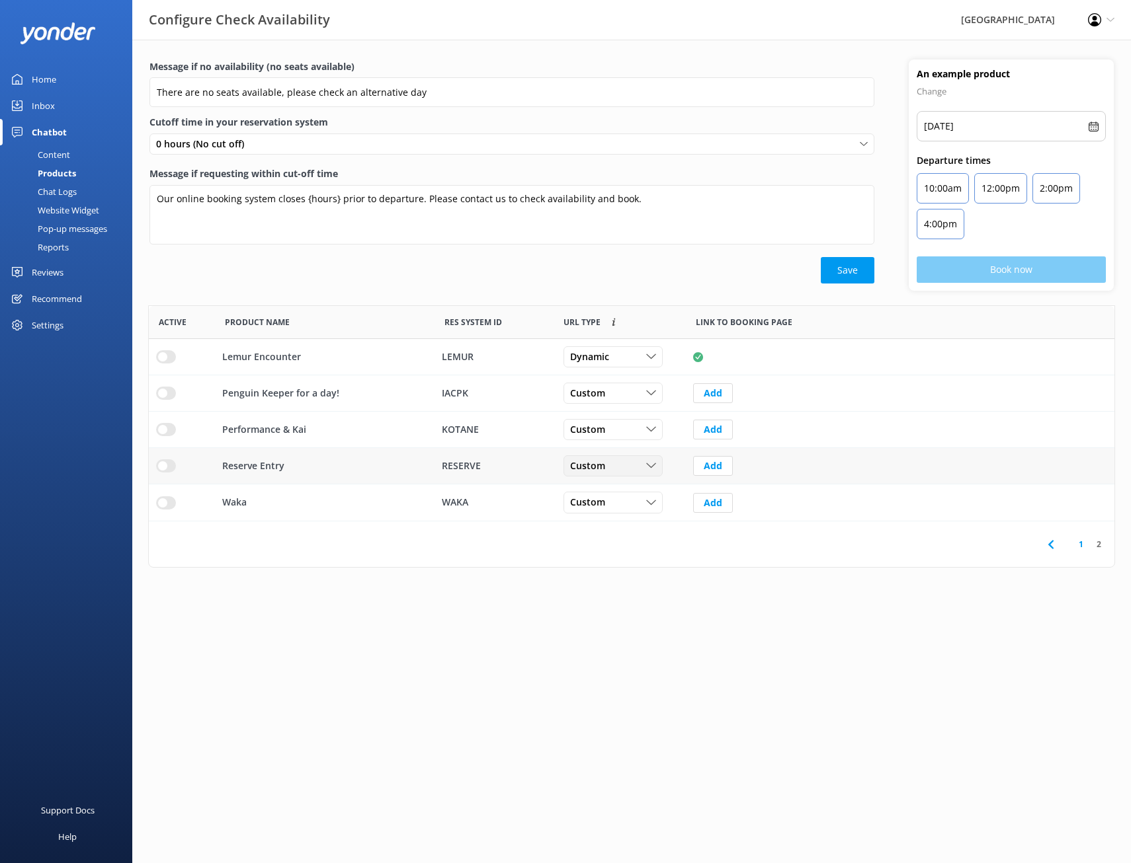
click at [651, 467] on use "row" at bounding box center [651, 466] width 9 height 5
click at [650, 467] on use "row" at bounding box center [651, 466] width 9 height 5
click at [63, 838] on div "Help" at bounding box center [67, 837] width 19 height 26
click at [63, 802] on div "Support Docs" at bounding box center [68, 810] width 54 height 26
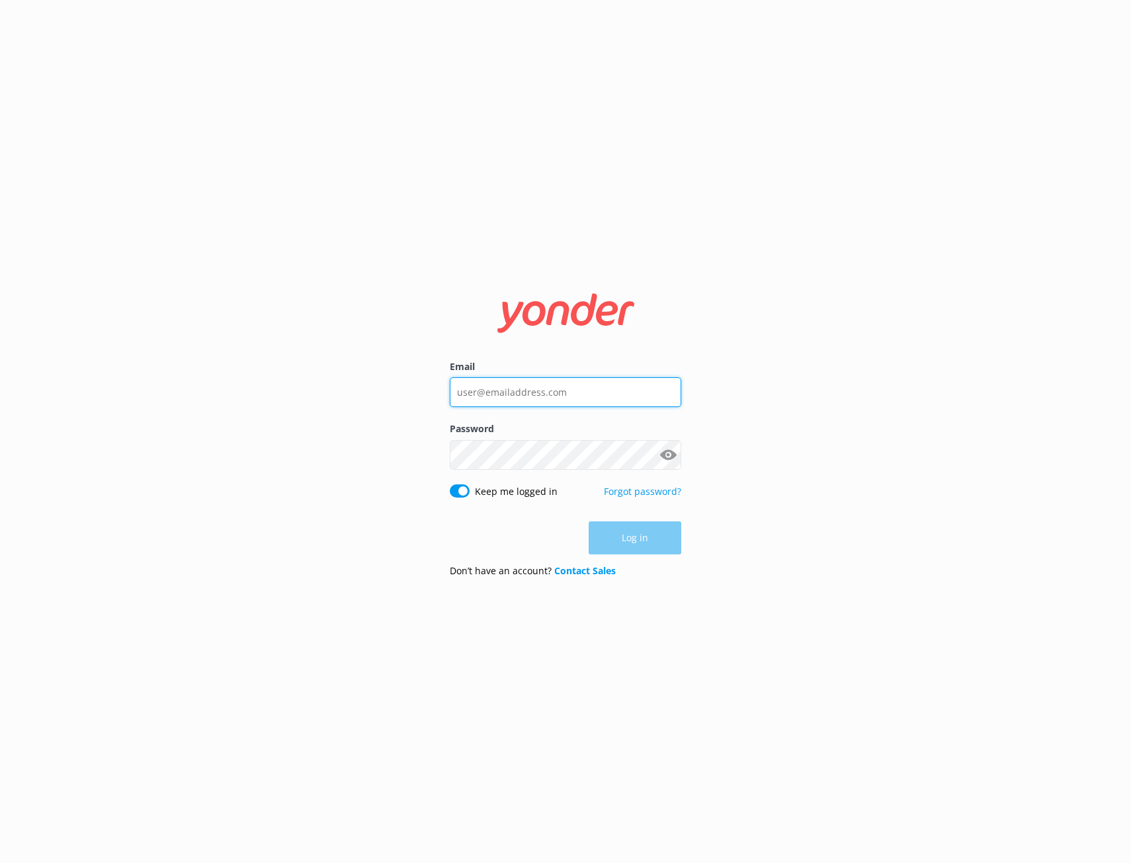
type input "jayme@willowbank.co.nz"
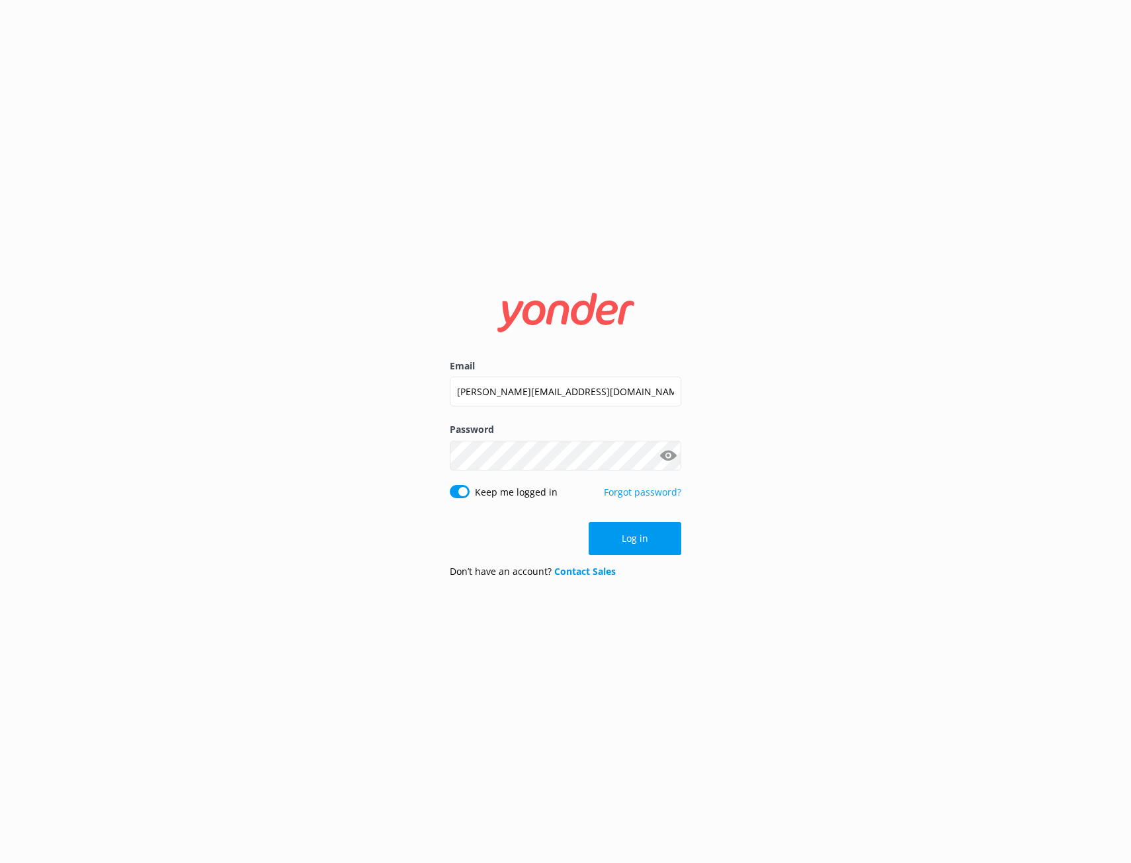
click at [654, 546] on div "Log in" at bounding box center [565, 538] width 231 height 33
click at [647, 540] on button "Log in" at bounding box center [634, 538] width 93 height 33
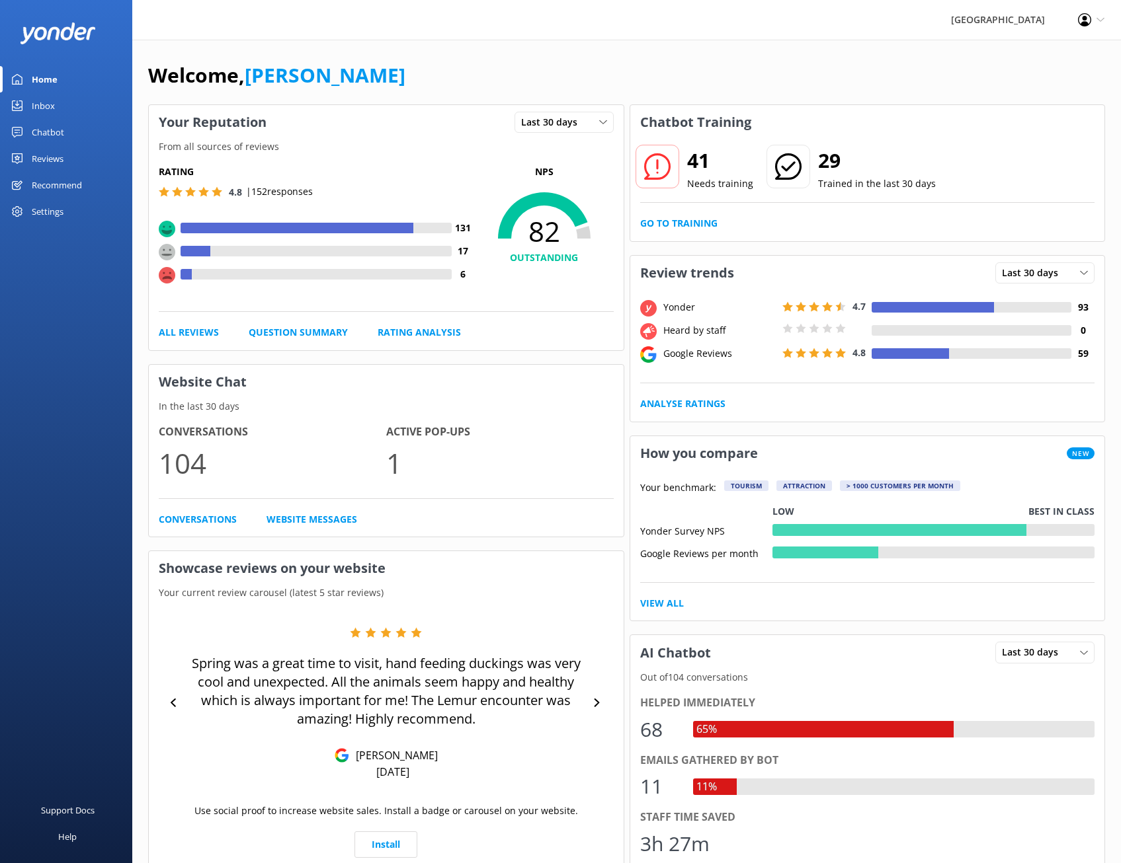
click at [58, 101] on link "Inbox" at bounding box center [66, 106] width 132 height 26
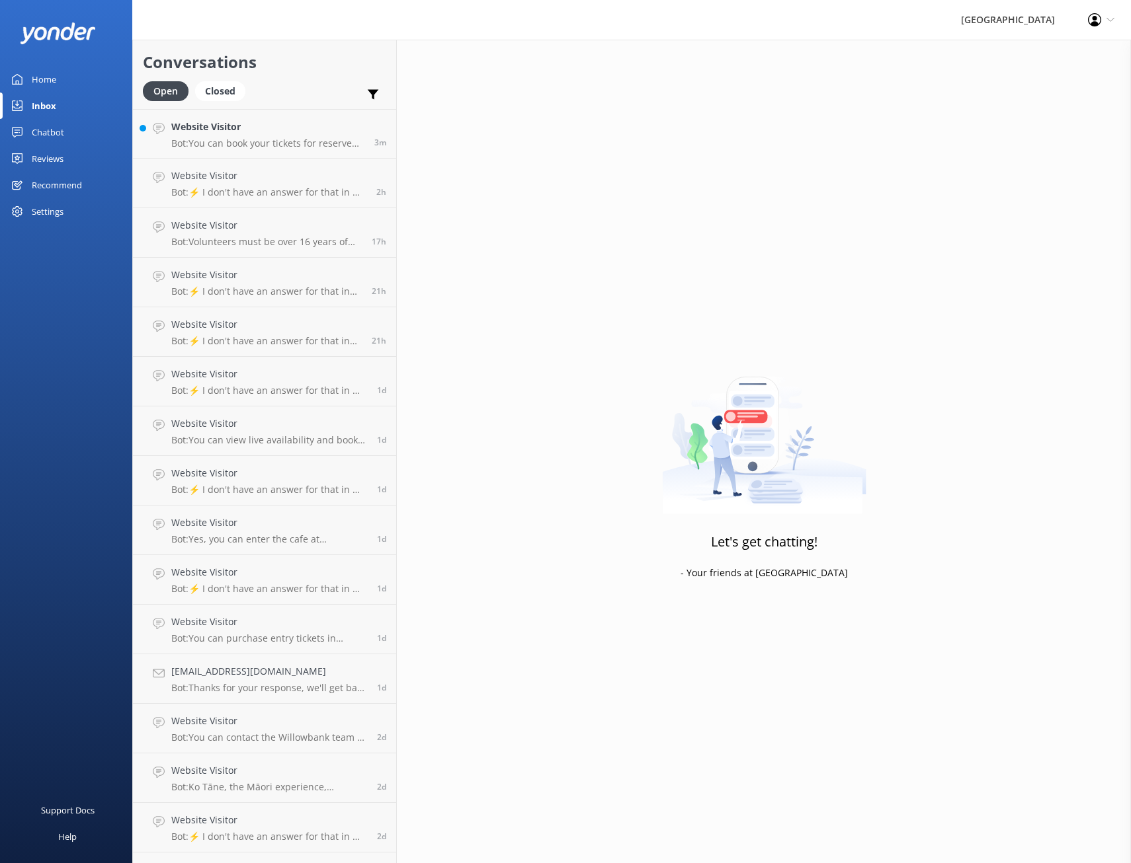
click at [63, 130] on div "Chatbot" at bounding box center [48, 132] width 32 height 26
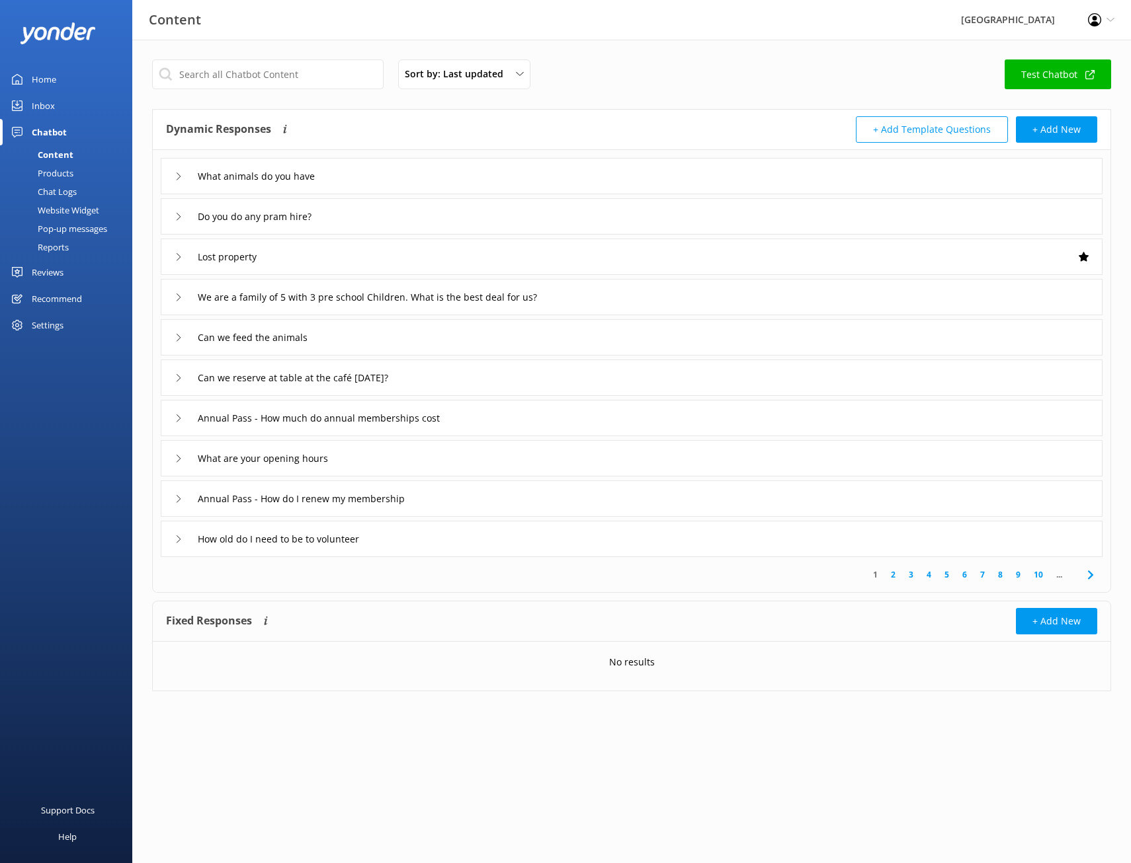
click at [63, 272] on div "Reviews" at bounding box center [48, 272] width 32 height 26
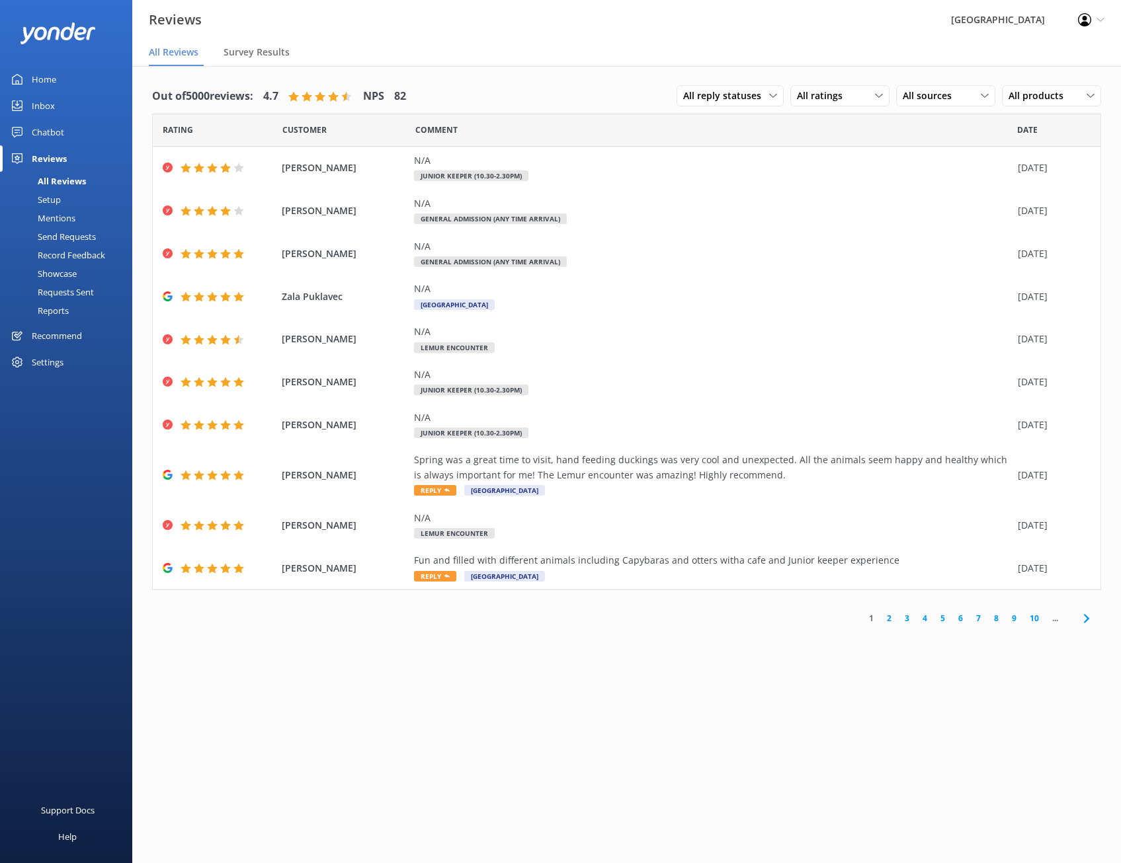
click at [52, 337] on div "Recommend" at bounding box center [57, 336] width 50 height 26
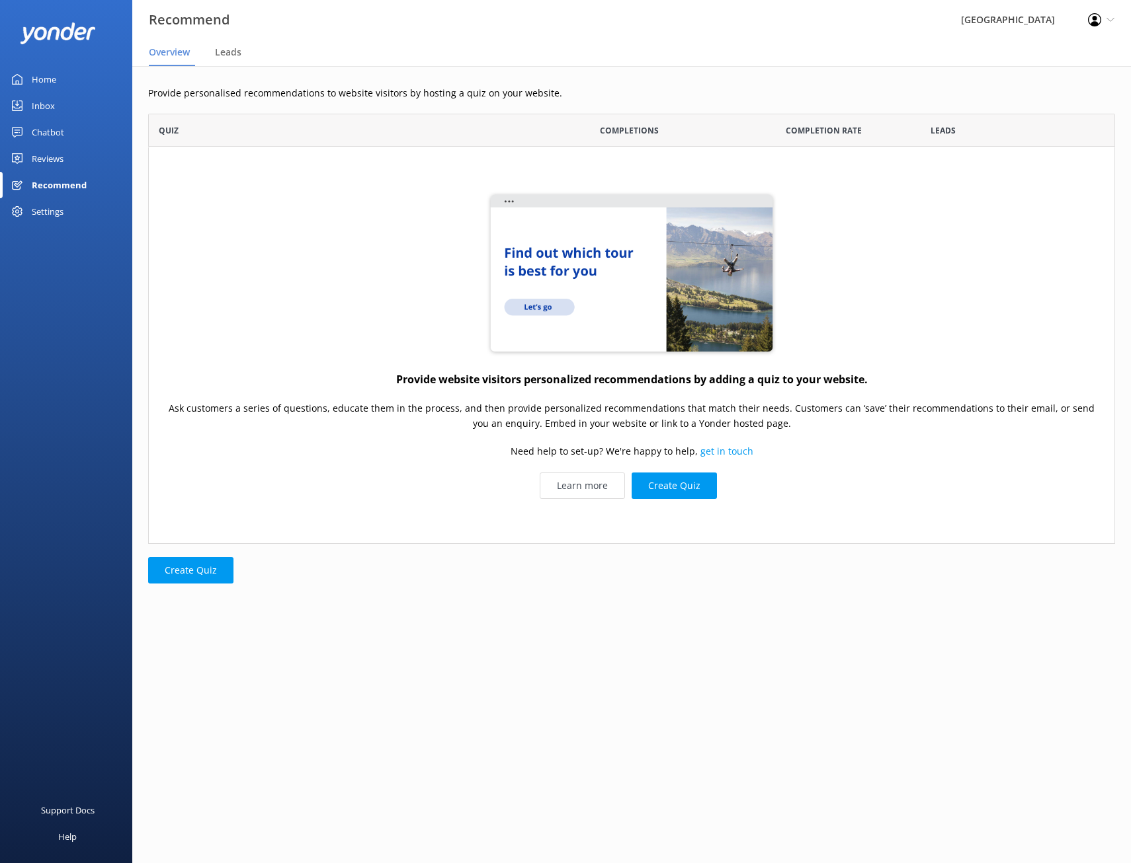
scroll to position [420, 957]
click at [52, 68] on div "Home" at bounding box center [44, 79] width 24 height 26
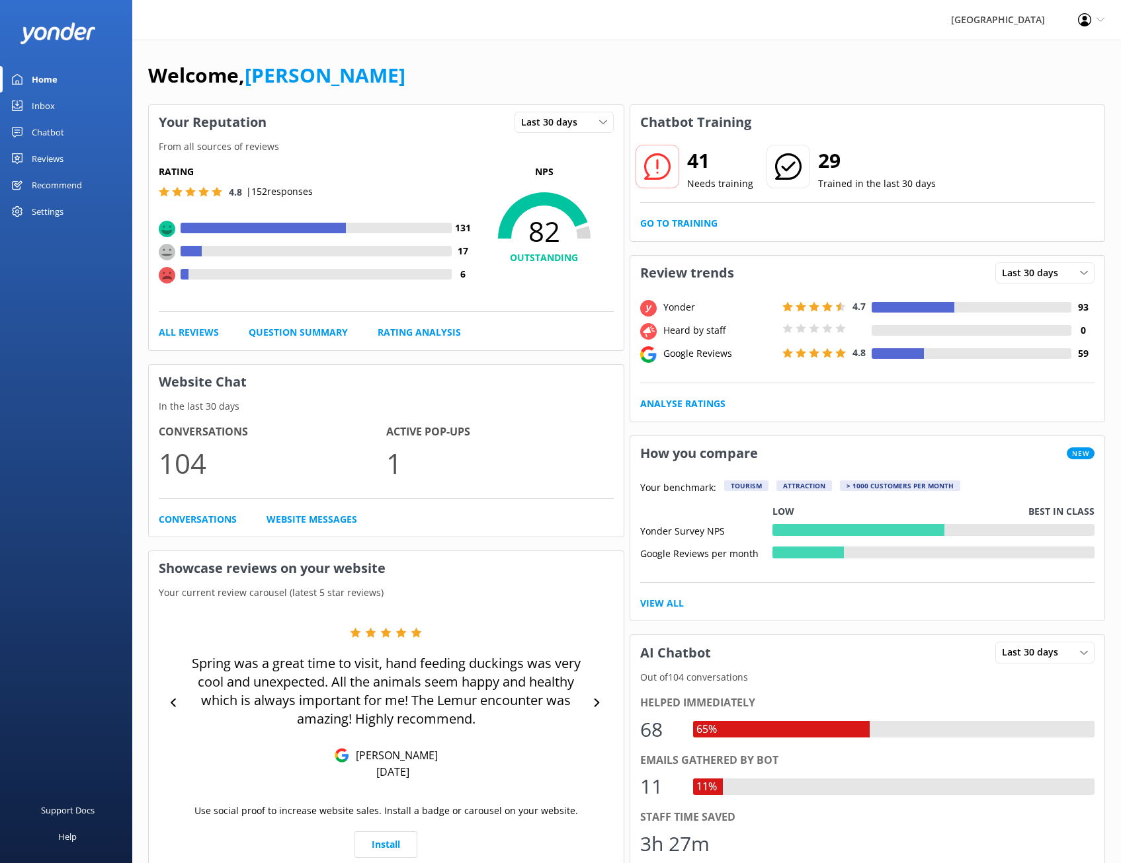
click at [55, 104] on link "Inbox" at bounding box center [66, 106] width 132 height 26
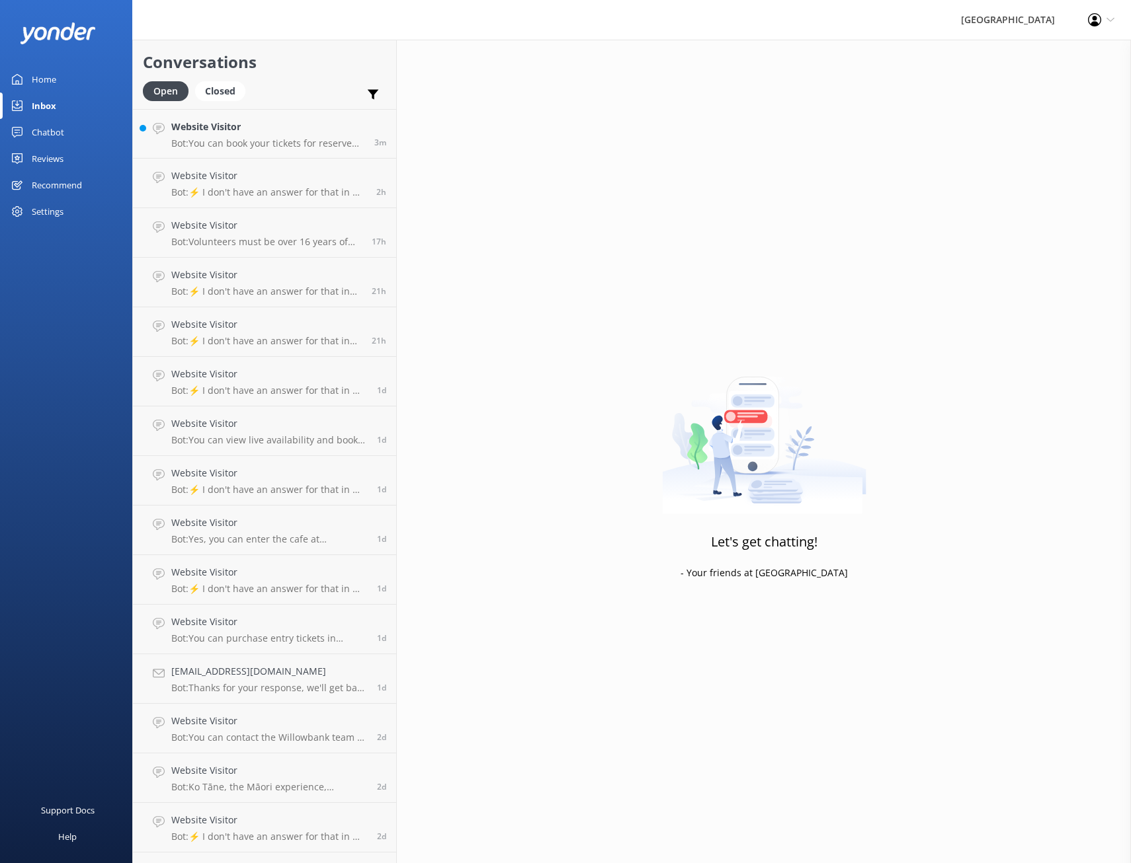
click at [55, 128] on div "Chatbot" at bounding box center [48, 132] width 32 height 26
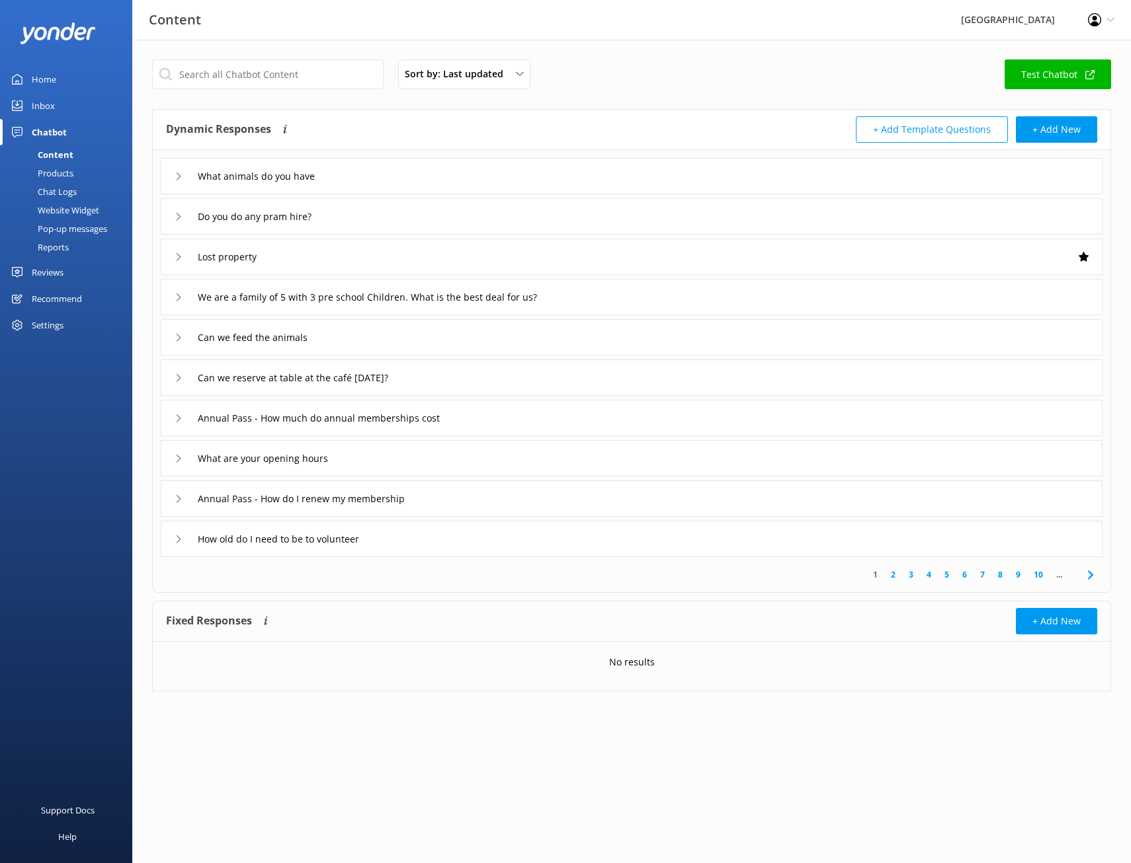
click at [60, 170] on div "Products" at bounding box center [40, 173] width 65 height 19
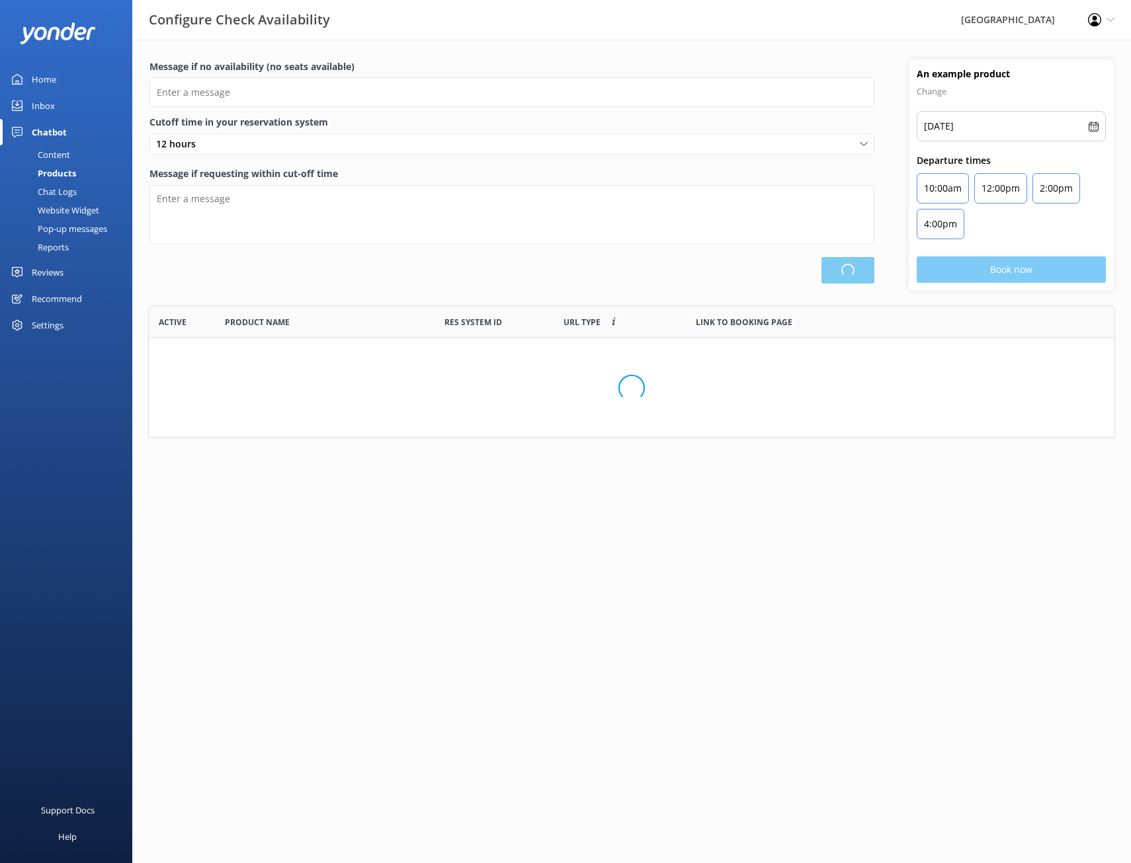
type input "There are no seats available, please check an alternative day"
type textarea "Our online booking system closes {hours} prior to departure. Please contact us …"
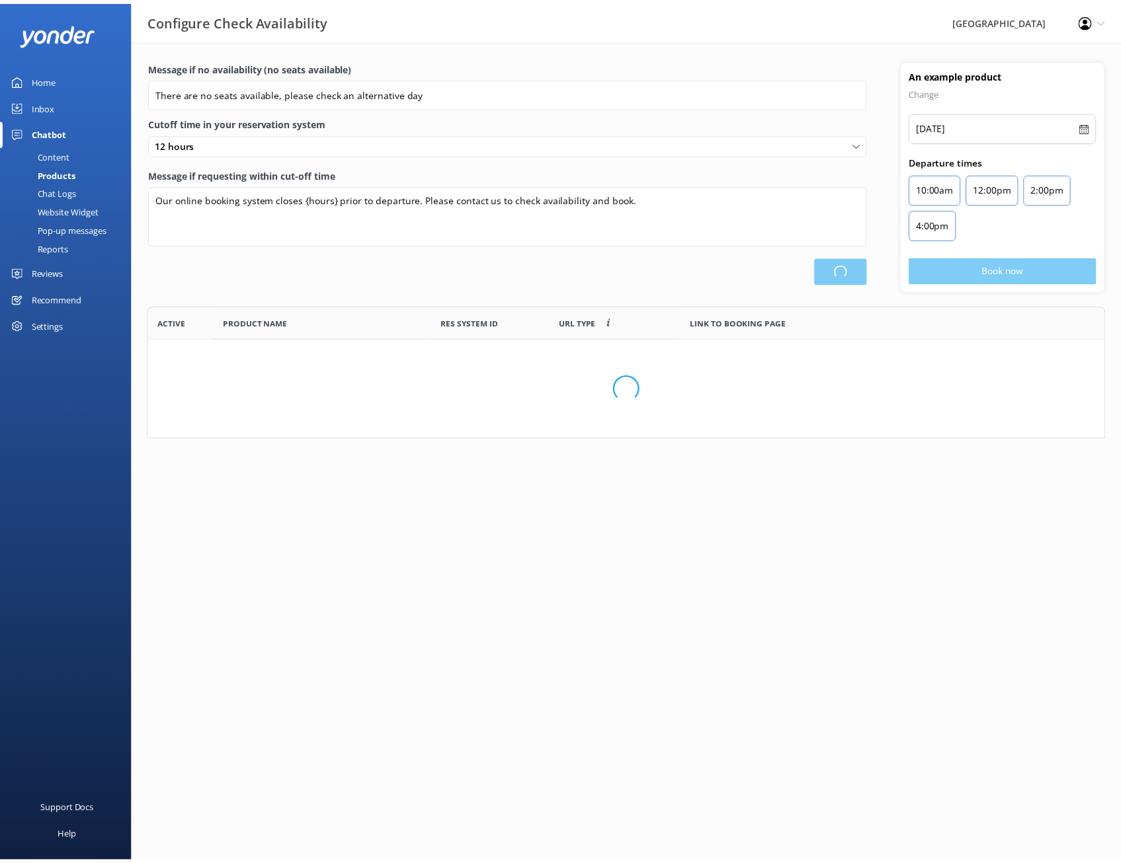
scroll to position [387, 955]
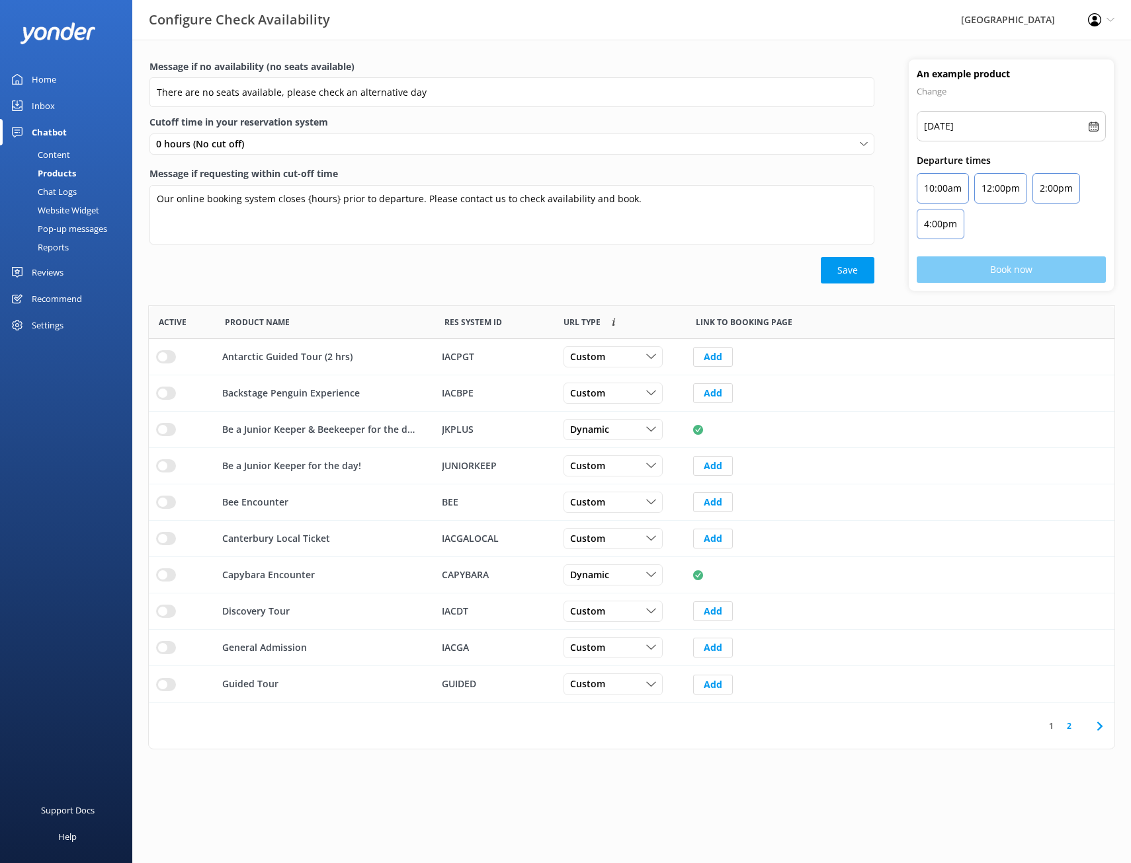
click at [1072, 722] on link "2" at bounding box center [1069, 726] width 18 height 13
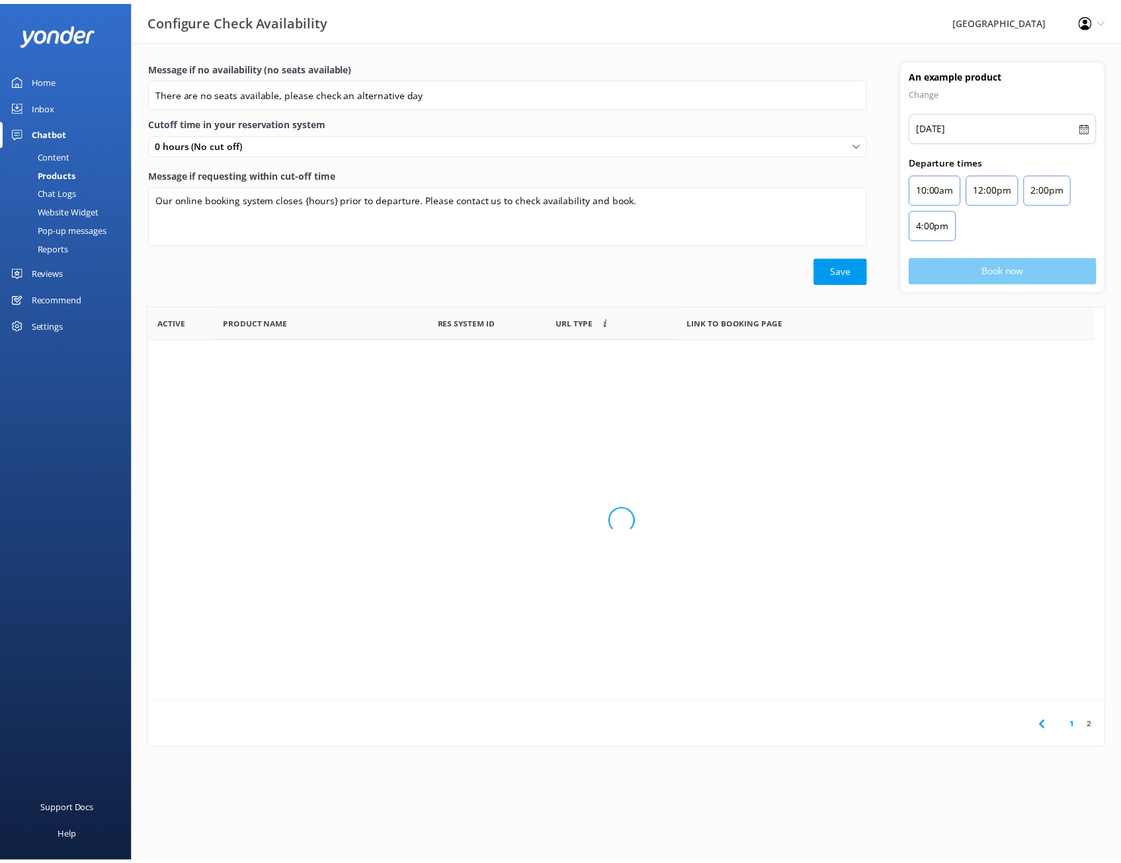
scroll to position [11, 11]
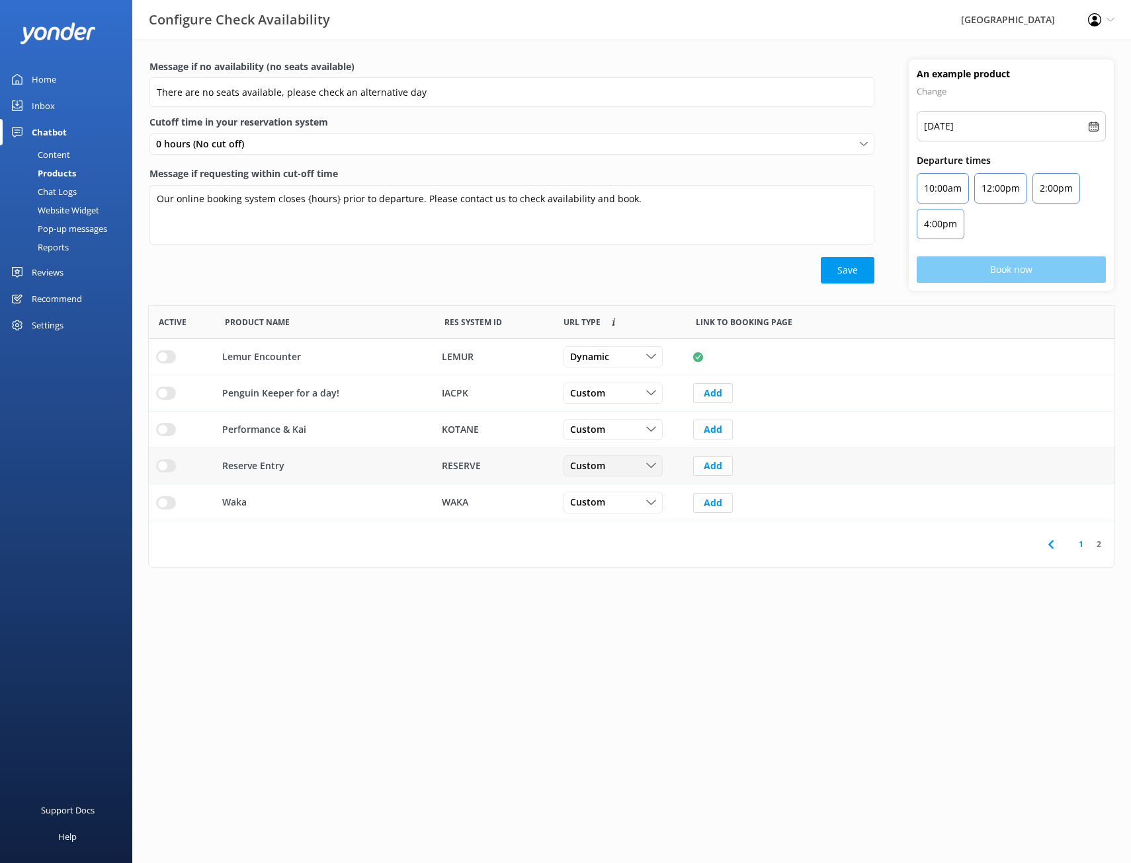
click at [617, 471] on div "Custom" at bounding box center [613, 466] width 93 height 15
click at [612, 516] on link "Dynamic" at bounding box center [623, 520] width 118 height 26
click at [89, 274] on link "Reviews" at bounding box center [66, 272] width 132 height 26
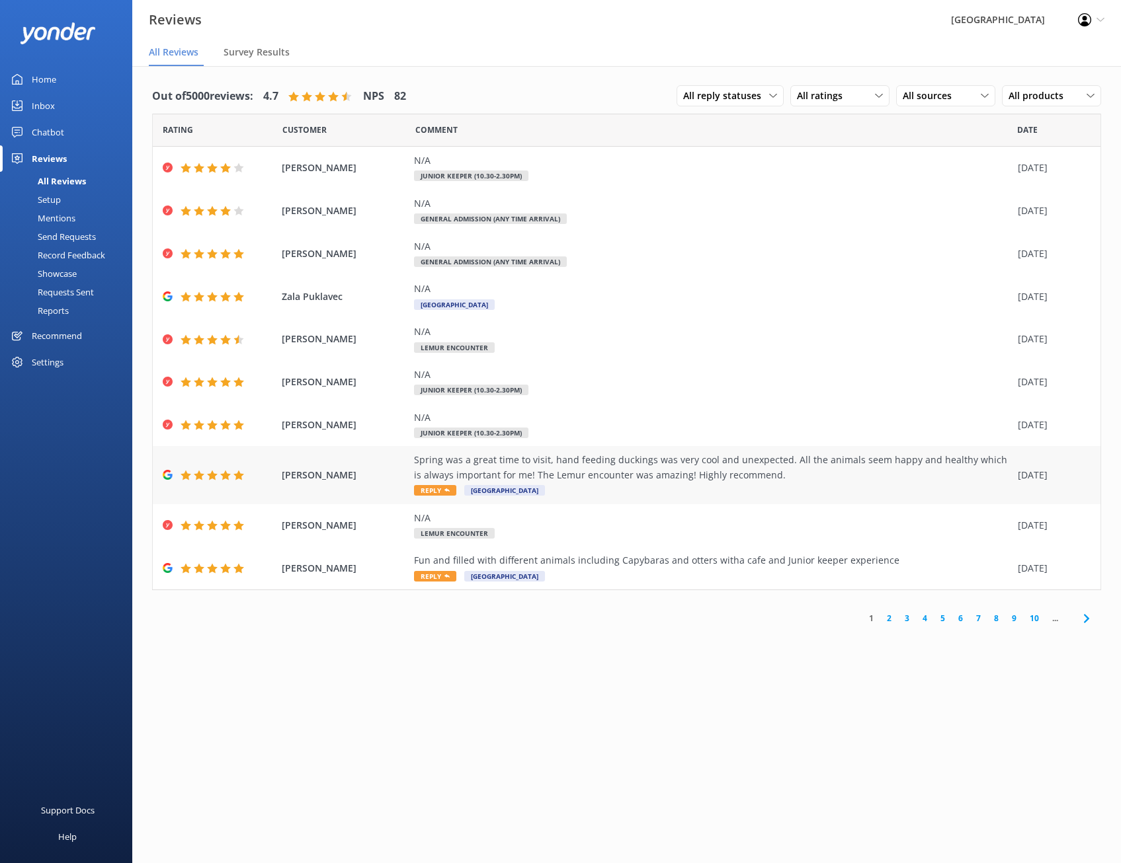
click at [706, 477] on div "Spring was a great time to visit, hand feeding duckings was very cool and unexp…" at bounding box center [712, 468] width 597 height 30
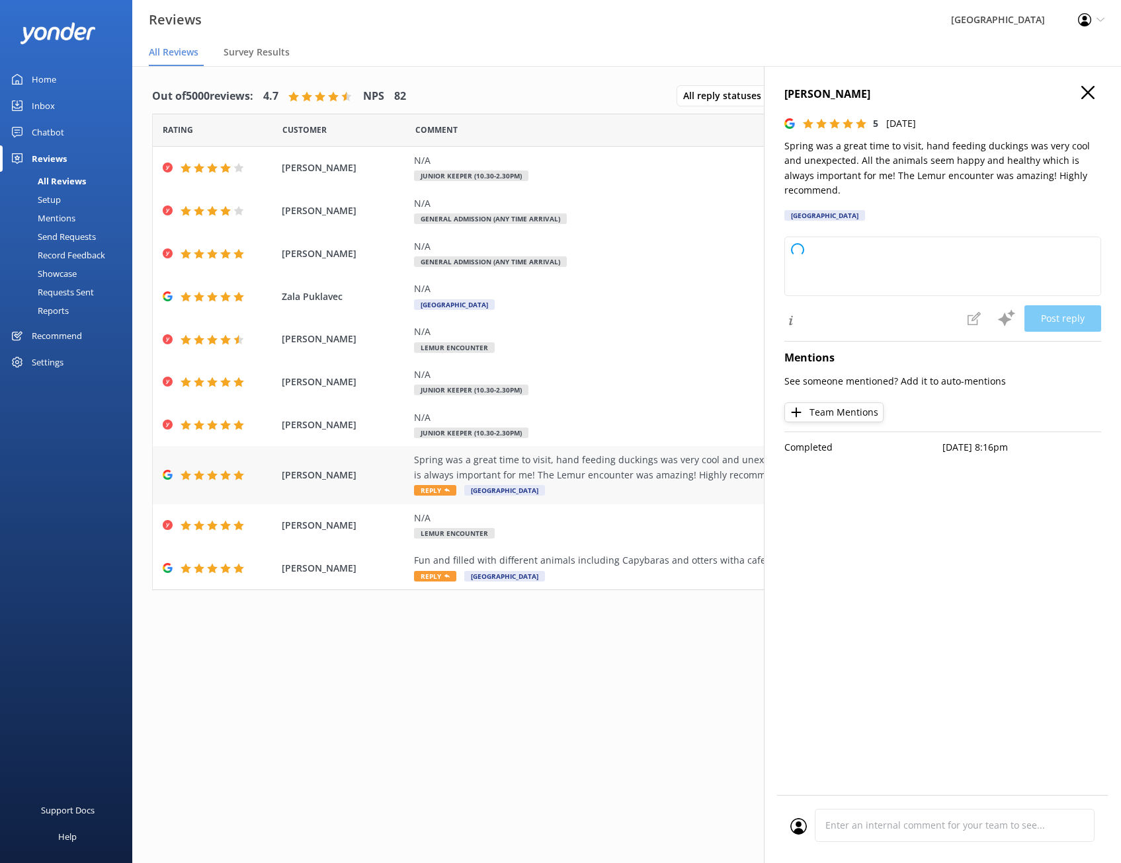
type textarea "Thank you so much for your wonderful review! We're delighted to hear you enjoye…"
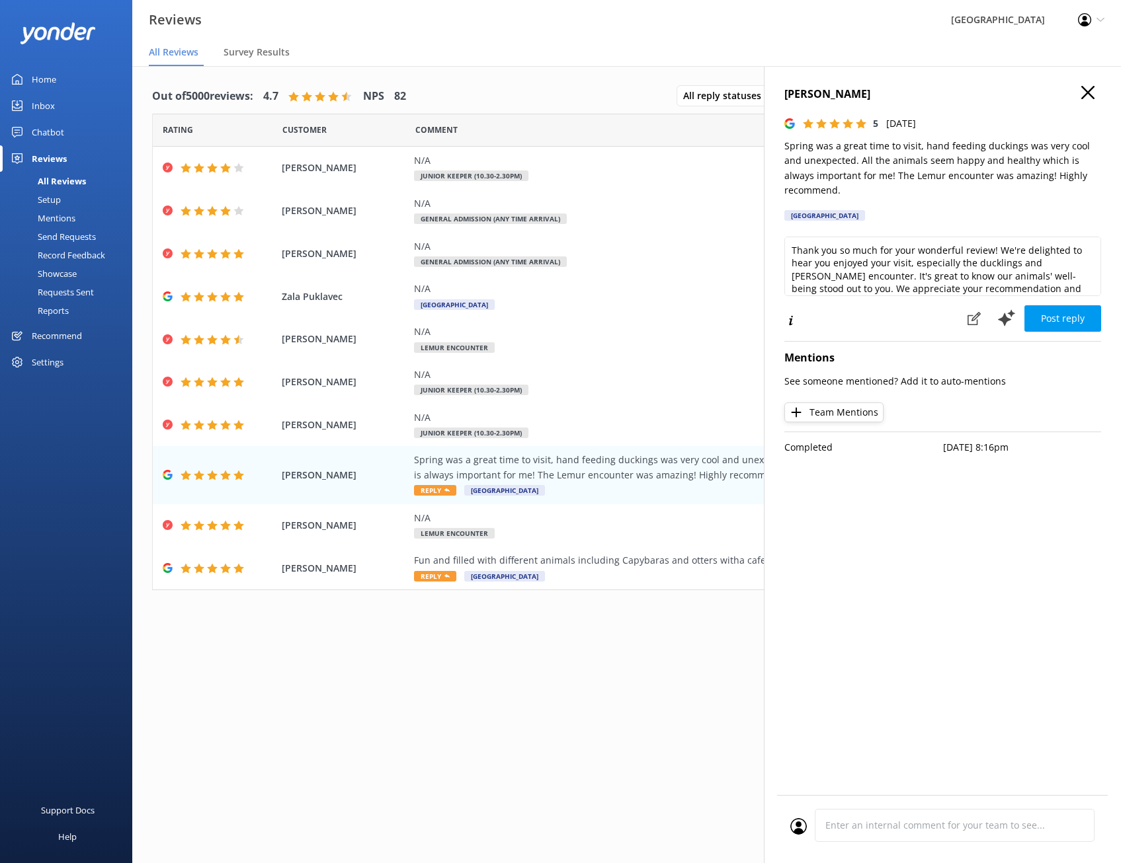
scroll to position [20, 0]
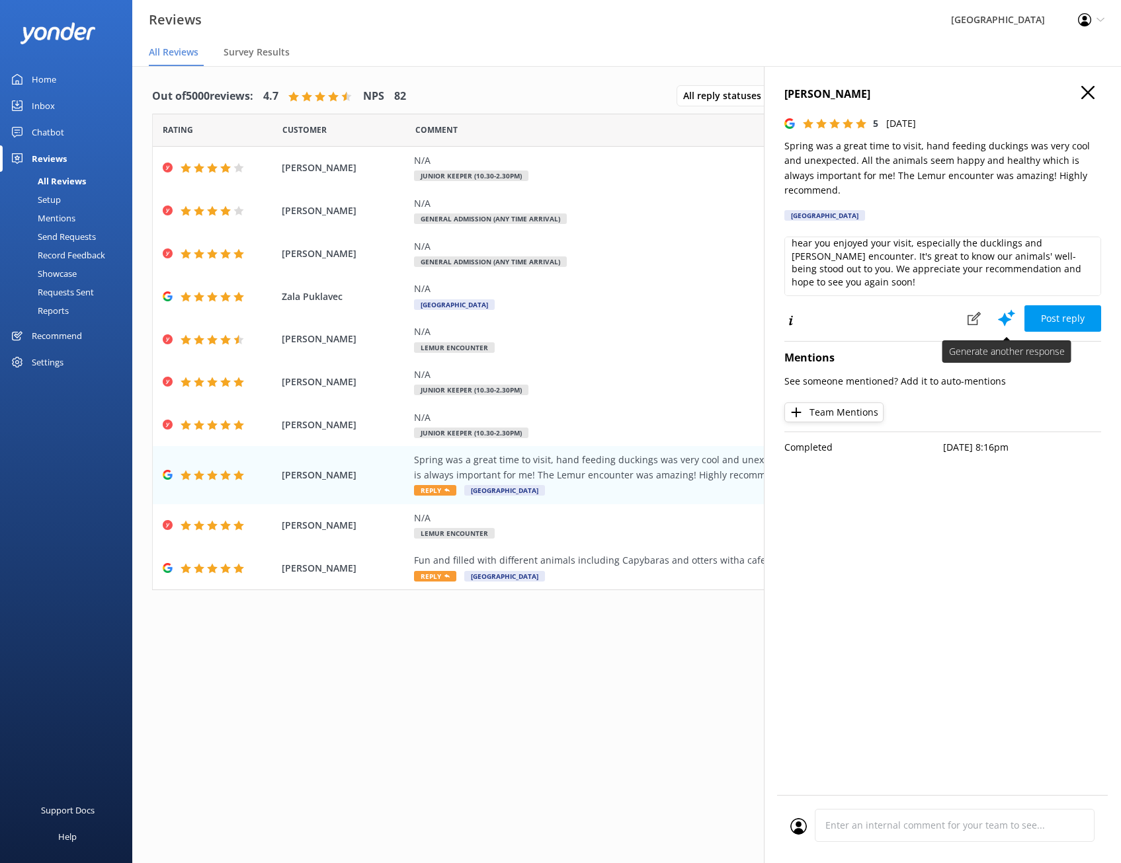
click at [1004, 325] on icon at bounding box center [1006, 318] width 20 height 20
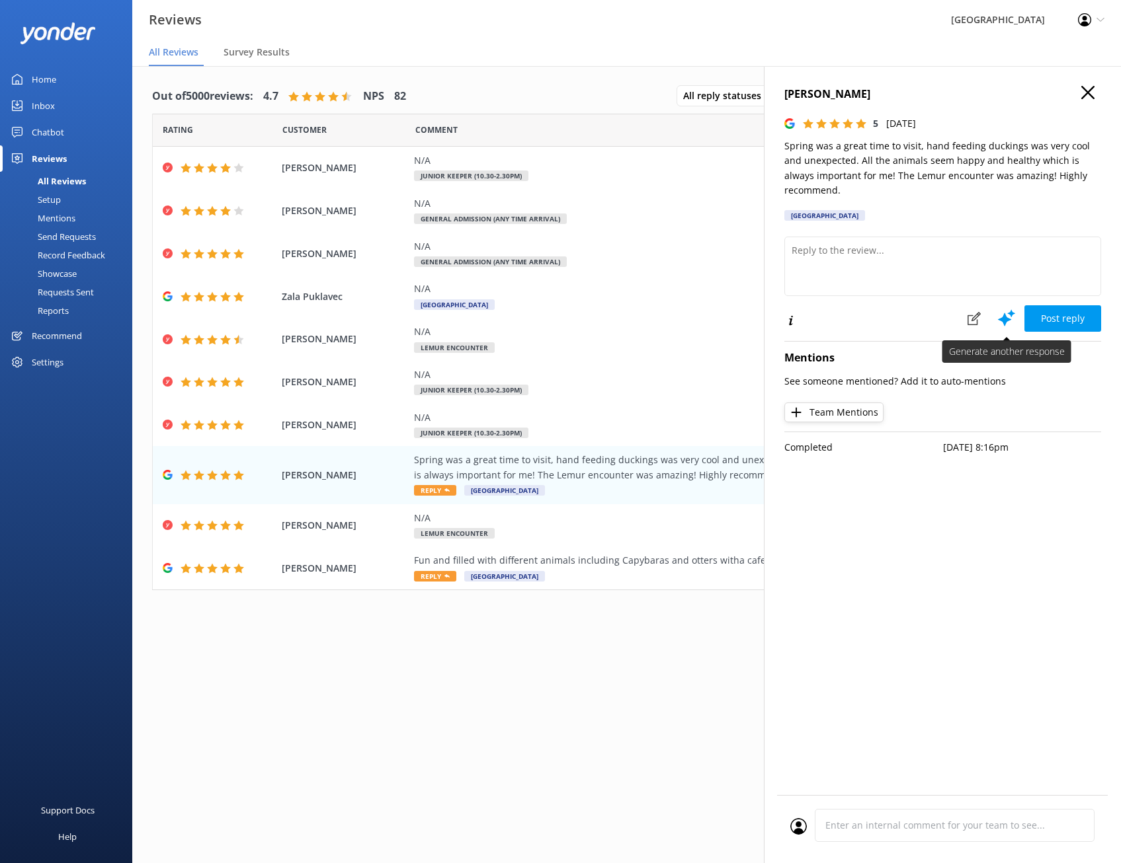
scroll to position [0, 0]
type textarea "Thank you so much for your wonderful review! We're delighted to hear you enjoye…"
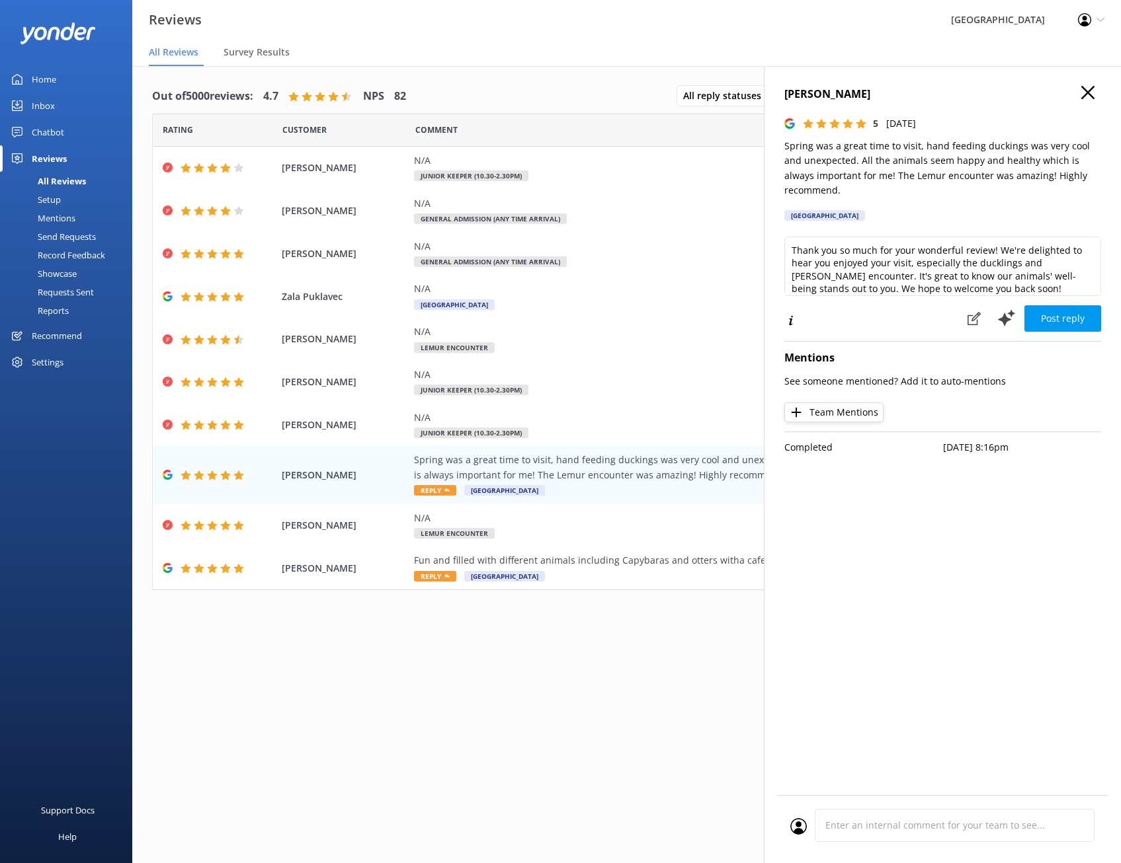
click at [1080, 93] on h4 "[PERSON_NAME]" at bounding box center [942, 94] width 317 height 17
click at [1086, 97] on icon "button" at bounding box center [1087, 92] width 13 height 13
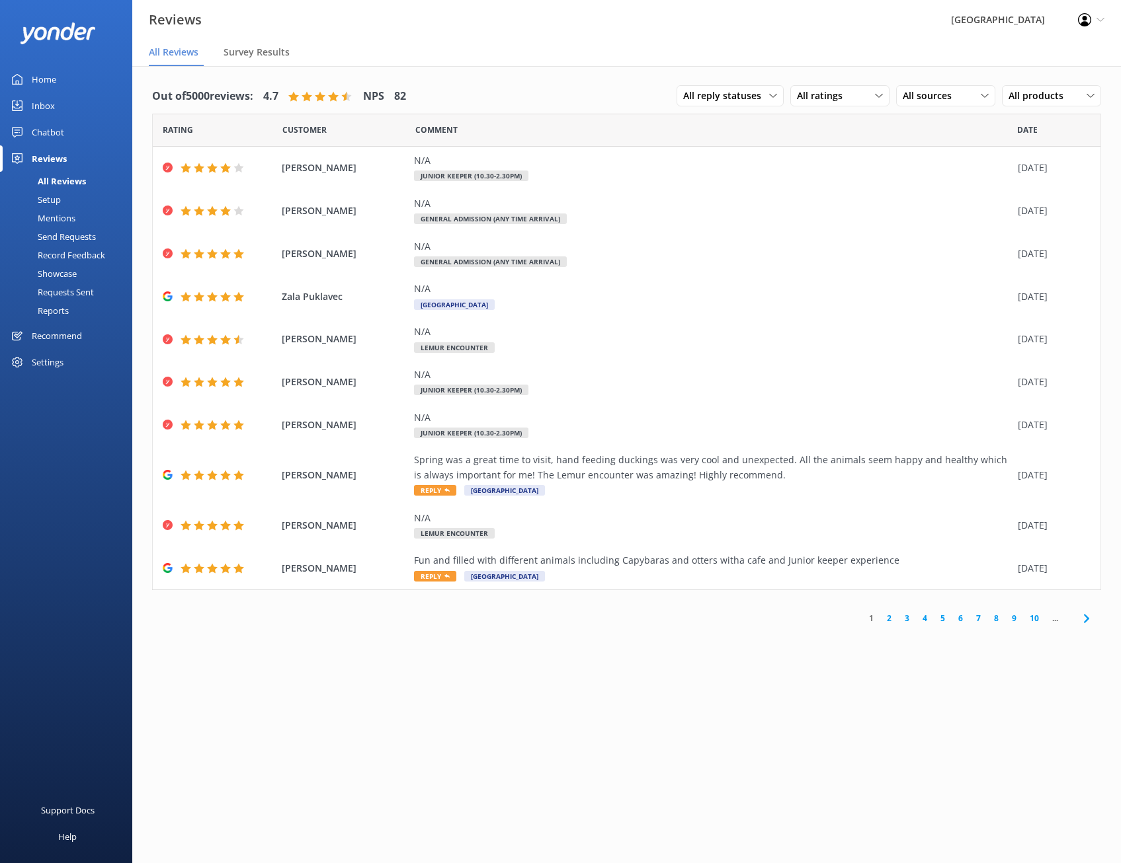
click at [889, 619] on link "2" at bounding box center [889, 618] width 18 height 13
